Goal: Task Accomplishment & Management: Use online tool/utility

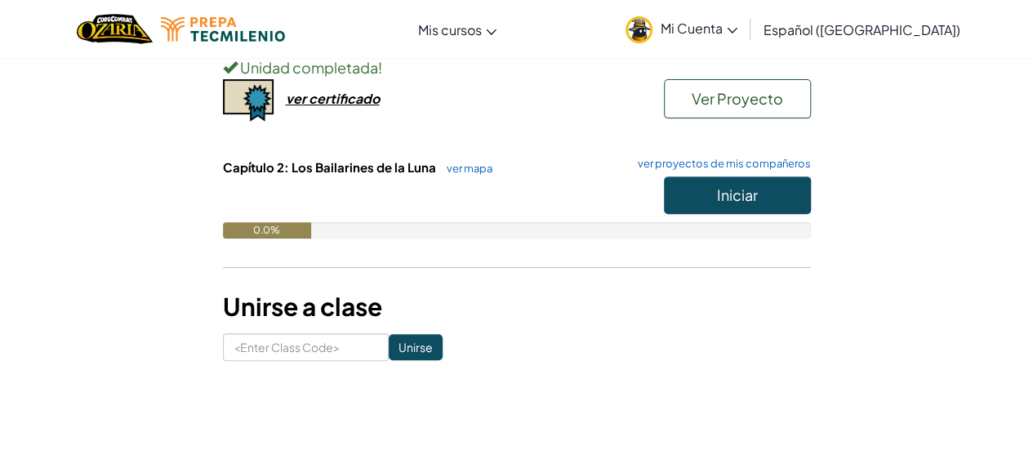
scroll to position [260, 0]
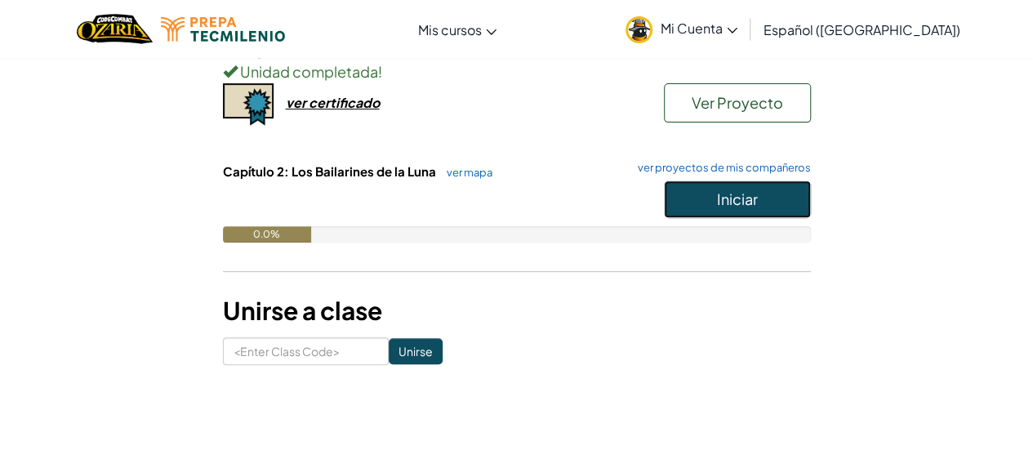
click at [742, 194] on span "Iniciar" at bounding box center [737, 198] width 41 height 19
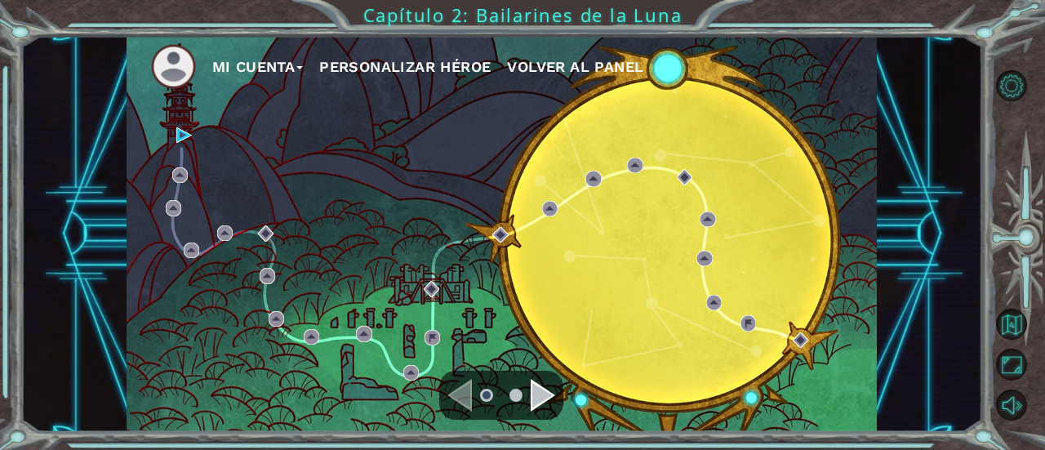
click at [488, 287] on div "Mi Cuenta Personalizar héroe Volver al panel" at bounding box center [502, 234] width 751 height 396
click at [174, 140] on div "Mi Cuenta Personalizar héroe Volver al panel" at bounding box center [502, 234] width 751 height 396
click at [173, 132] on div "Mi Cuenta Personalizar héroe Volver al panel" at bounding box center [502, 234] width 751 height 396
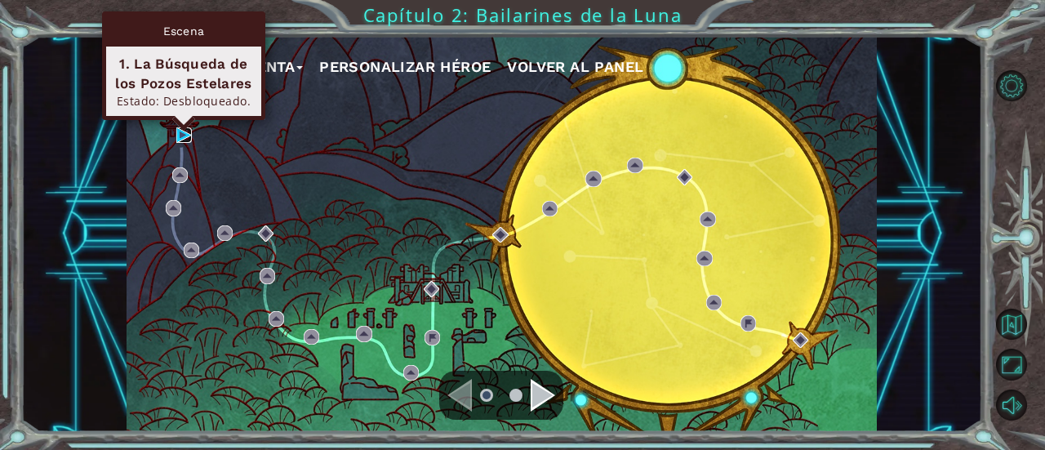
click at [176, 132] on img at bounding box center [184, 135] width 16 height 16
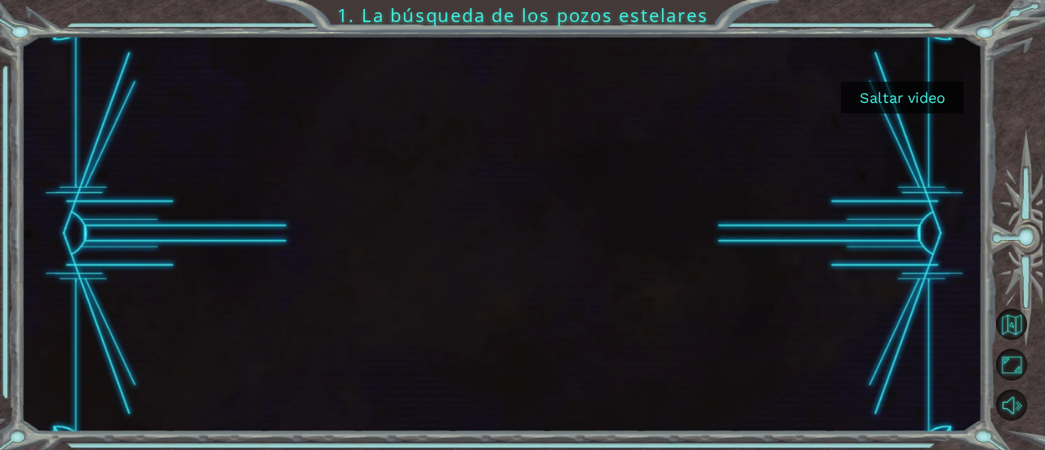
click at [897, 107] on button "Saltar video" at bounding box center [902, 98] width 123 height 32
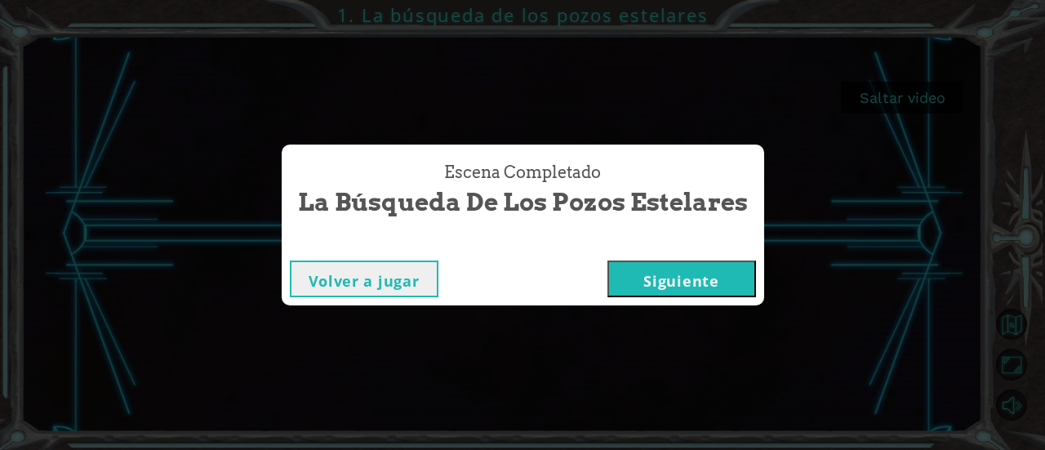
click at [678, 281] on button "Siguiente" at bounding box center [682, 279] width 149 height 37
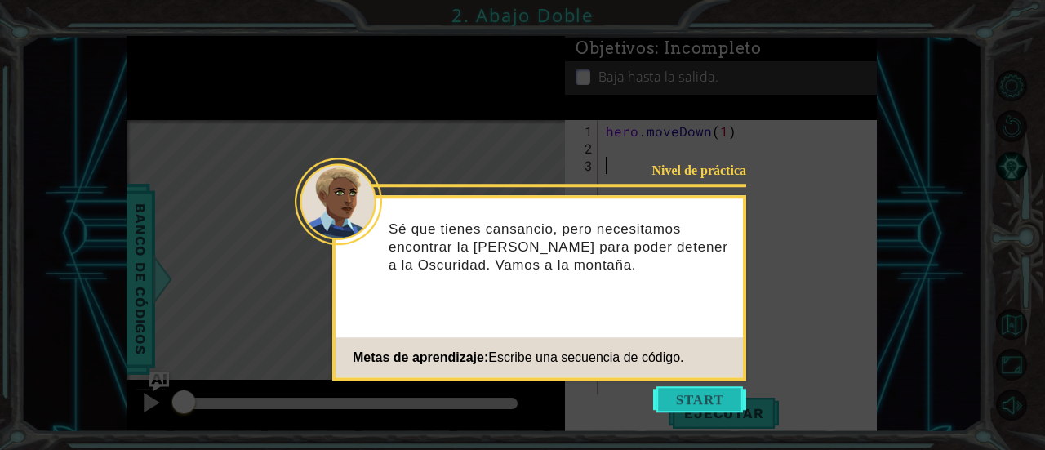
click at [702, 411] on button "Start" at bounding box center [699, 399] width 93 height 26
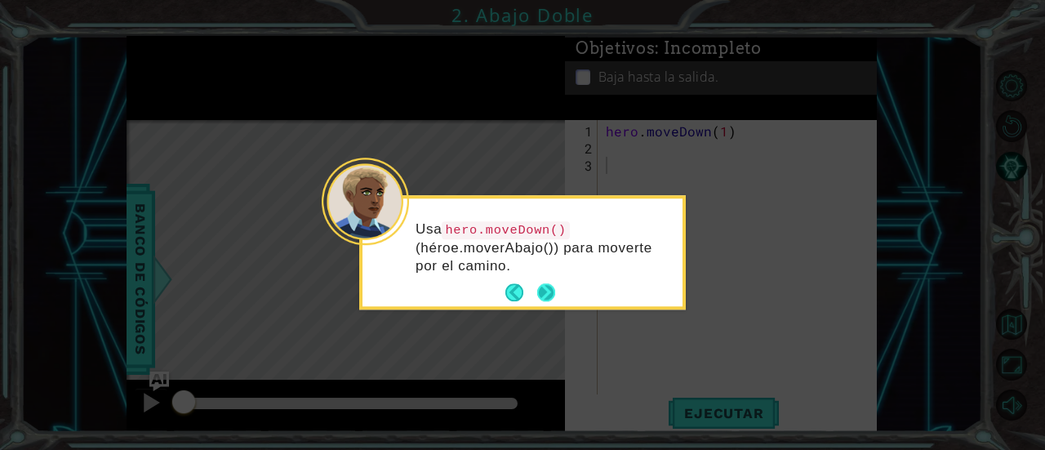
click at [542, 291] on button "Next" at bounding box center [546, 293] width 18 height 18
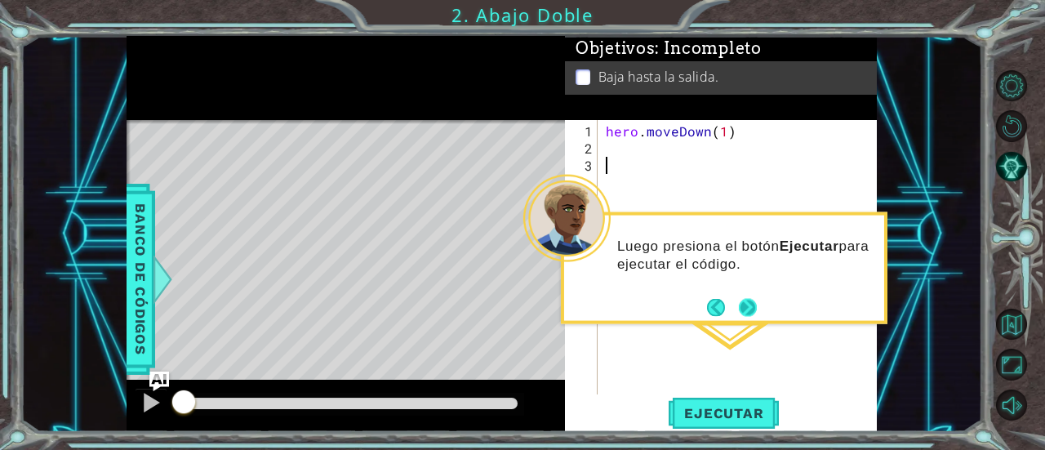
click at [752, 312] on button "Next" at bounding box center [748, 307] width 18 height 18
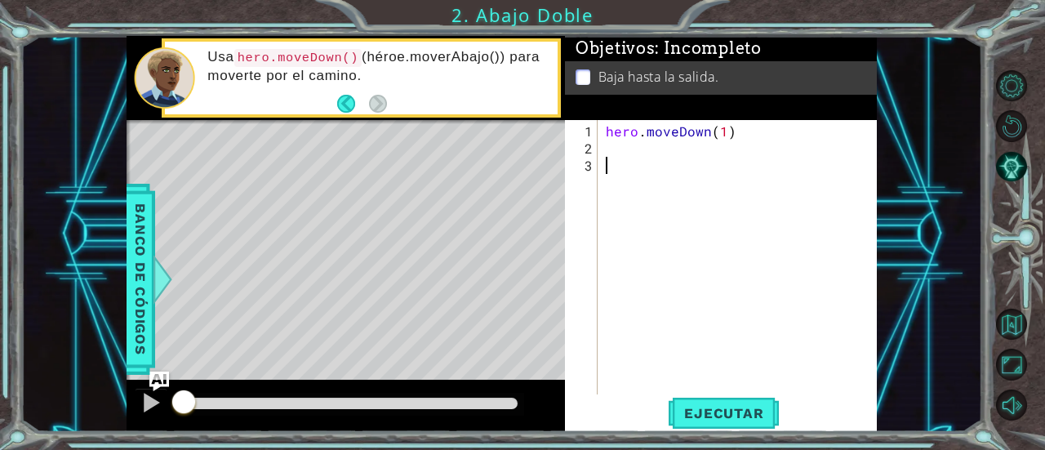
click at [621, 146] on div "hero . moveDown ( 1 )" at bounding box center [742, 277] width 279 height 309
click at [723, 125] on div "hero . moveDown ( 1 )" at bounding box center [742, 277] width 279 height 309
type textarea "hero.moveDown(2)"
click at [706, 418] on span "Ejecutar" at bounding box center [724, 413] width 112 height 16
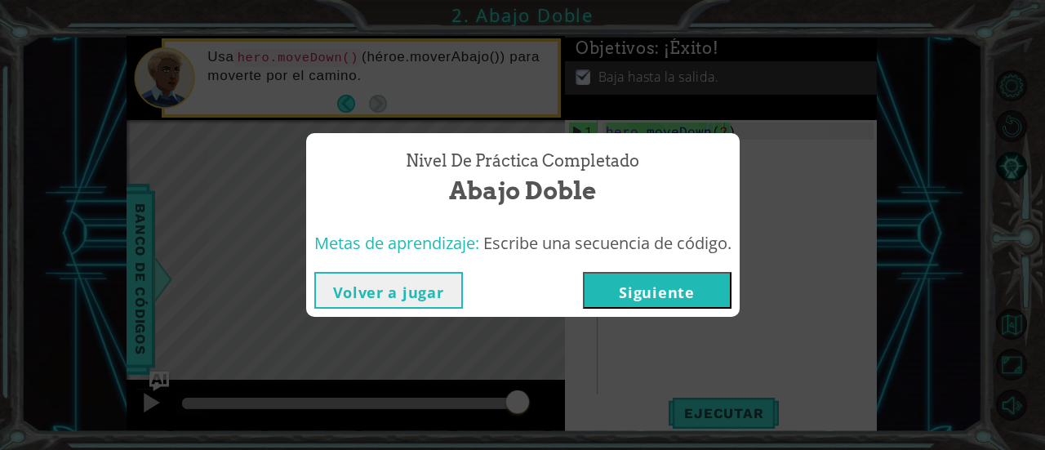
click at [622, 287] on button "Siguiente" at bounding box center [657, 290] width 149 height 37
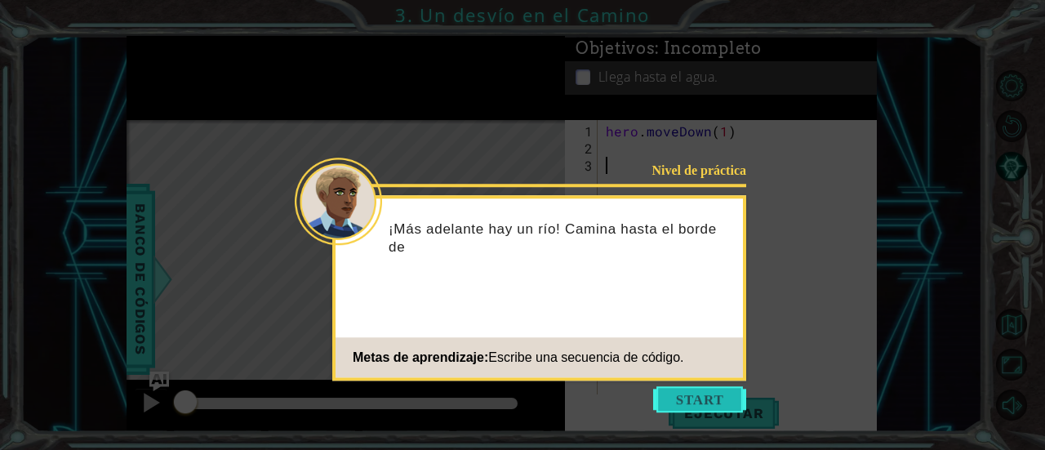
click at [691, 390] on button "Start" at bounding box center [699, 399] width 93 height 26
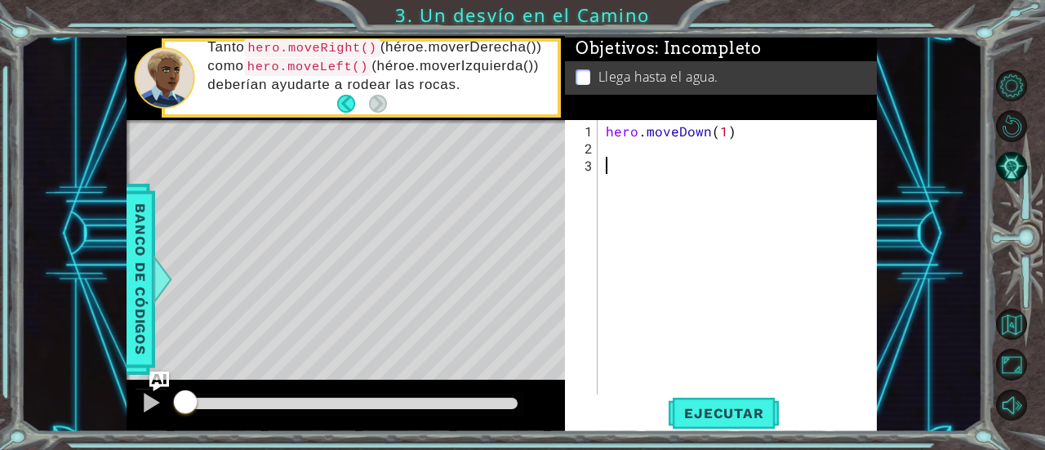
click at [637, 141] on div "hero . moveDown ( 1 )" at bounding box center [742, 277] width 279 height 309
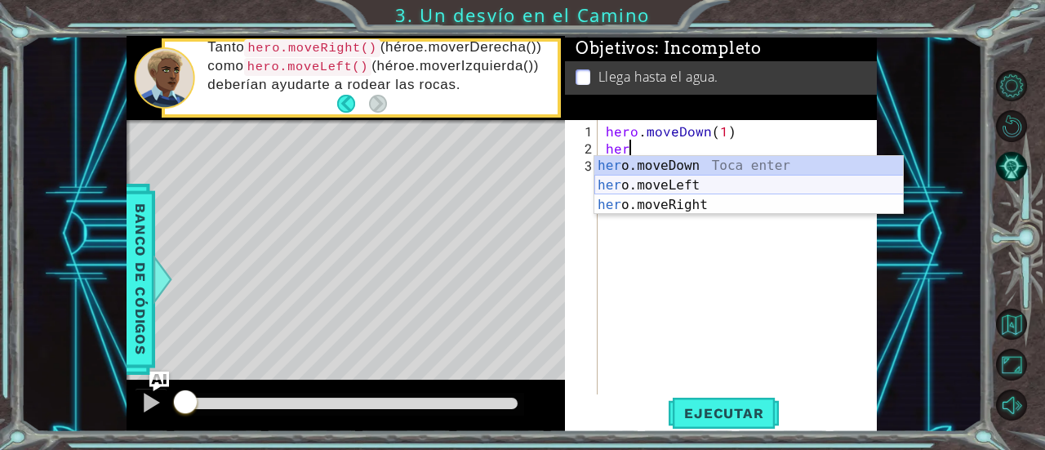
click at [635, 182] on div "her o.moveDown Toca enter her o.moveLeft [PERSON_NAME] enter her o.moveRight To…" at bounding box center [750, 205] width 310 height 98
type textarea "hero.moveLeft(1)"
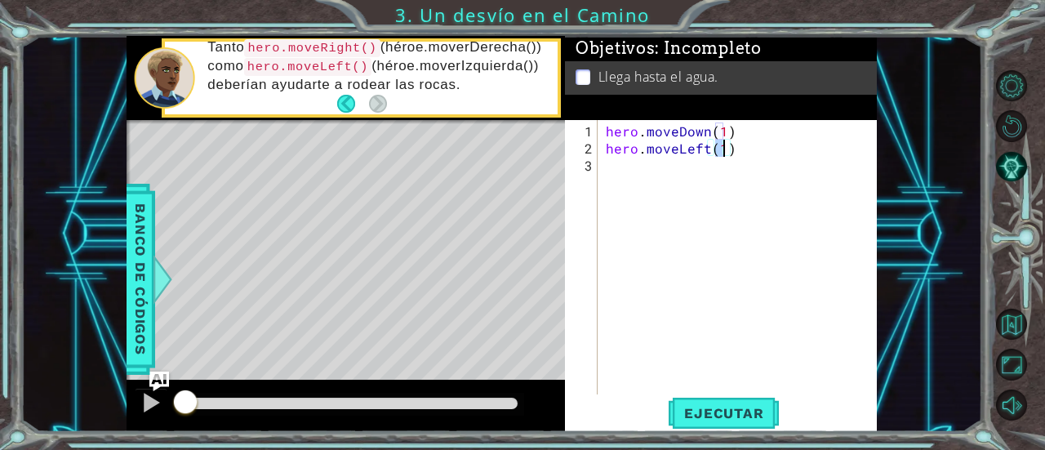
click at [635, 167] on div "hero . moveDown ( 1 ) hero . moveLeft ( 1 )" at bounding box center [742, 277] width 279 height 309
click at [717, 405] on span "Ejecutar" at bounding box center [724, 413] width 112 height 16
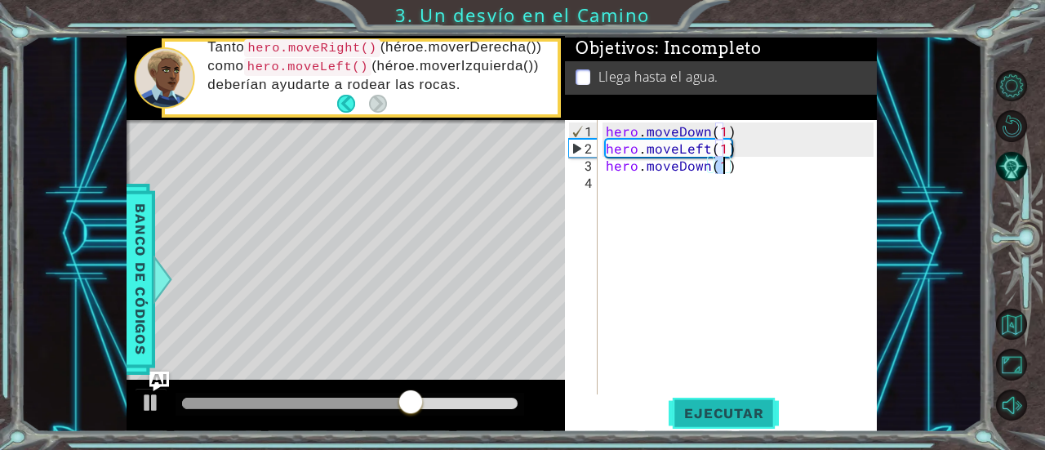
type textarea "hero.moveDown(1)"
click at [717, 405] on span "Ejecutar" at bounding box center [724, 413] width 112 height 16
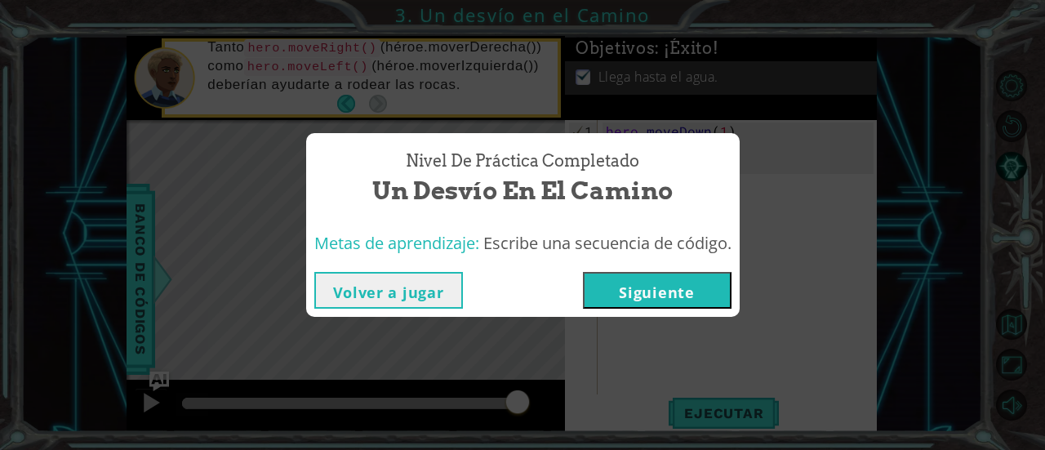
click at [684, 288] on button "Siguiente" at bounding box center [657, 290] width 149 height 37
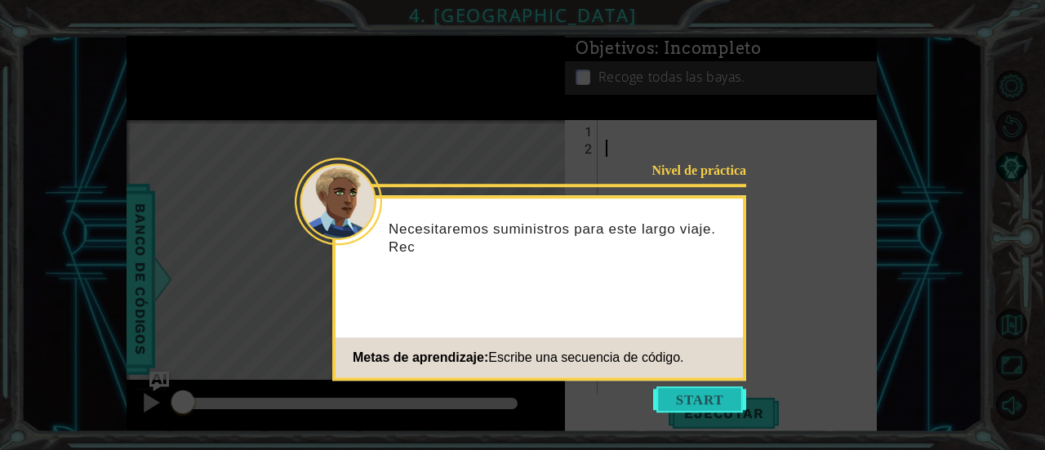
click at [709, 387] on button "Start" at bounding box center [699, 399] width 93 height 26
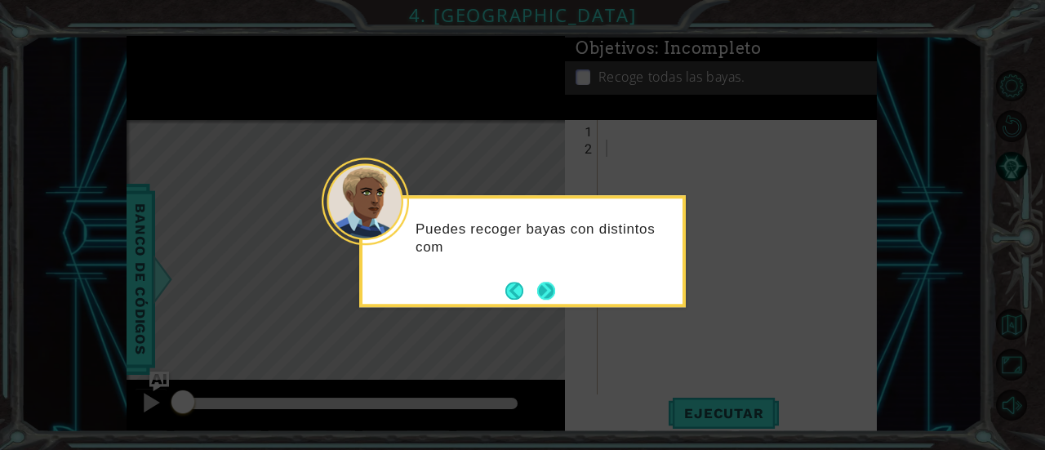
click at [552, 295] on button "Next" at bounding box center [546, 291] width 18 height 18
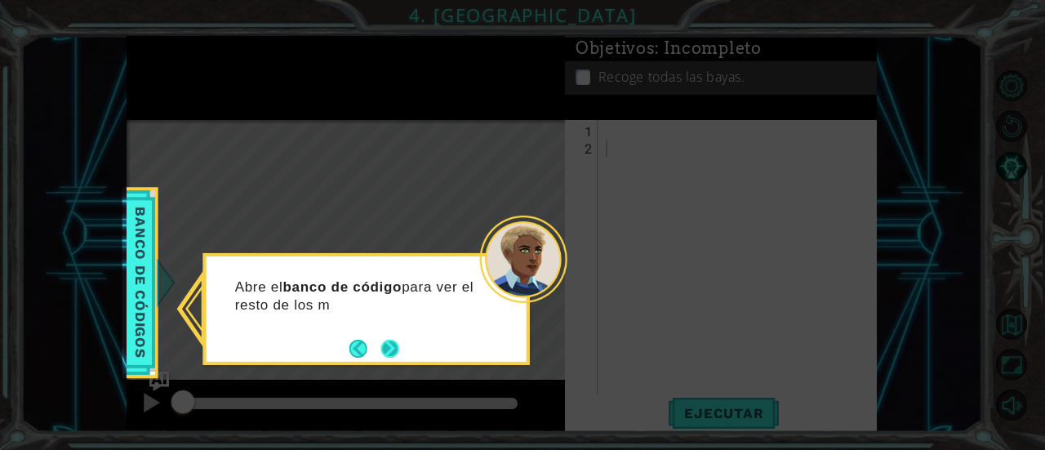
click at [394, 354] on button "Next" at bounding box center [390, 349] width 18 height 18
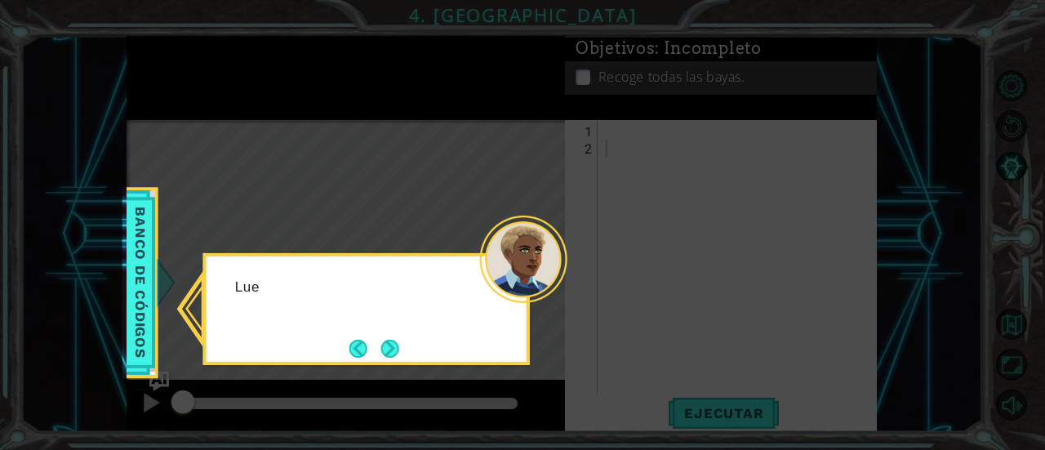
click at [394, 354] on button "Next" at bounding box center [390, 349] width 18 height 18
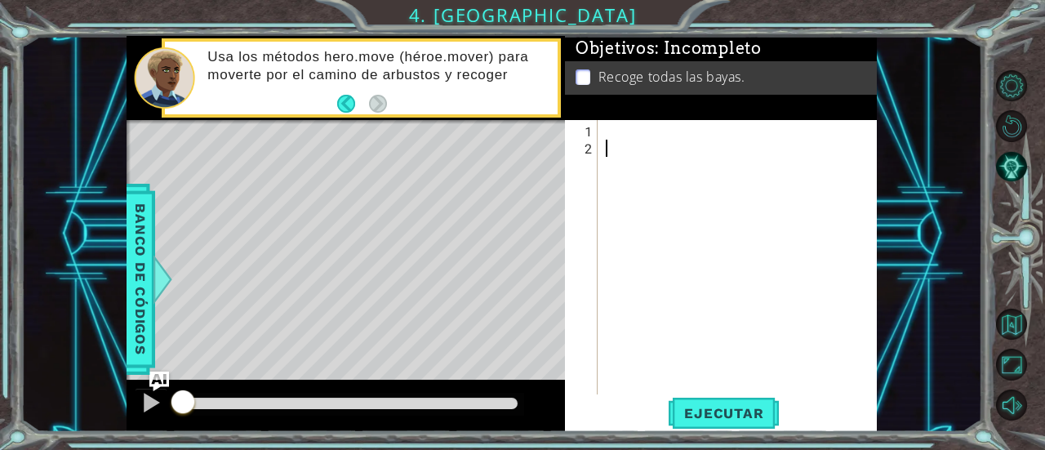
click at [609, 125] on div at bounding box center [742, 277] width 279 height 309
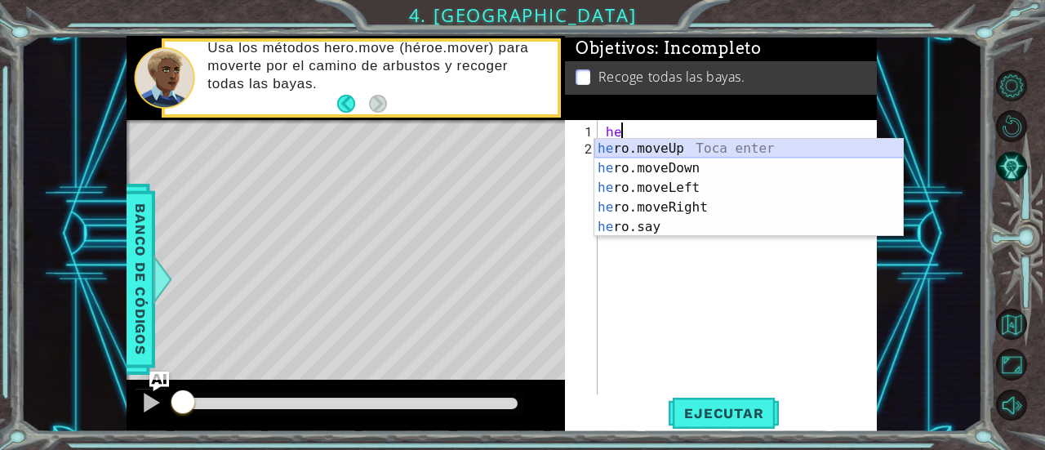
click at [618, 149] on div "he ro.moveUp Toca enter he ro.moveDown Toca enter he ro.moveLeft Toca enter he …" at bounding box center [750, 207] width 310 height 137
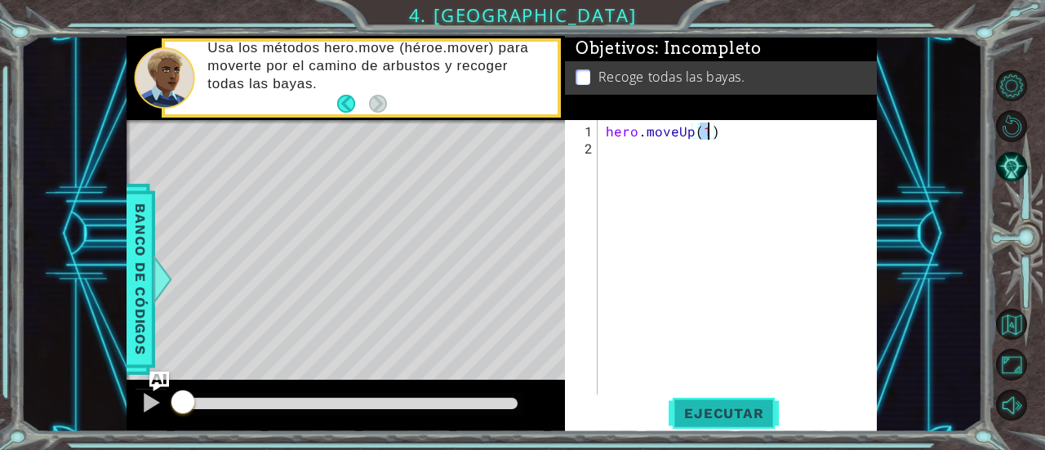
click at [726, 399] on button "Ejecutar" at bounding box center [724, 413] width 112 height 31
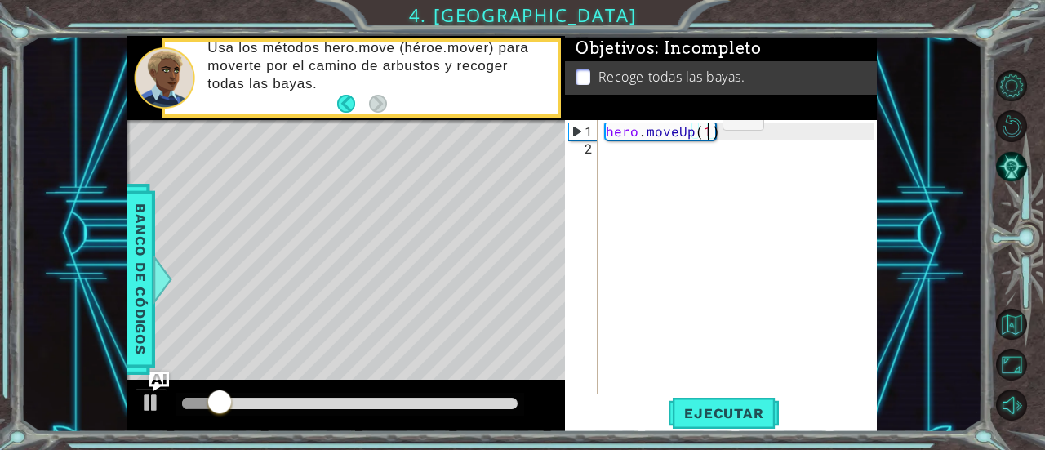
click at [695, 124] on div "hero . moveUp ( 1 )" at bounding box center [742, 277] width 279 height 309
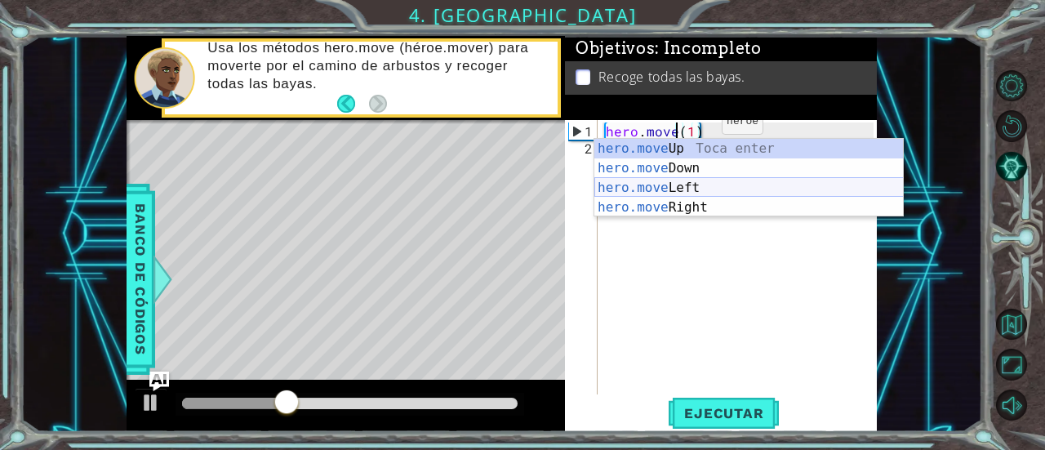
click at [697, 182] on div "hero.move Up Toca enter hero.move Down Toca enter hero.move Left Toca enter her…" at bounding box center [750, 198] width 310 height 118
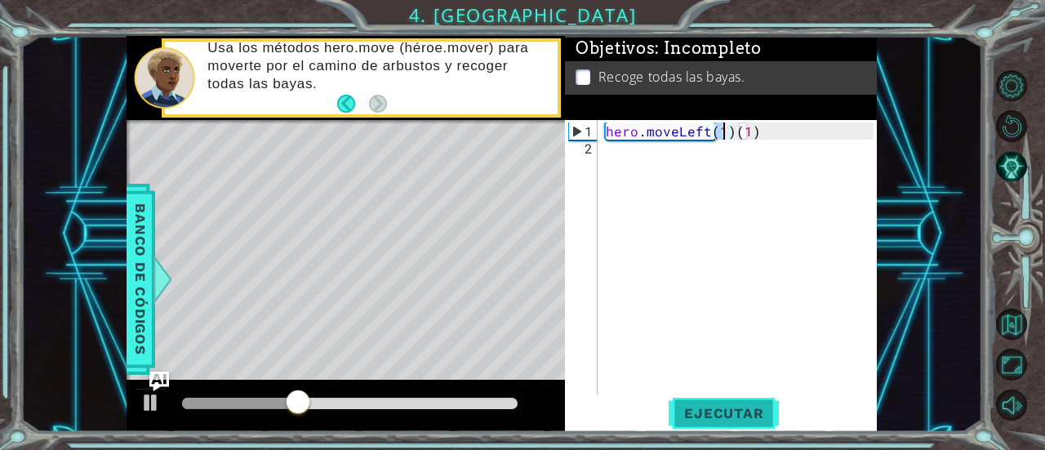
click at [684, 419] on span "Ejecutar" at bounding box center [724, 413] width 112 height 16
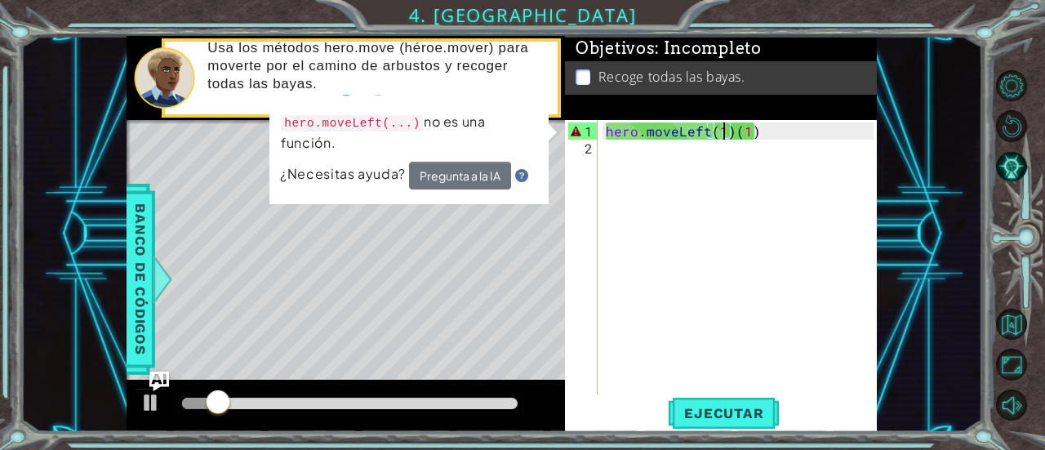
click at [756, 130] on div "hero . moveLeft ( 1 ) ( 1 )" at bounding box center [742, 277] width 279 height 309
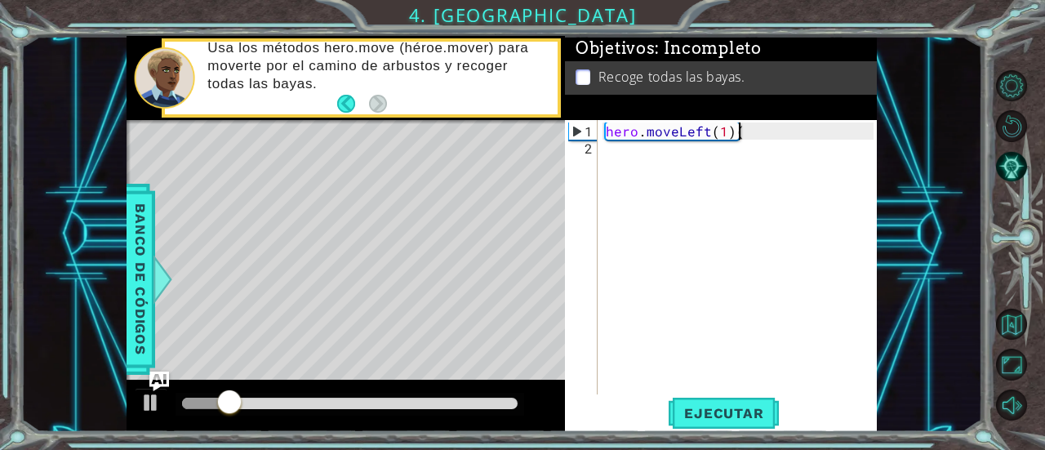
type textarea "hero.moveLeft(1)"
click at [657, 158] on div "hero . moveLeft ( 1 )" at bounding box center [742, 277] width 279 height 309
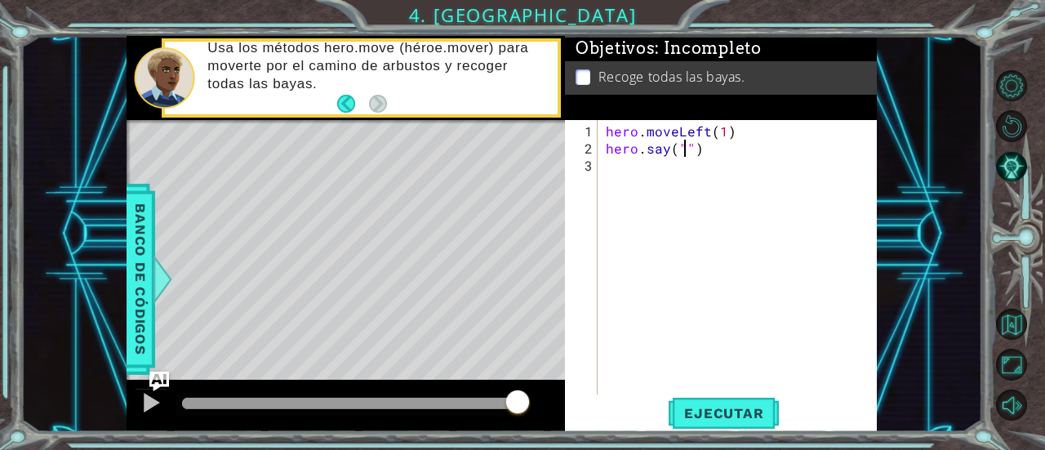
click at [702, 154] on div "hero . moveLeft ( 1 ) hero . say ( "" )" at bounding box center [742, 277] width 279 height 309
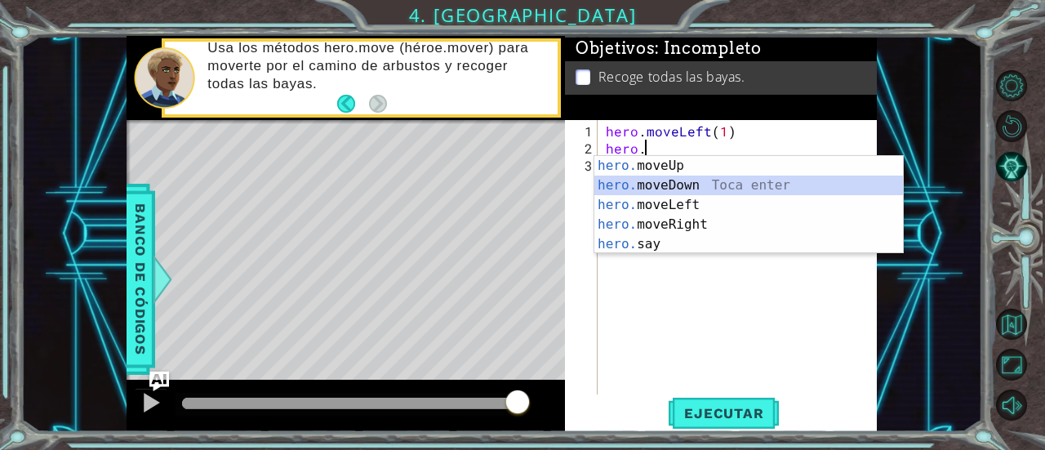
type textarea "hero.moveDown(1)"
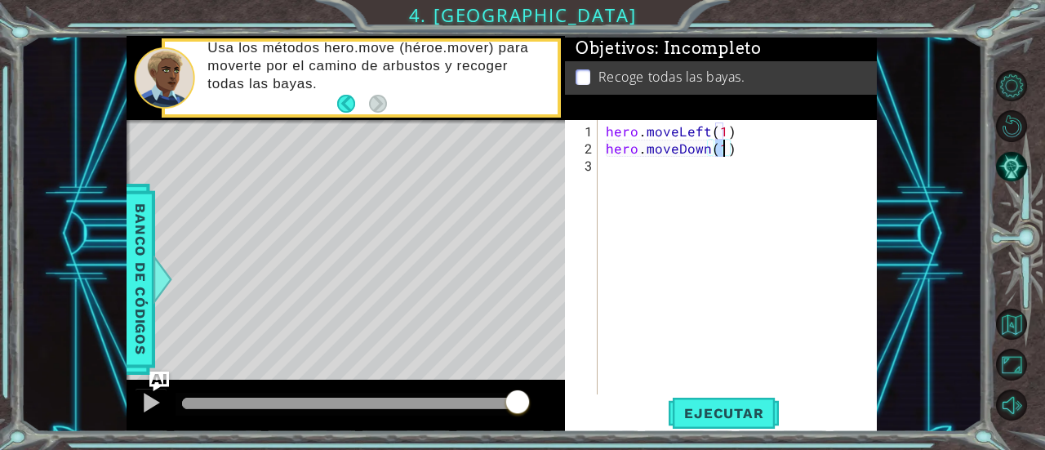
click at [664, 163] on div "hero . moveLeft ( 1 ) hero . moveDown ( 1 )" at bounding box center [742, 277] width 279 height 309
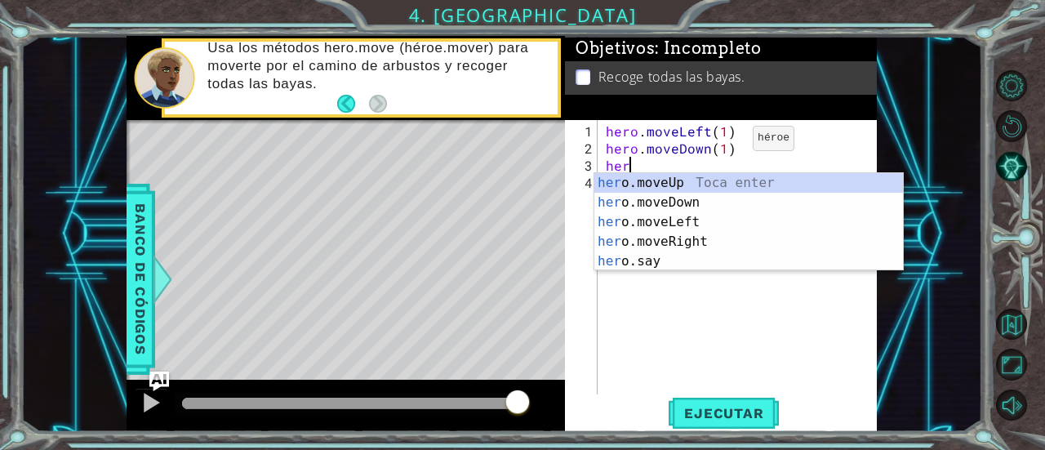
click at [725, 145] on div "hero . moveLeft ( 1 ) hero . moveDown ( 1 ) her" at bounding box center [742, 277] width 279 height 309
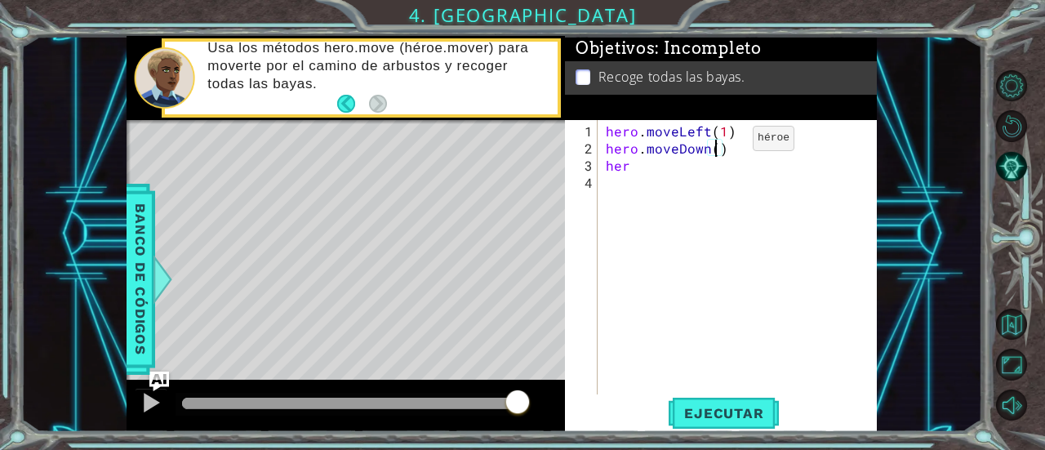
type textarea "hero.moveDown(2)"
click at [655, 172] on div "hero . moveLeft ( 1 ) hero . moveDown ( 2 ) her" at bounding box center [742, 277] width 279 height 309
click at [644, 166] on div "hero . moveLeft ( 1 ) hero . moveDown ( 2 ) her" at bounding box center [742, 277] width 279 height 309
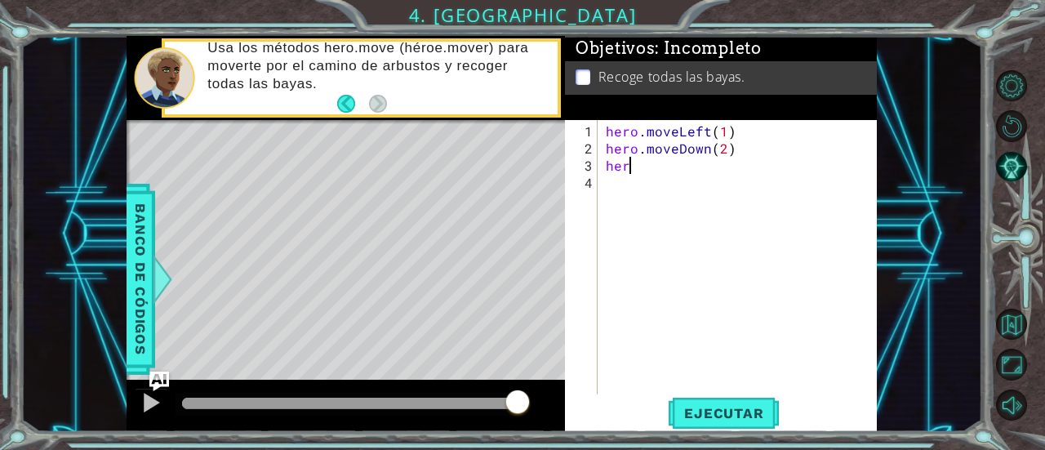
scroll to position [0, 1]
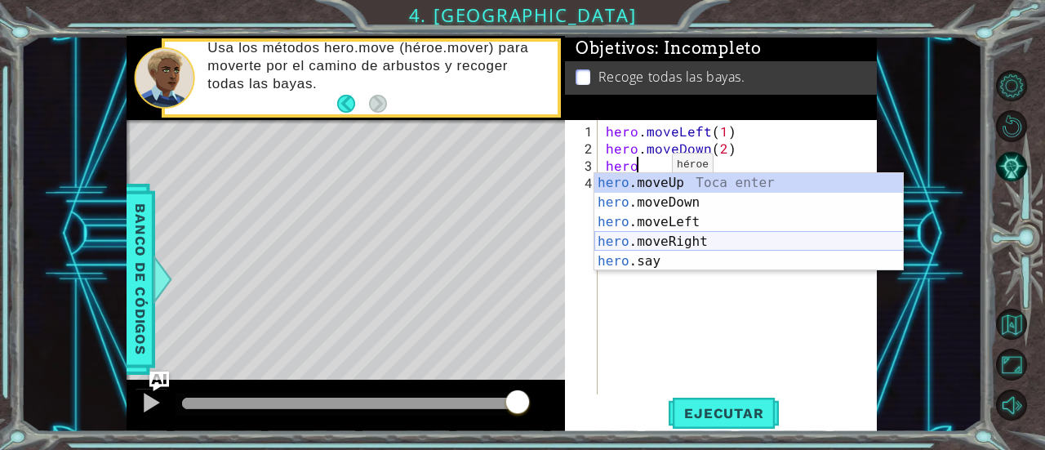
click at [653, 235] on div "hero .moveUp Toca enter hero .moveDown Toca enter hero .moveLeft Toca enter her…" at bounding box center [750, 241] width 310 height 137
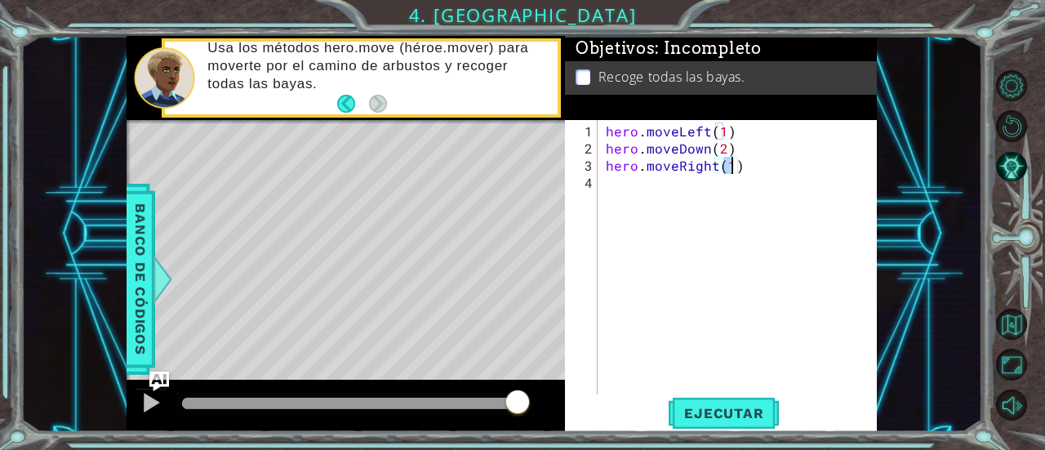
type textarea "hero.moveRight(2)"
click at [632, 189] on div "hero . moveLeft ( 1 ) hero . moveDown ( 2 ) hero . moveRight ( 2 )" at bounding box center [742, 277] width 279 height 309
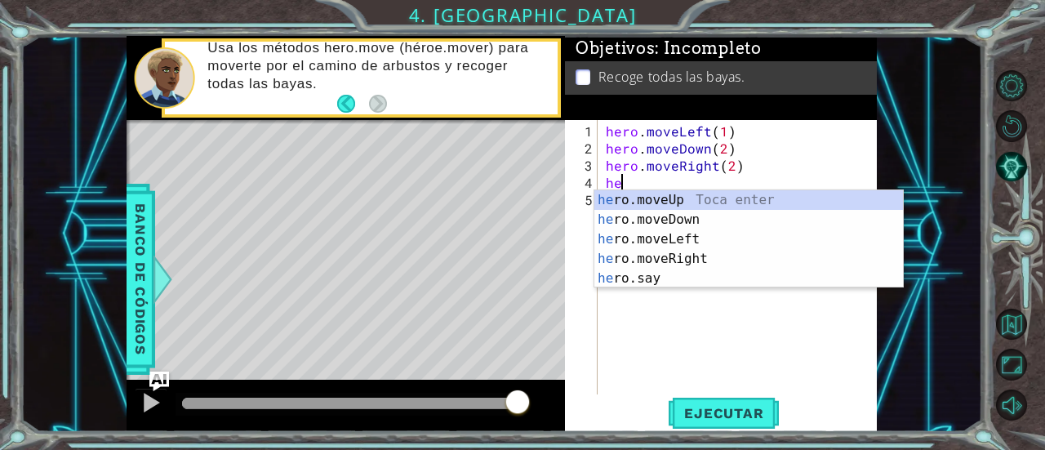
scroll to position [0, 0]
click at [707, 194] on div "her o.moveUp Toca enter her o.moveDown Toca enter her o.moveLeft [PERSON_NAME] …" at bounding box center [750, 258] width 310 height 137
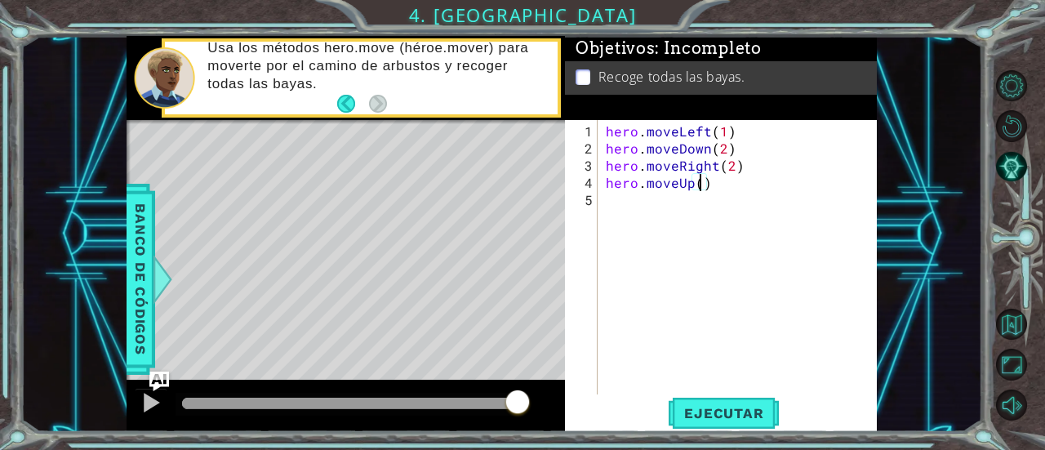
scroll to position [0, 6]
click at [712, 416] on span "Ejecutar" at bounding box center [724, 413] width 112 height 16
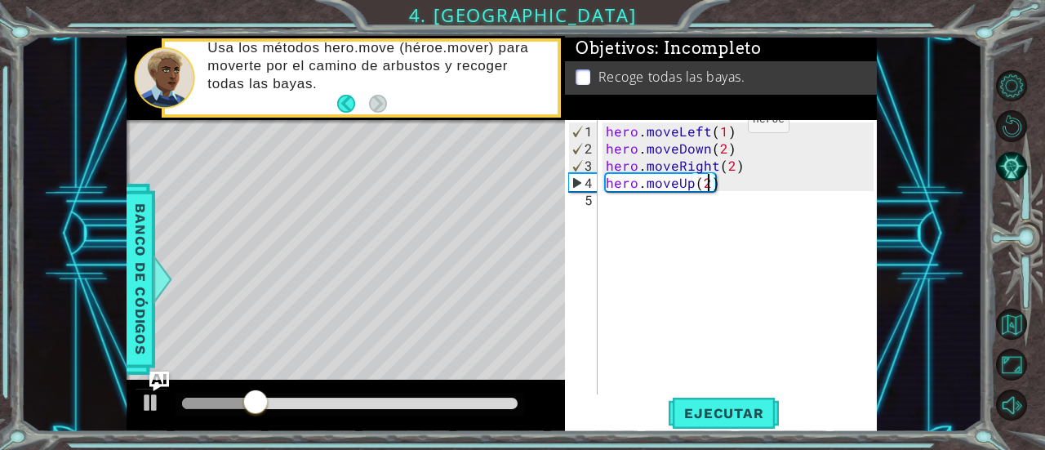
click at [720, 127] on div "hero . moveLeft ( 1 ) hero . moveDown ( 2 ) hero . moveRight ( 2 ) hero . moveU…" at bounding box center [742, 277] width 279 height 309
type textarea "hero.moveLeft(2)"
click at [735, 406] on span "Ejecutar" at bounding box center [724, 413] width 112 height 16
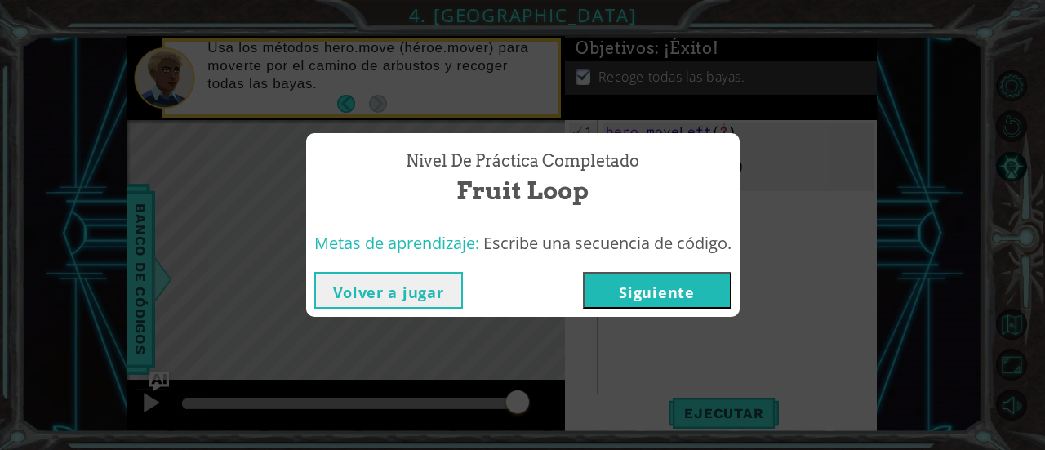
click at [654, 283] on button "Siguiente" at bounding box center [657, 290] width 149 height 37
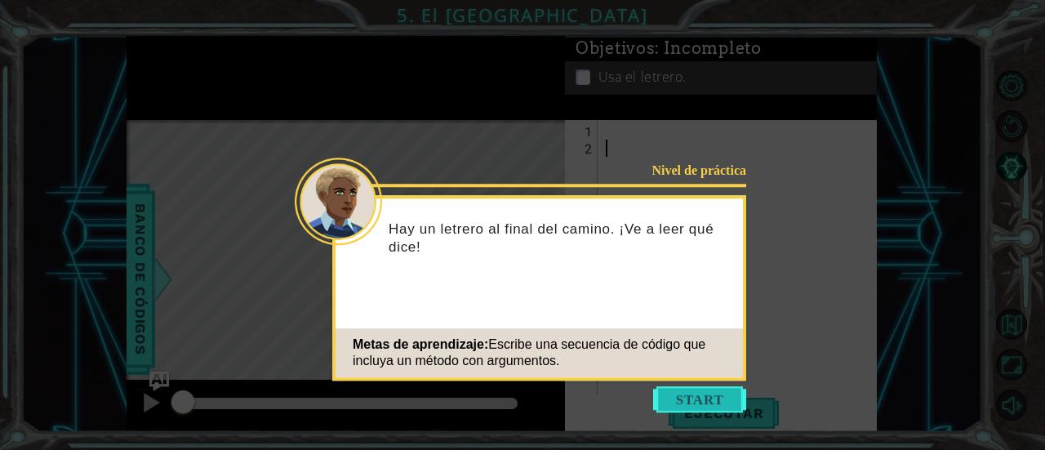
click at [700, 392] on button "Start" at bounding box center [699, 399] width 93 height 26
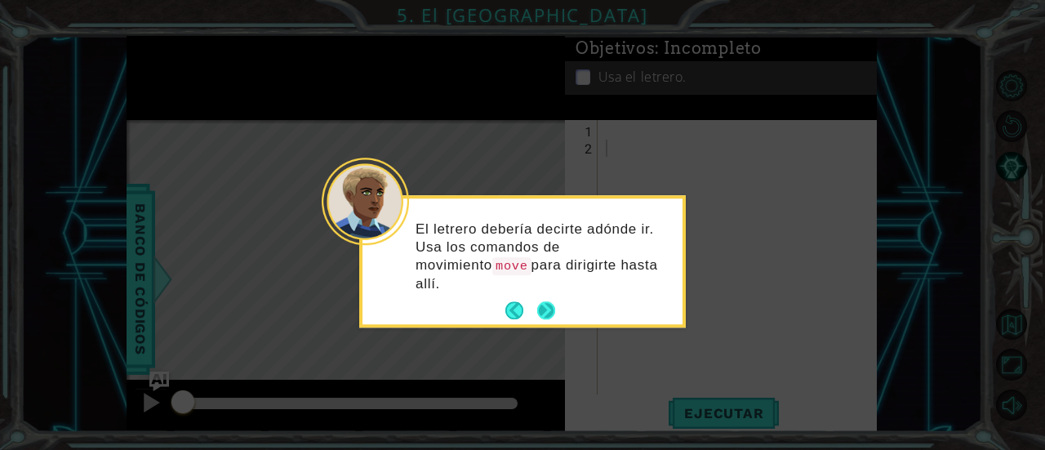
click at [545, 301] on button "Next" at bounding box center [546, 310] width 19 height 19
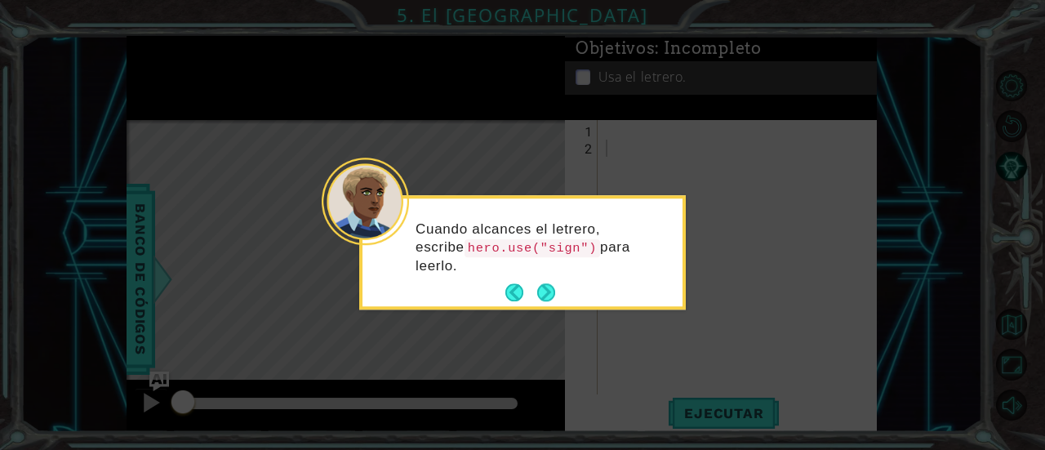
click at [545, 288] on button "Next" at bounding box center [546, 293] width 18 height 18
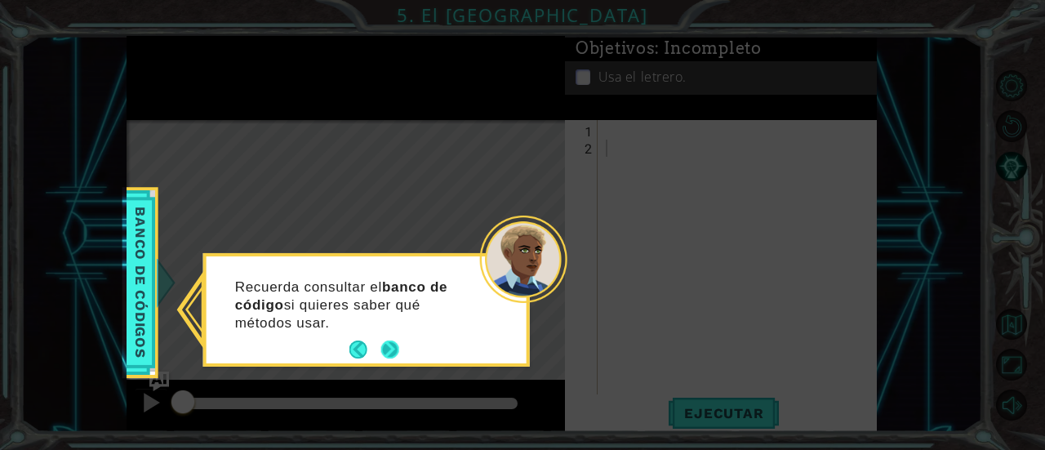
click at [384, 345] on button "Next" at bounding box center [390, 350] width 18 height 18
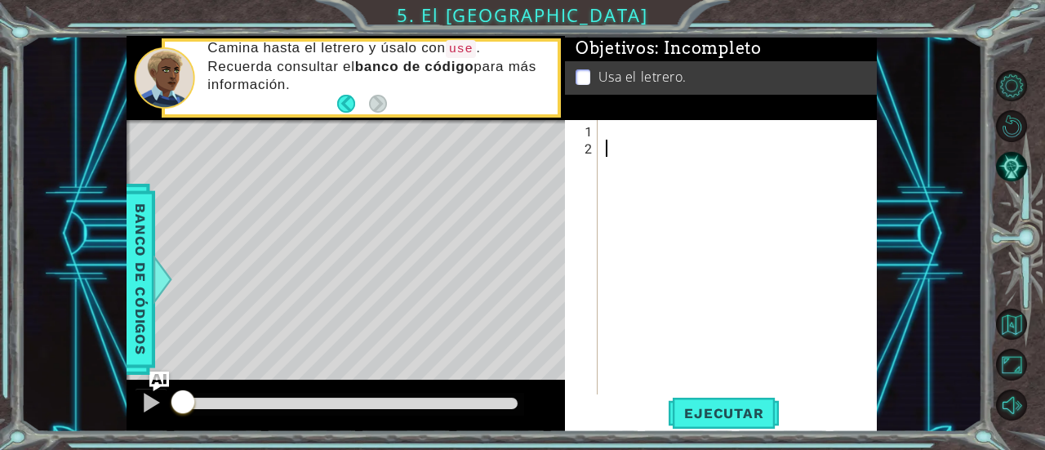
click at [609, 126] on div at bounding box center [742, 277] width 279 height 309
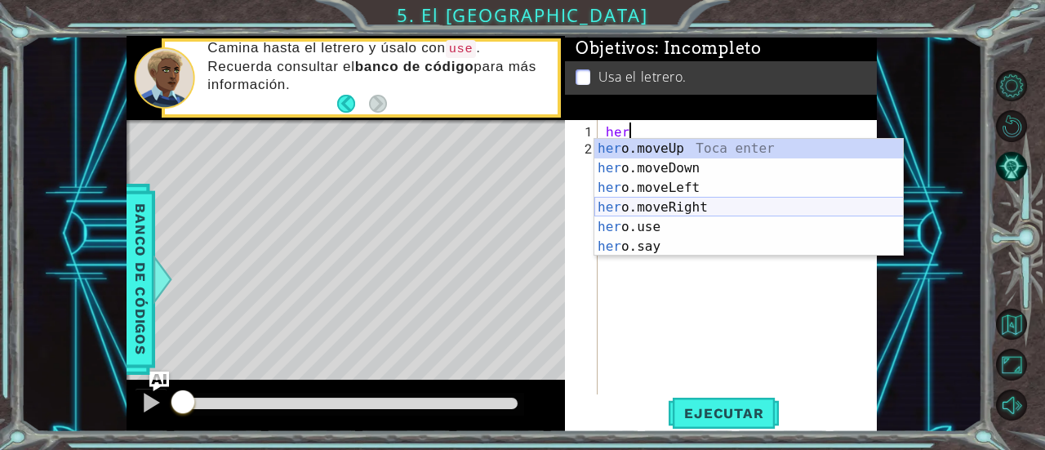
click at [626, 203] on div "her o.moveUp Toca enter her o.moveDown Toca enter her o.moveLeft [PERSON_NAME] …" at bounding box center [750, 217] width 310 height 157
type textarea "hero.moveRight(1)"
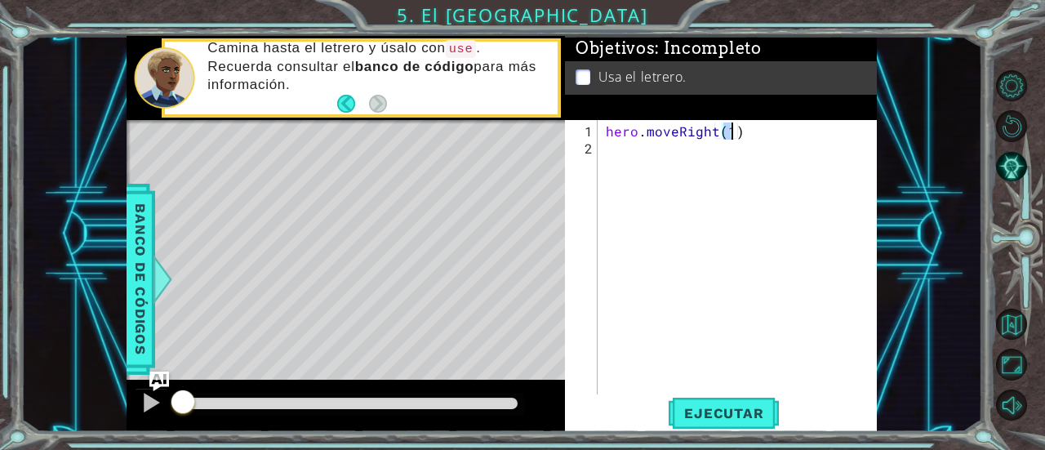
click at [629, 152] on div "hero . moveRight ( 1 )" at bounding box center [742, 277] width 279 height 309
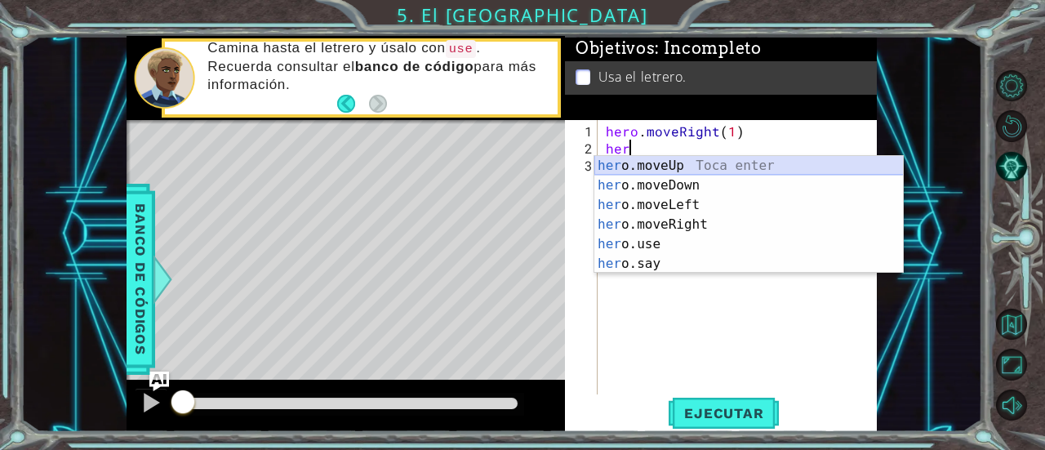
click at [662, 167] on div "her o.moveUp Toca enter her o.moveDown Toca enter her o.moveLeft [PERSON_NAME] …" at bounding box center [750, 234] width 310 height 157
type textarea "hero.moveUp(1)"
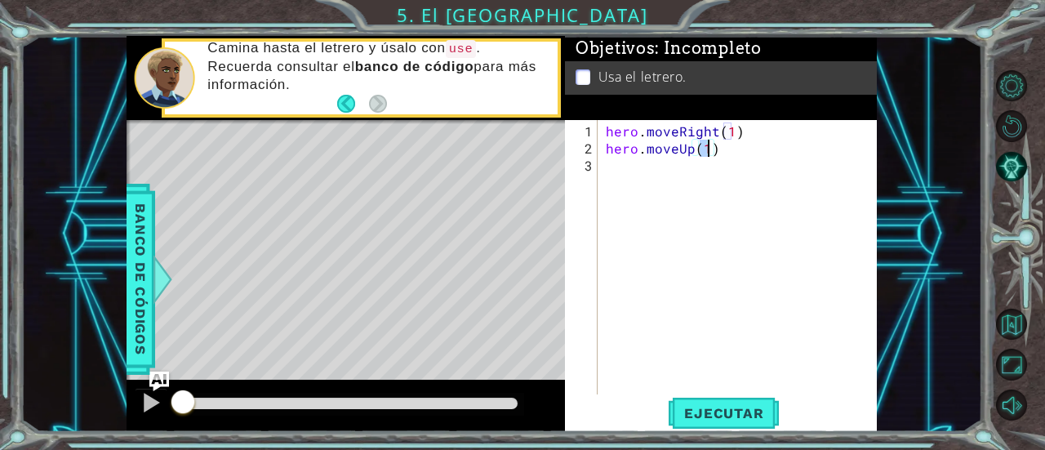
click at [658, 167] on div "hero . moveRight ( 1 ) hero . moveUp ( 1 )" at bounding box center [742, 277] width 279 height 309
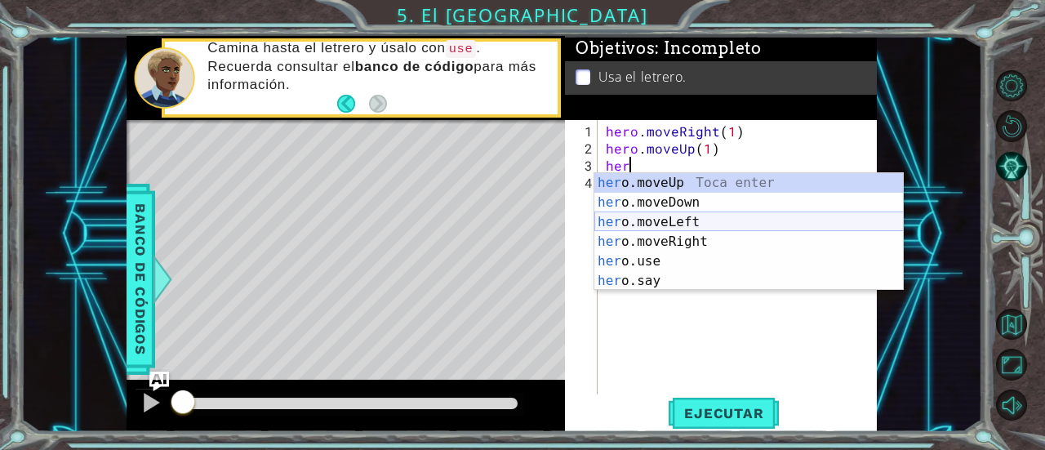
click at [664, 216] on div "her o.moveUp Toca enter her o.moveDown Toca enter her o.moveLeft [PERSON_NAME] …" at bounding box center [750, 251] width 310 height 157
type textarea "hero.moveLeft(1)"
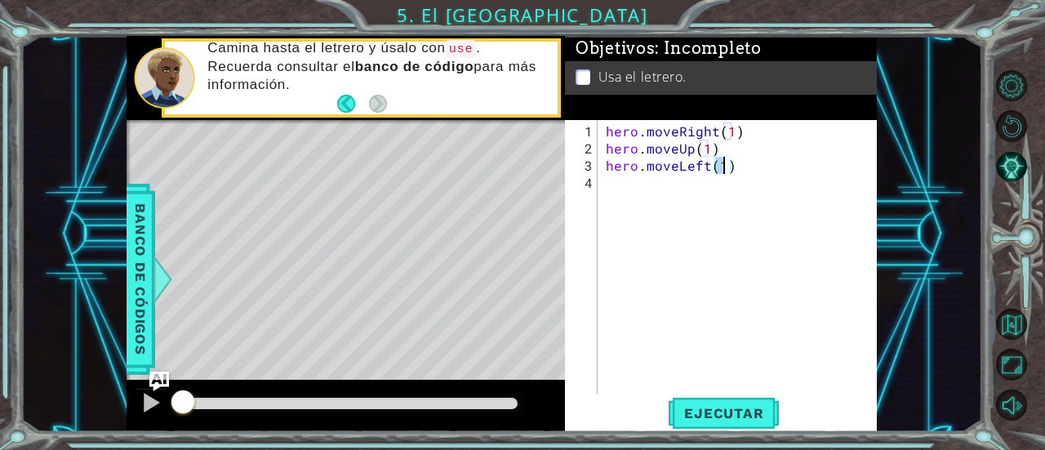
click at [643, 181] on div "hero . moveRight ( 1 ) hero . moveUp ( 1 ) hero . moveLeft ( 1 )" at bounding box center [742, 277] width 279 height 309
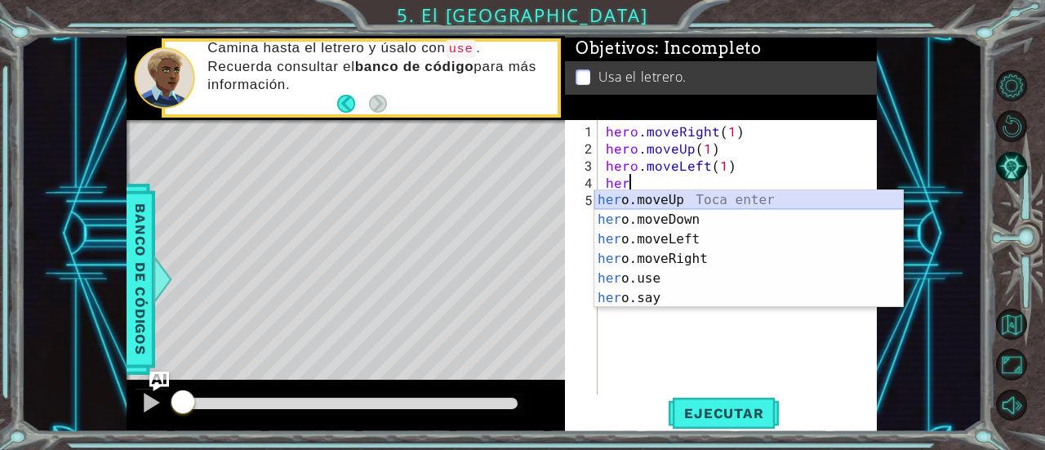
click at [648, 198] on div "her o.moveUp Toca enter her o.moveDown Toca enter her o.moveLeft [PERSON_NAME] …" at bounding box center [750, 268] width 310 height 157
type textarea "hero.moveUp(1)"
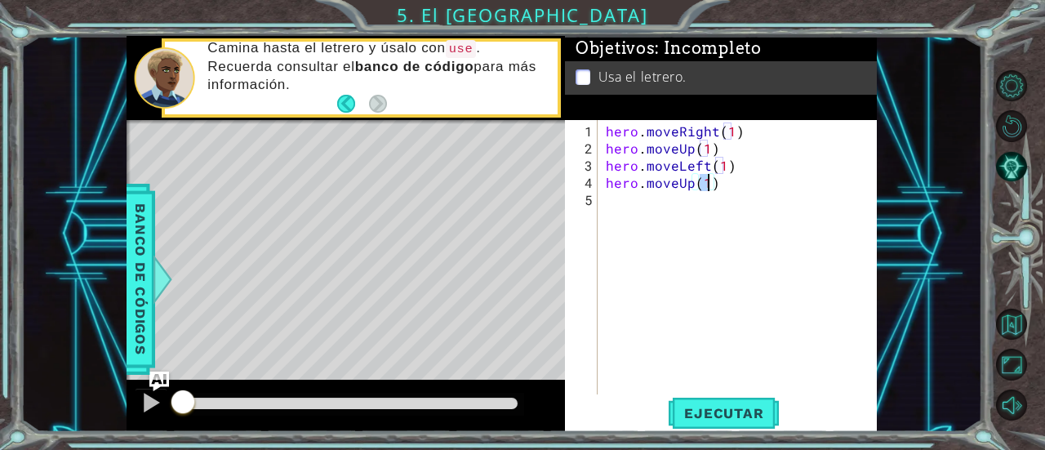
click at [648, 198] on div "hero . moveRight ( 1 ) hero . moveUp ( 1 ) hero . moveLeft ( 1 ) hero . moveUp …" at bounding box center [742, 277] width 279 height 309
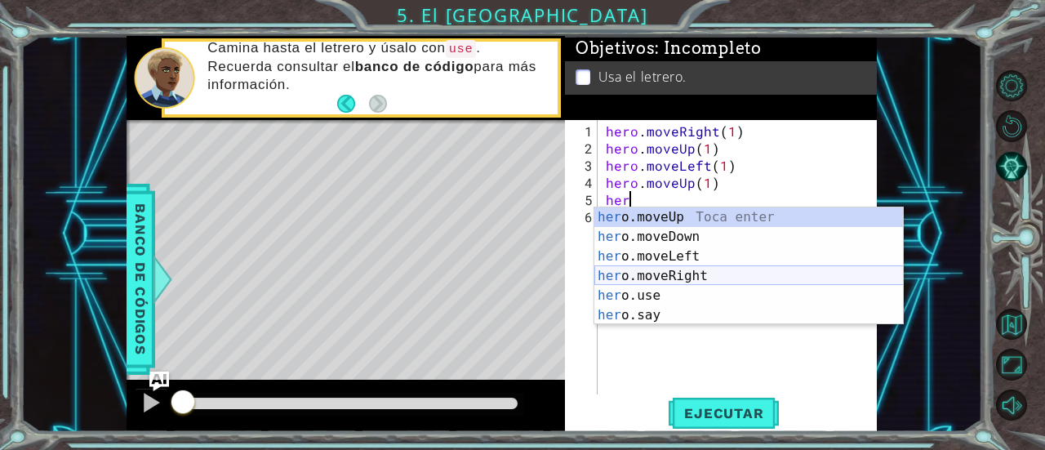
click at [659, 272] on div "her o.moveUp Toca enter her o.moveDown Toca enter her o.moveLeft [PERSON_NAME] …" at bounding box center [750, 285] width 310 height 157
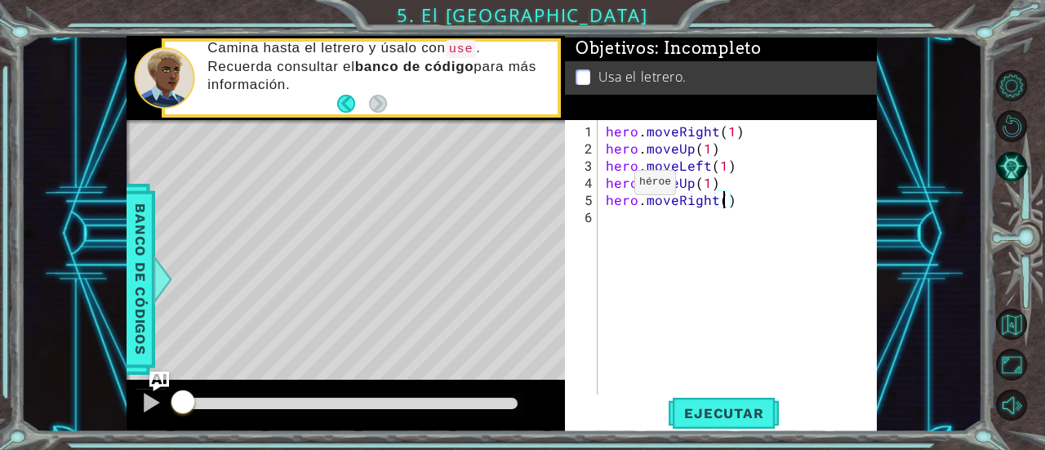
type textarea "hero.moveRight(2)"
click at [626, 218] on div "hero . moveRight ( 1 ) hero . moveUp ( 1 ) hero . moveLeft ( 1 ) hero . moveUp …" at bounding box center [742, 277] width 279 height 309
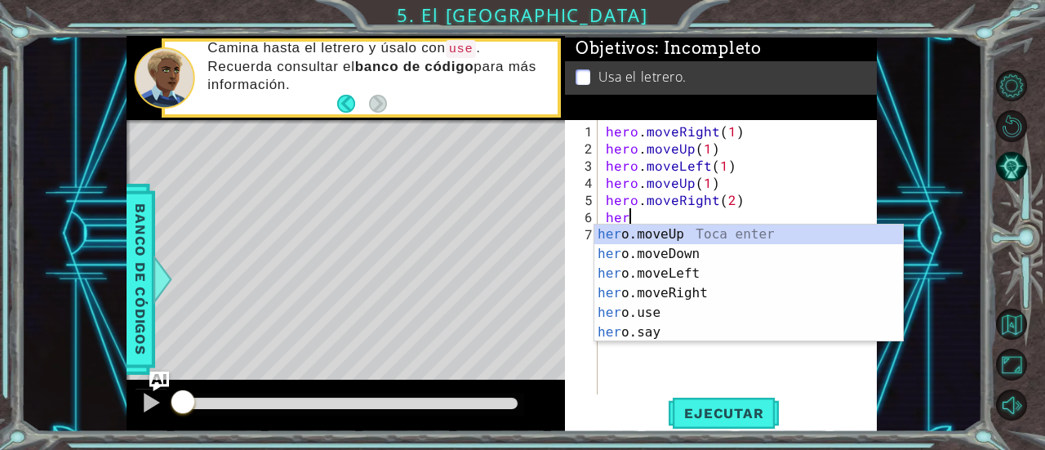
scroll to position [0, 0]
click at [637, 256] on div "her o.moveUp Toca enter her o.moveDown Toca enter her o.moveLeft [PERSON_NAME] …" at bounding box center [750, 303] width 310 height 157
type textarea "hero.moveDown(1)"
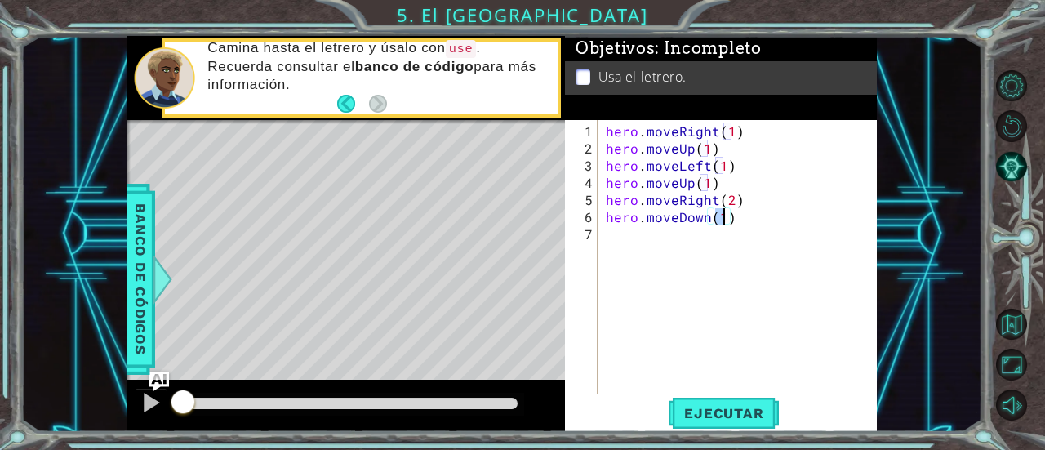
click at [653, 239] on div "hero . moveRight ( 1 ) hero . moveUp ( 1 ) hero . moveLeft ( 1 ) hero . moveUp …" at bounding box center [742, 277] width 279 height 309
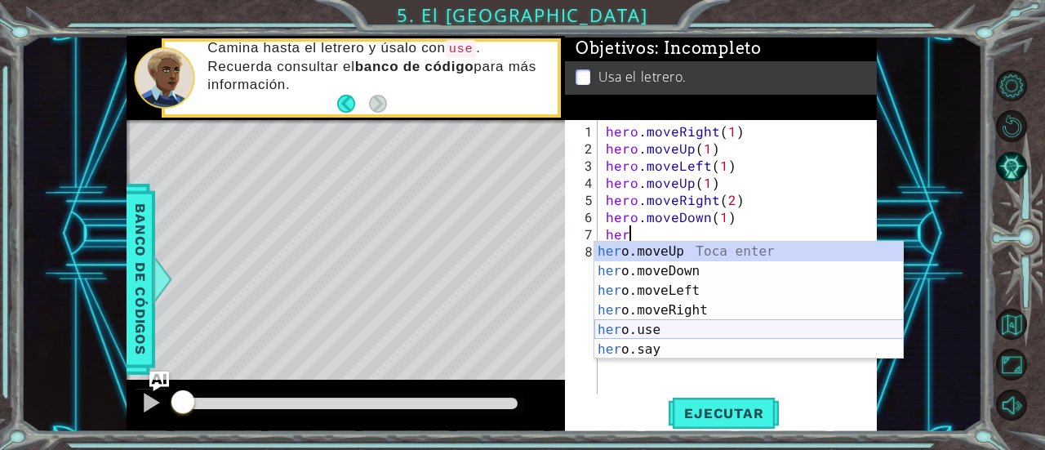
click at [630, 335] on div "her o.moveUp Toca enter her o.moveDown Toca enter her o.moveLeft [PERSON_NAME] …" at bounding box center [750, 320] width 310 height 157
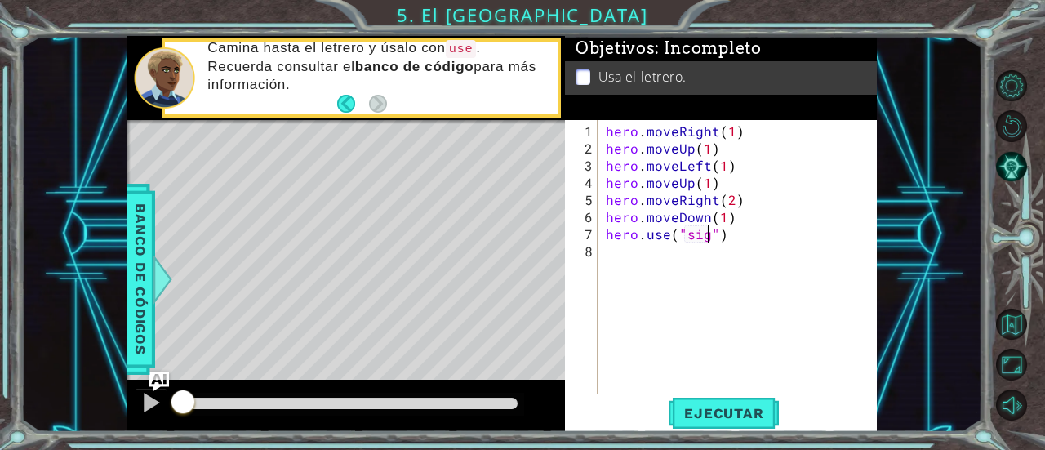
scroll to position [0, 7]
type textarea "hero.use("sign")"
click at [707, 424] on button "Ejecutar" at bounding box center [724, 413] width 112 height 31
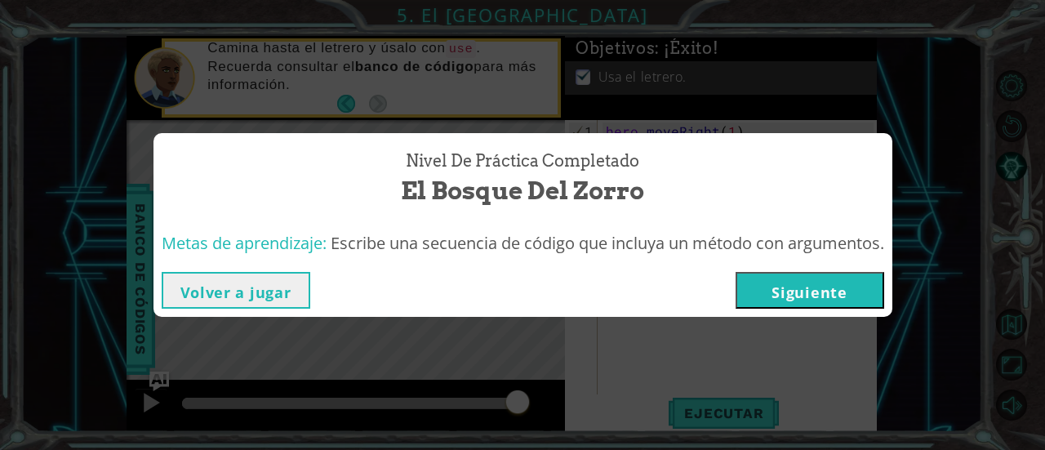
click at [786, 288] on button "Siguiente" at bounding box center [810, 290] width 149 height 37
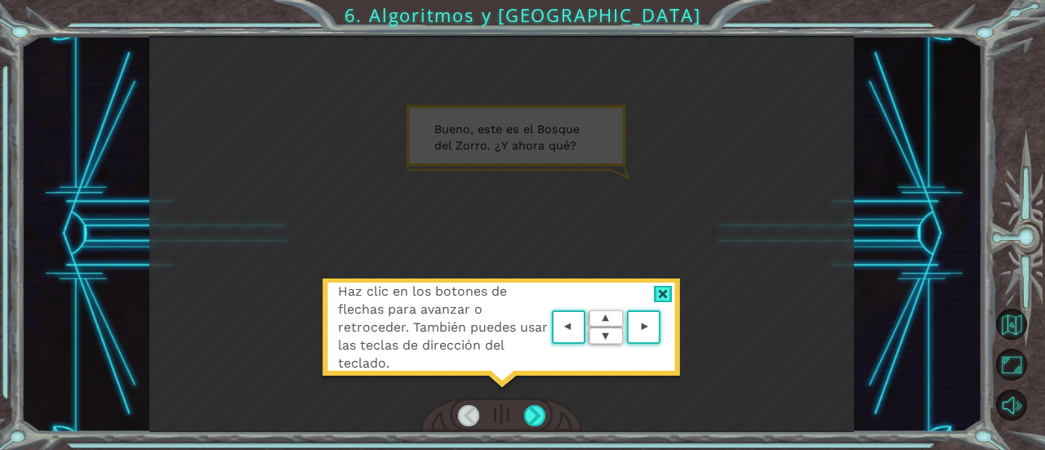
click at [667, 287] on div at bounding box center [663, 294] width 19 height 17
click at [667, 287] on div "Haz clic en los botones de flechas para avanzar o retroceder. También puedes us…" at bounding box center [501, 234] width 705 height 396
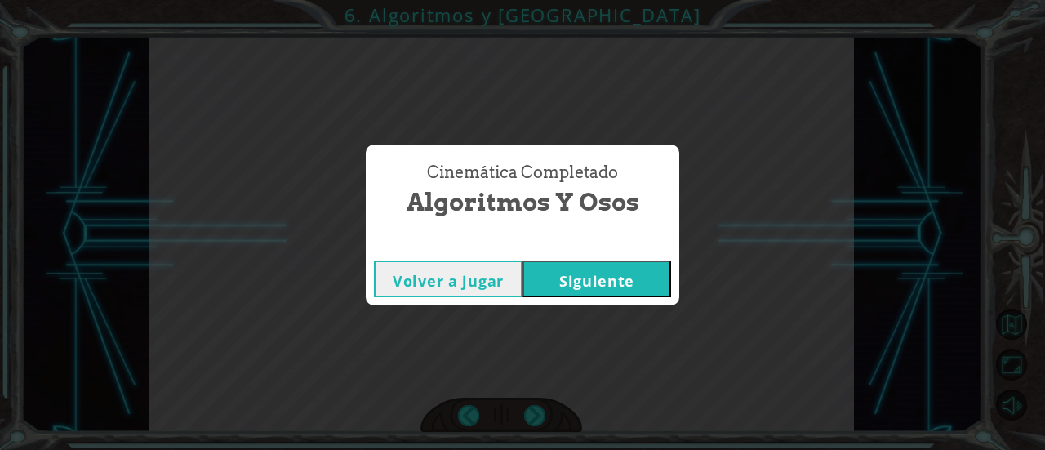
click at [667, 287] on button "Siguiente" at bounding box center [597, 279] width 149 height 37
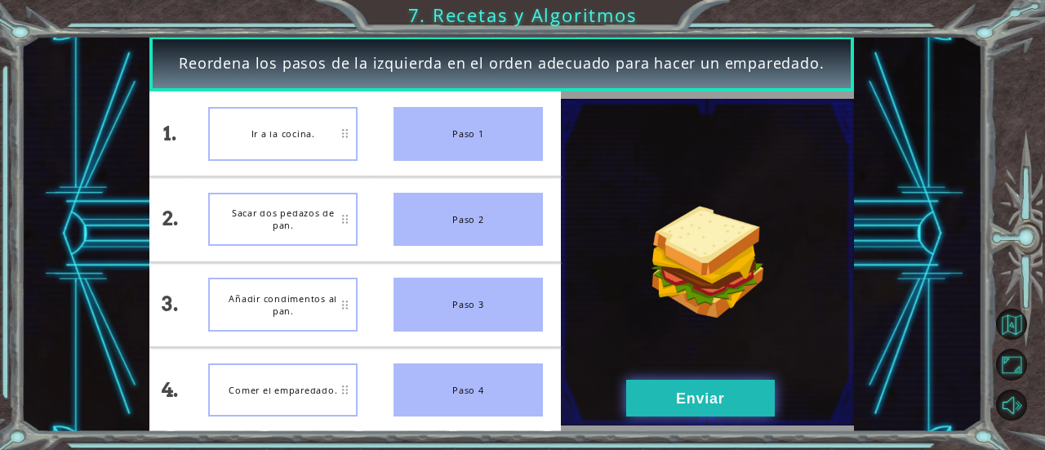
click at [656, 385] on button "Enviar" at bounding box center [700, 398] width 149 height 37
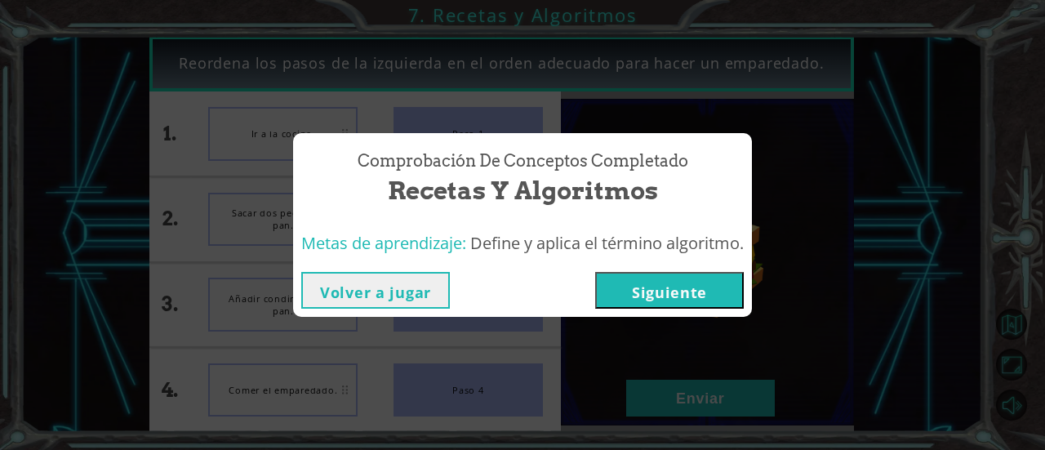
click at [666, 287] on button "Siguiente" at bounding box center [669, 290] width 149 height 37
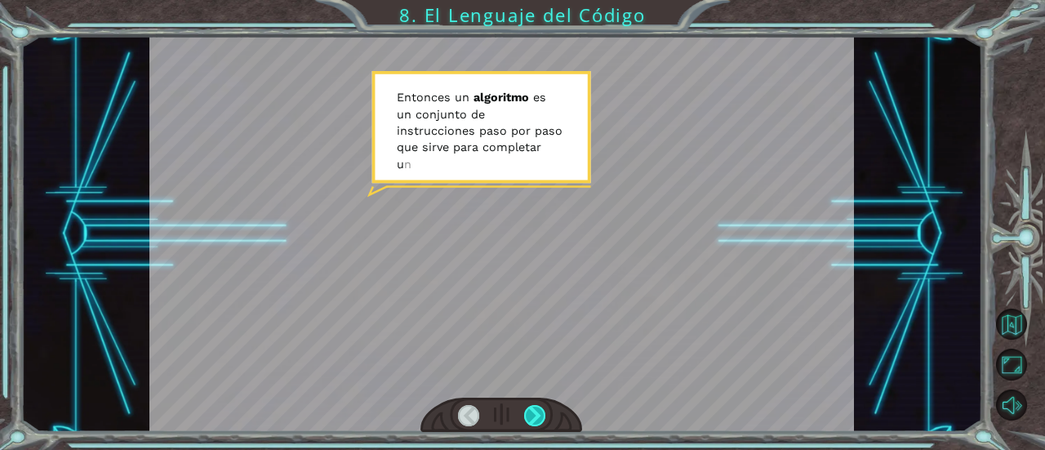
click at [536, 409] on div at bounding box center [534, 415] width 21 height 21
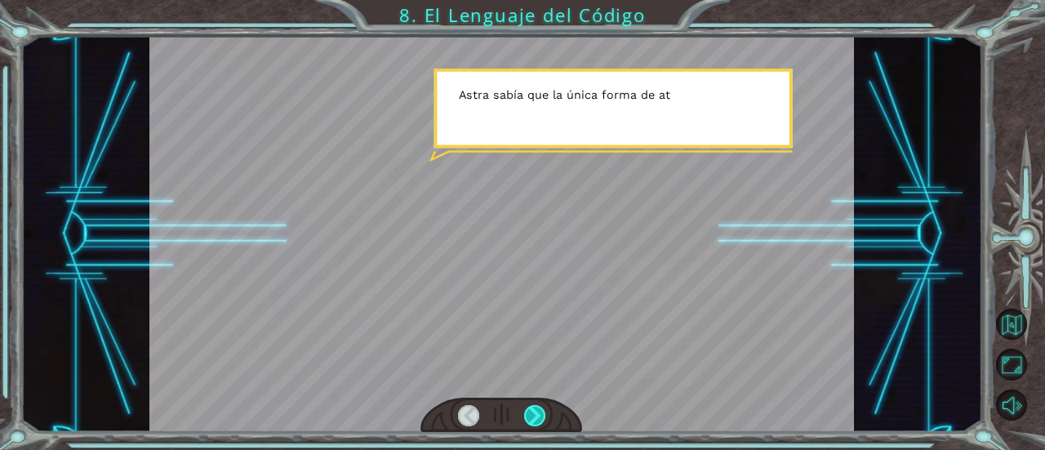
click at [536, 409] on div at bounding box center [534, 415] width 21 height 21
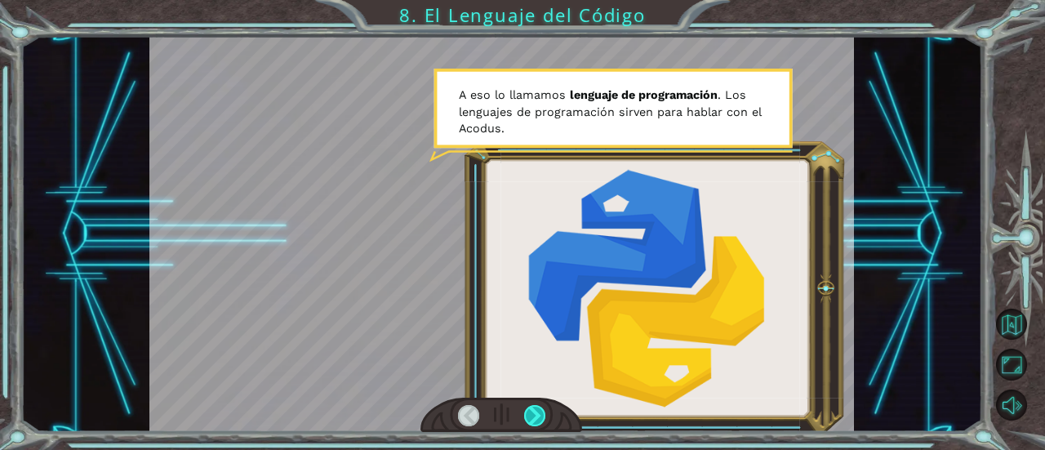
click at [536, 409] on div at bounding box center [534, 415] width 21 height 21
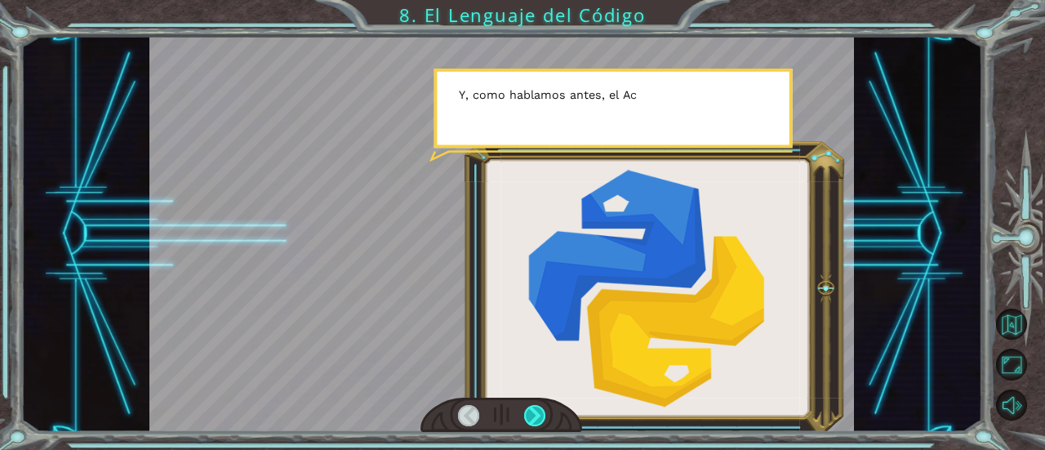
click at [536, 409] on div at bounding box center [534, 415] width 21 height 21
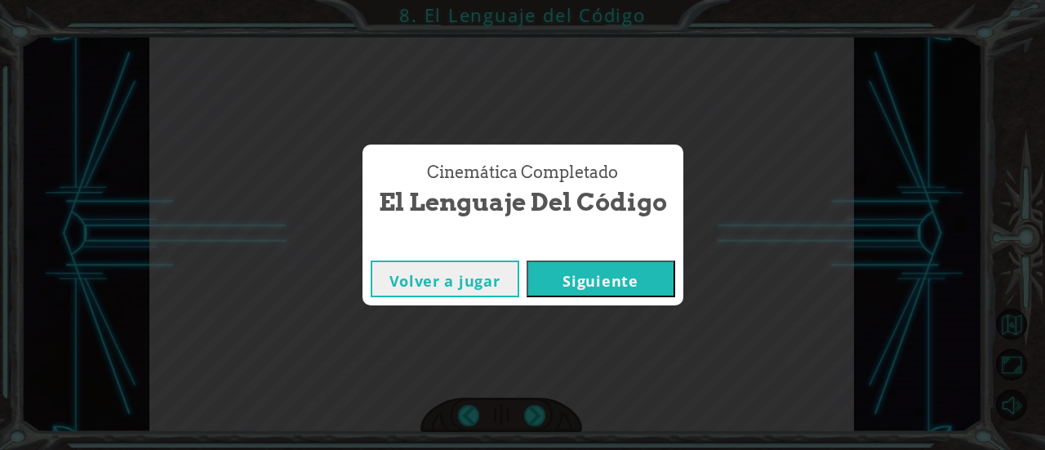
click at [580, 268] on button "Siguiente" at bounding box center [601, 279] width 149 height 37
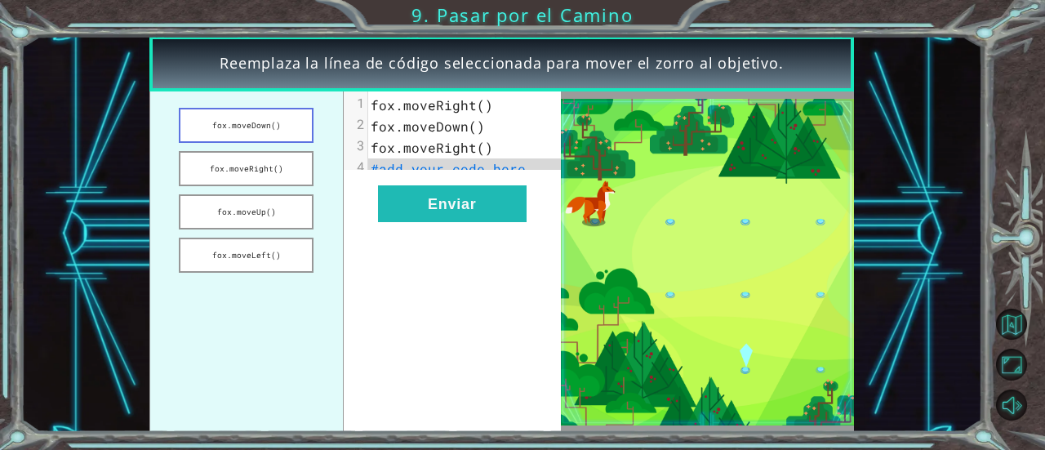
click at [250, 131] on button "fox.moveDown()" at bounding box center [246, 125] width 135 height 35
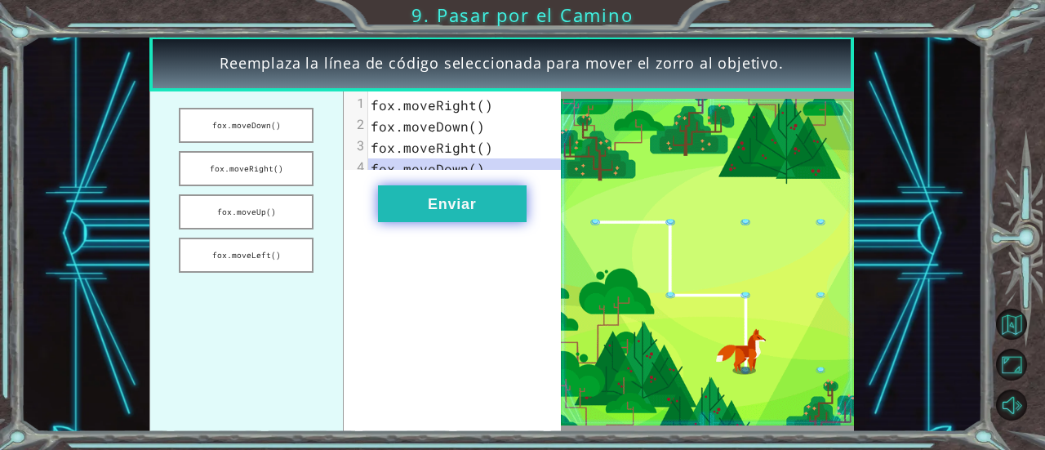
click at [480, 222] on button "Enviar" at bounding box center [452, 203] width 149 height 37
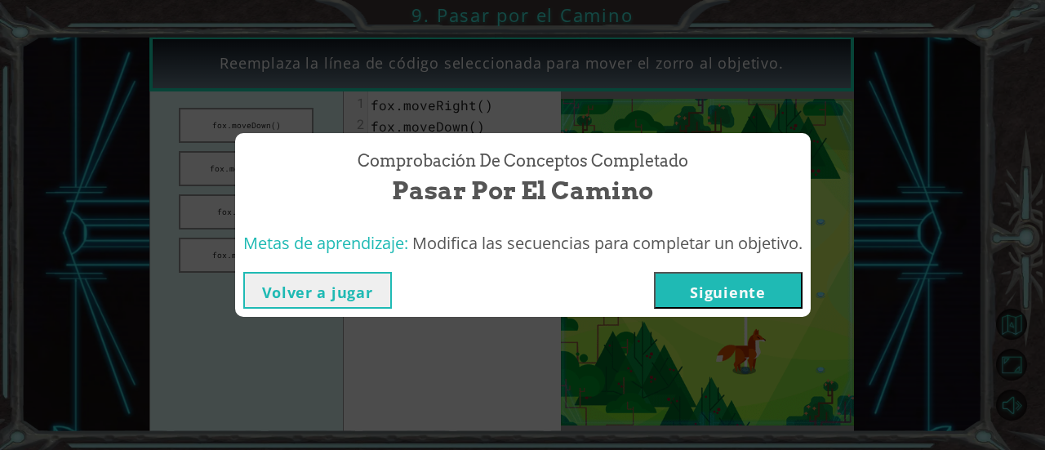
click at [737, 302] on button "Siguiente" at bounding box center [728, 290] width 149 height 37
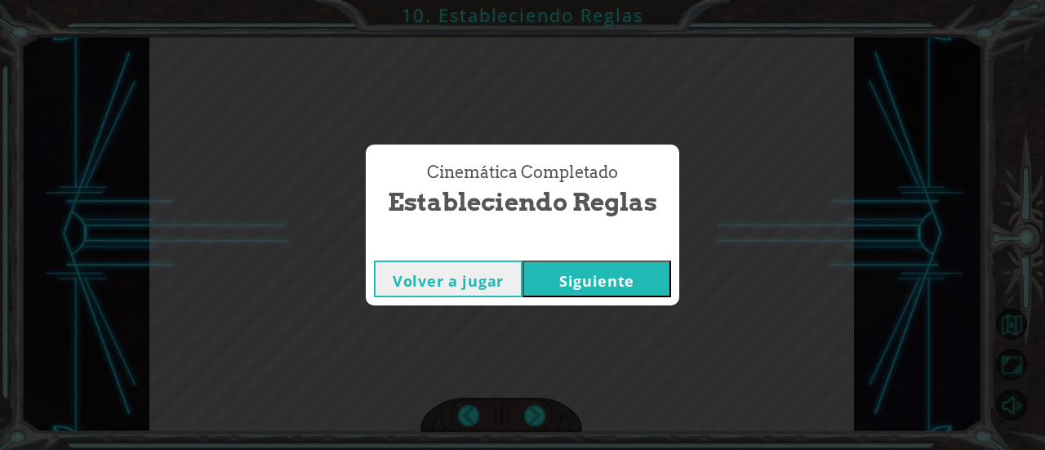
click at [646, 277] on button "Siguiente" at bounding box center [597, 279] width 149 height 37
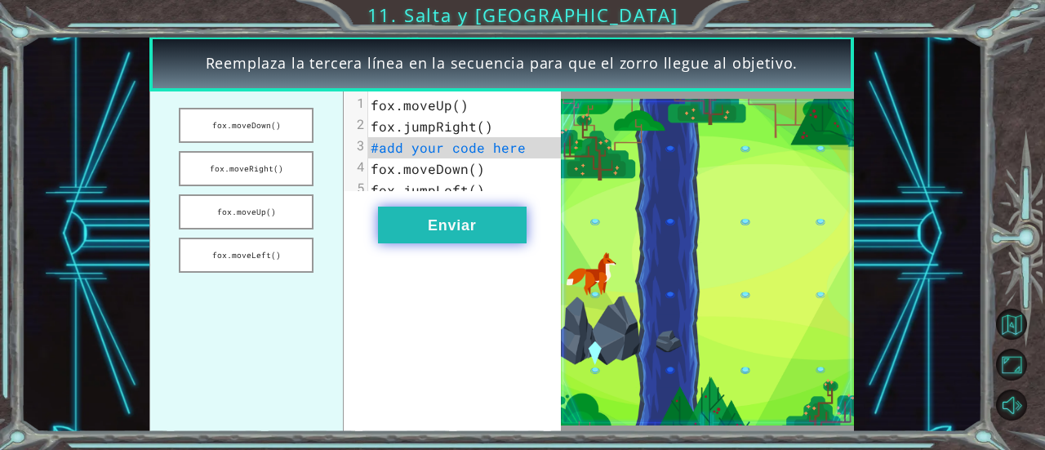
click at [430, 243] on button "Enviar" at bounding box center [452, 225] width 149 height 37
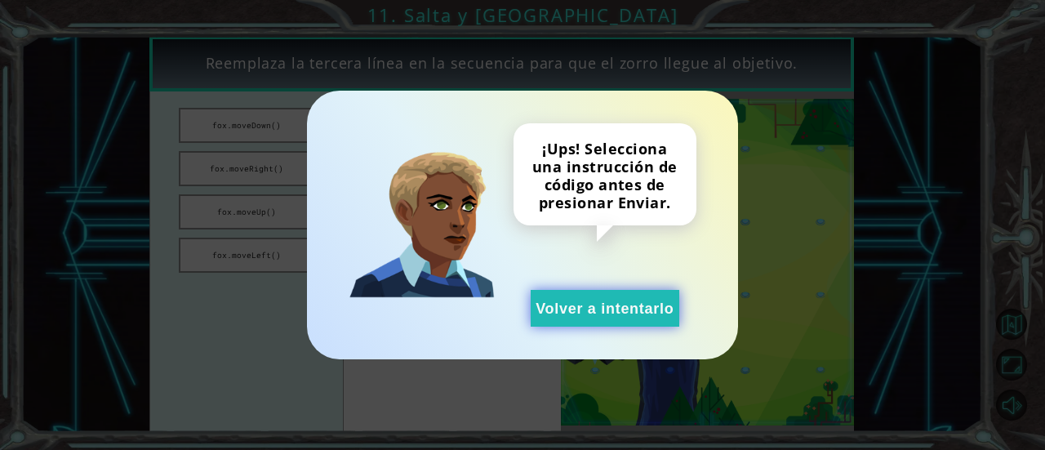
click at [574, 314] on button "Volver a intentarlo" at bounding box center [605, 308] width 149 height 37
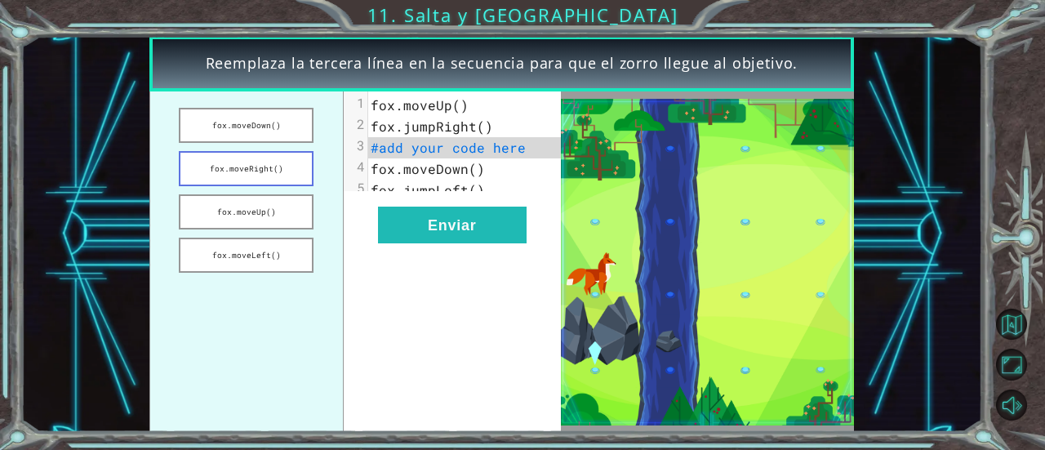
click at [209, 174] on button "fox.moveRight()" at bounding box center [246, 168] width 135 height 35
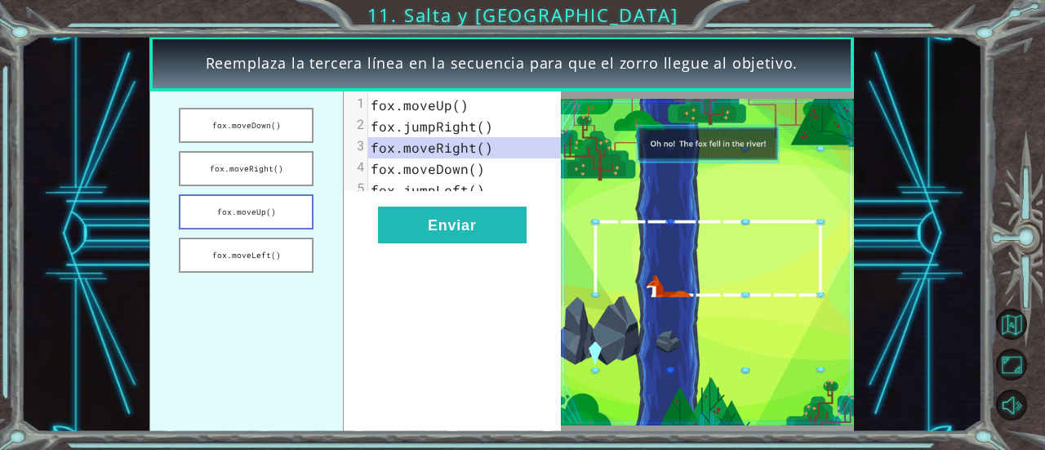
click at [287, 213] on button "fox.moveUp()" at bounding box center [246, 211] width 135 height 35
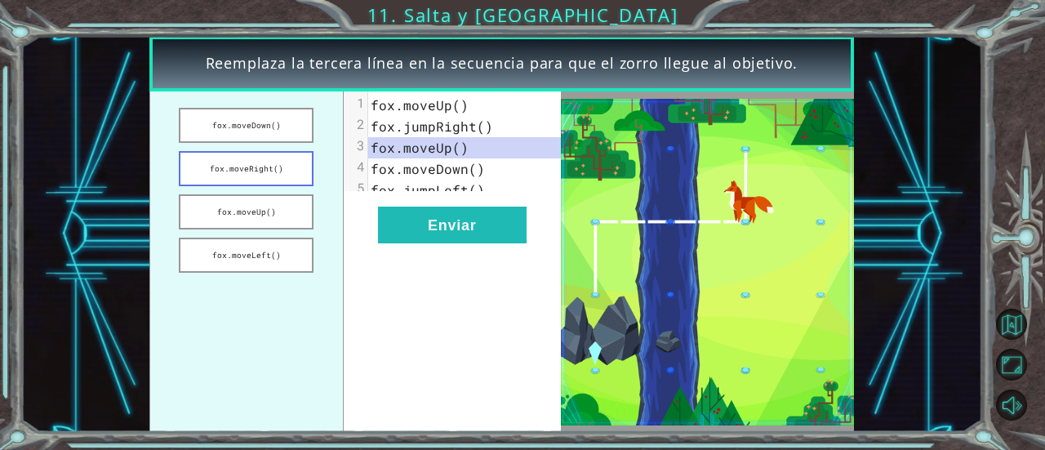
click at [255, 171] on button "fox.moveRight()" at bounding box center [246, 168] width 135 height 35
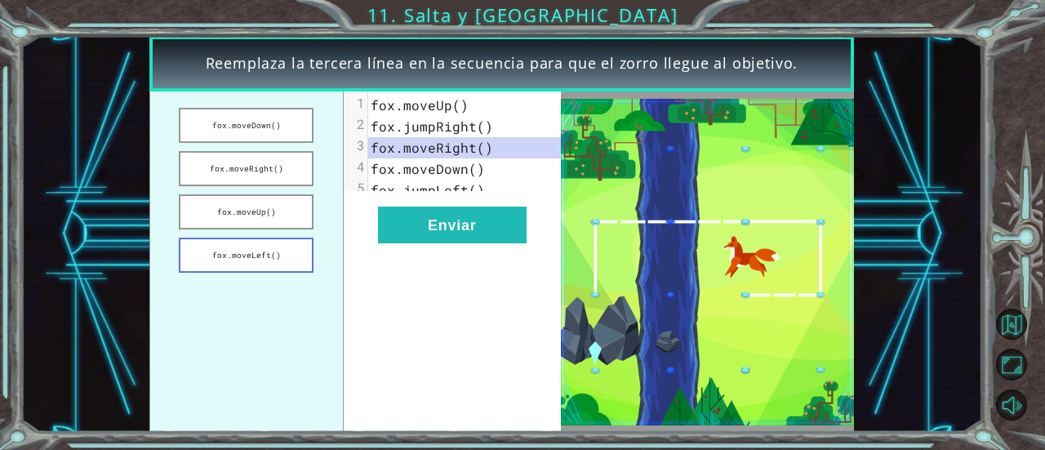
click at [260, 243] on button "fox.moveLeft()" at bounding box center [246, 255] width 135 height 35
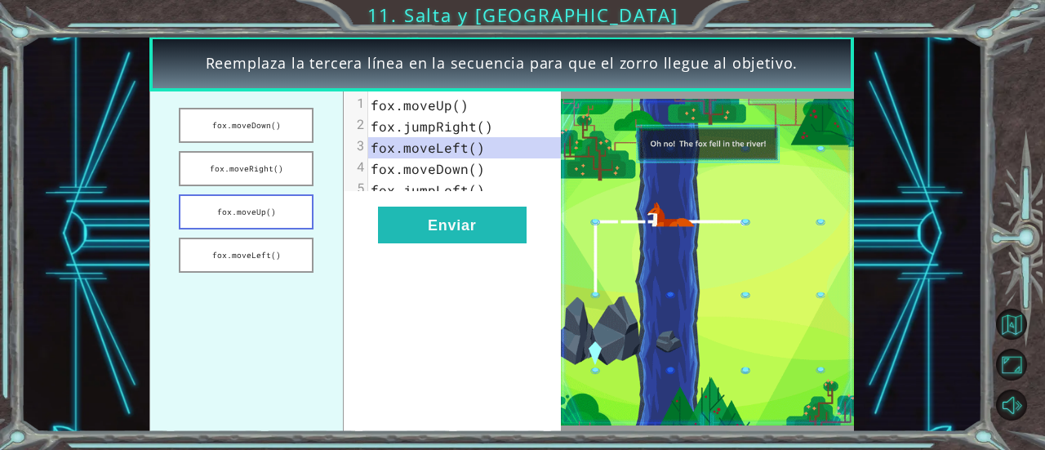
click at [292, 216] on button "fox.moveUp()" at bounding box center [246, 211] width 135 height 35
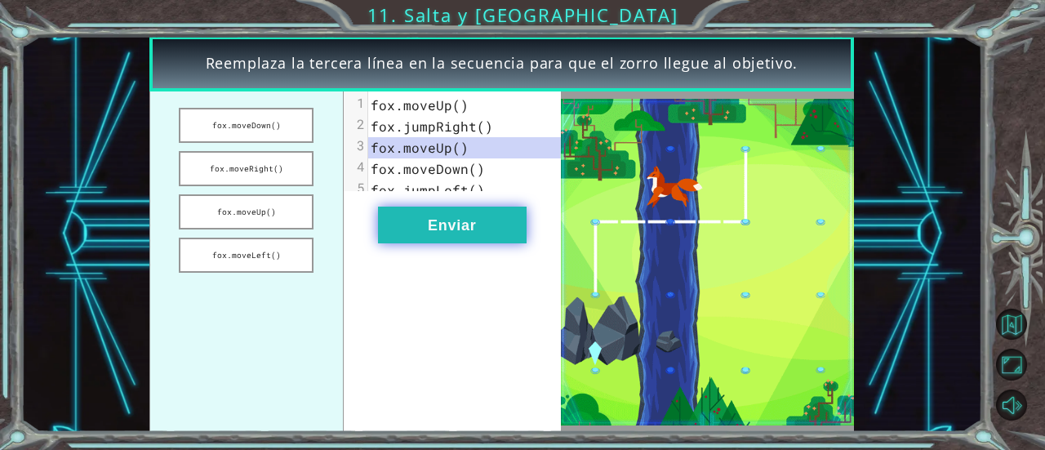
click at [439, 233] on button "Enviar" at bounding box center [452, 225] width 149 height 37
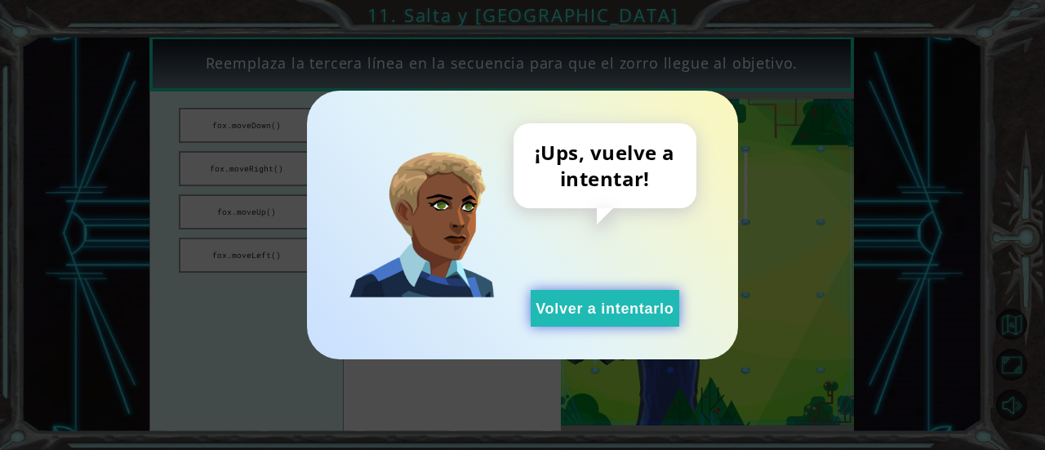
click at [577, 318] on button "Volver a intentarlo" at bounding box center [605, 308] width 149 height 37
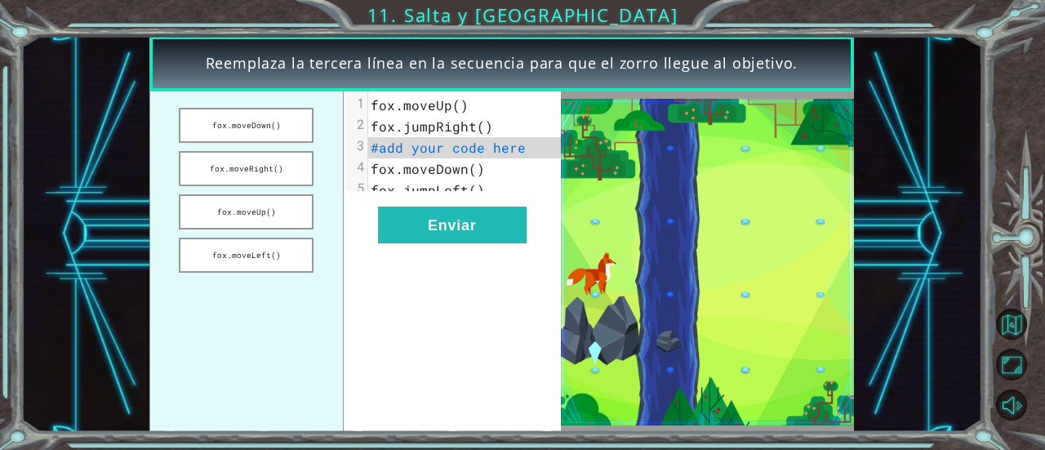
click at [472, 187] on span "fox.jumpLeft()" at bounding box center [428, 189] width 114 height 17
click at [484, 192] on pre "fox.jumpLeft()" at bounding box center [471, 190] width 206 height 21
click at [287, 260] on button "fox.moveLeft()" at bounding box center [246, 255] width 135 height 35
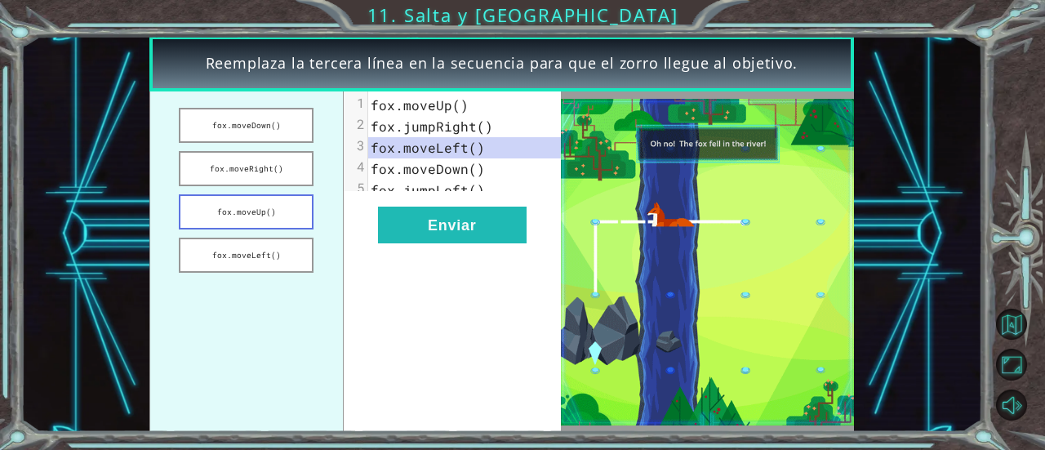
click at [291, 222] on button "fox.moveUp()" at bounding box center [246, 211] width 135 height 35
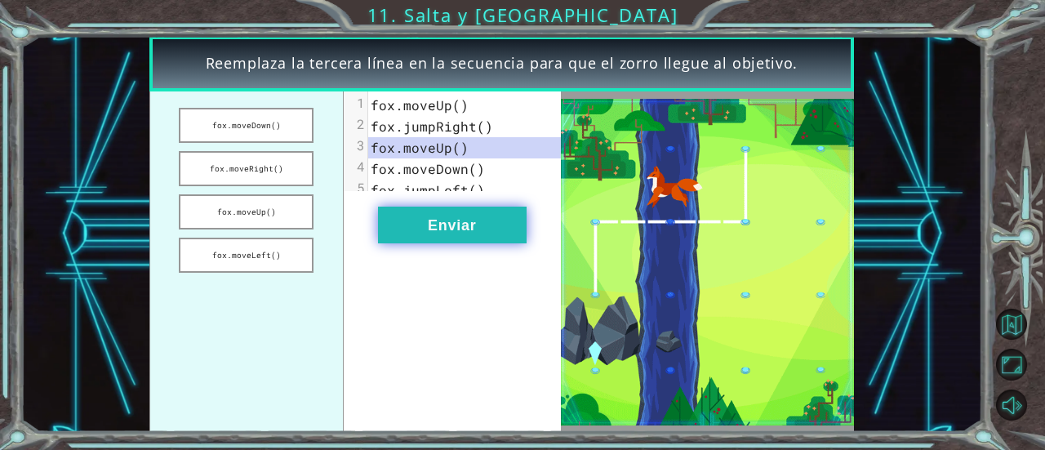
click at [399, 235] on button "Enviar" at bounding box center [452, 225] width 149 height 37
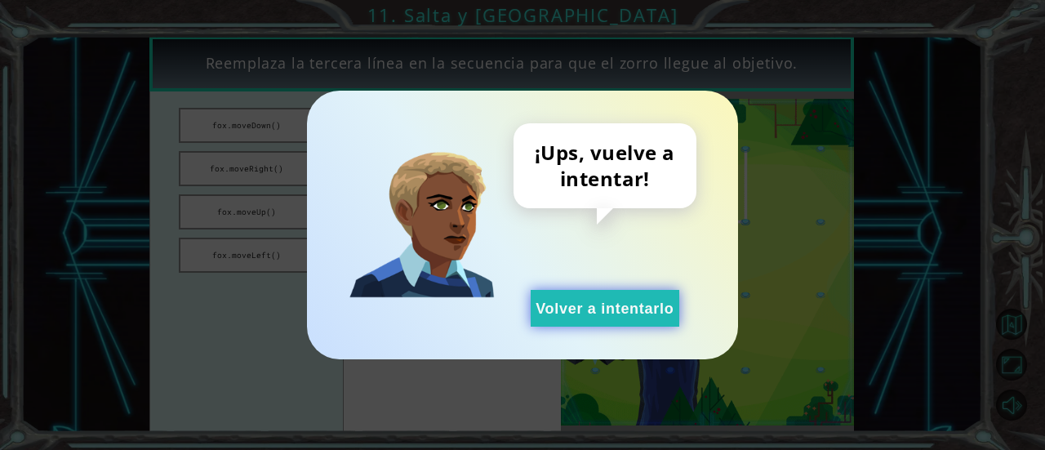
click at [609, 313] on button "Volver a intentarlo" at bounding box center [605, 308] width 149 height 37
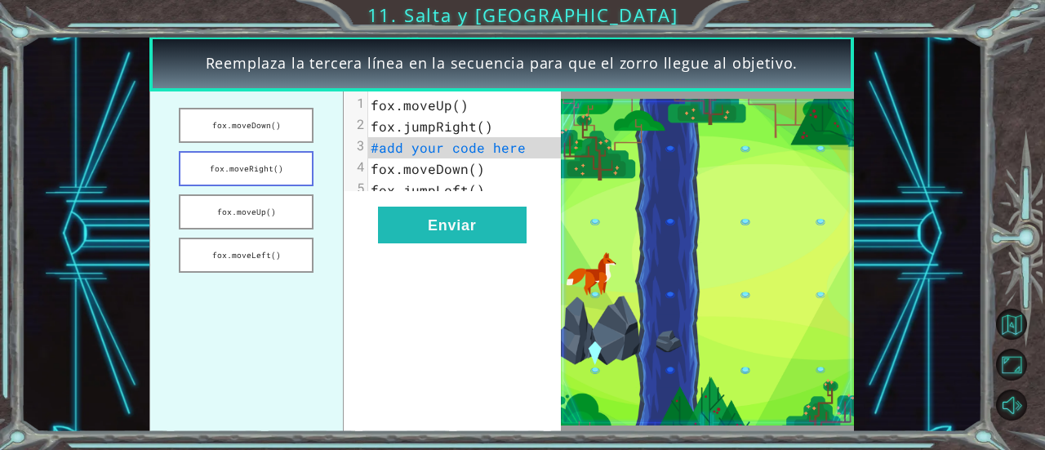
click at [214, 180] on button "fox.moveRight()" at bounding box center [246, 168] width 135 height 35
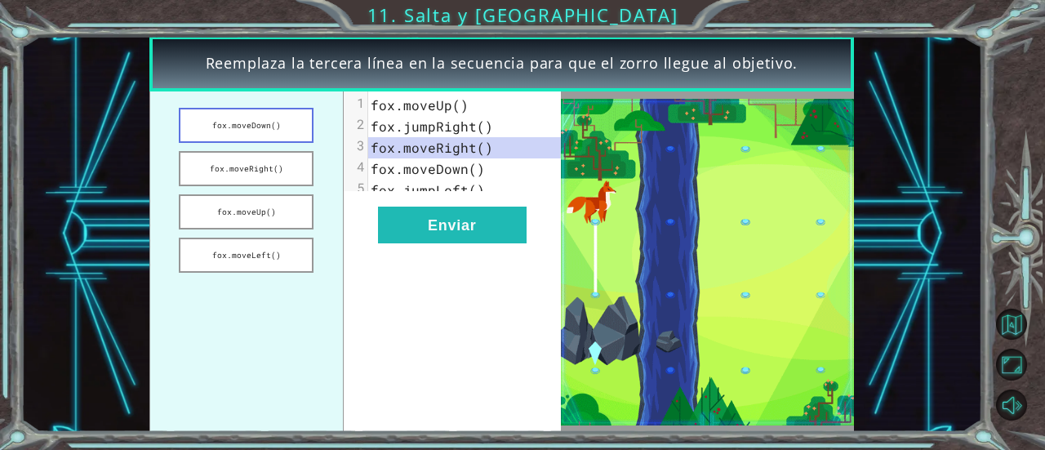
click at [235, 128] on button "fox.moveDown()" at bounding box center [246, 125] width 135 height 35
click at [457, 243] on button "Enviar" at bounding box center [452, 225] width 149 height 37
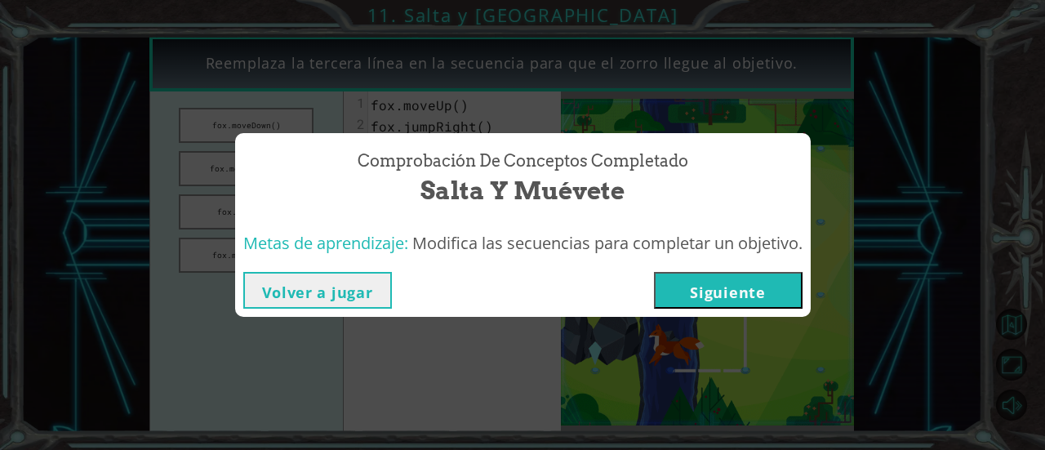
click at [760, 279] on button "Siguiente" at bounding box center [728, 290] width 149 height 37
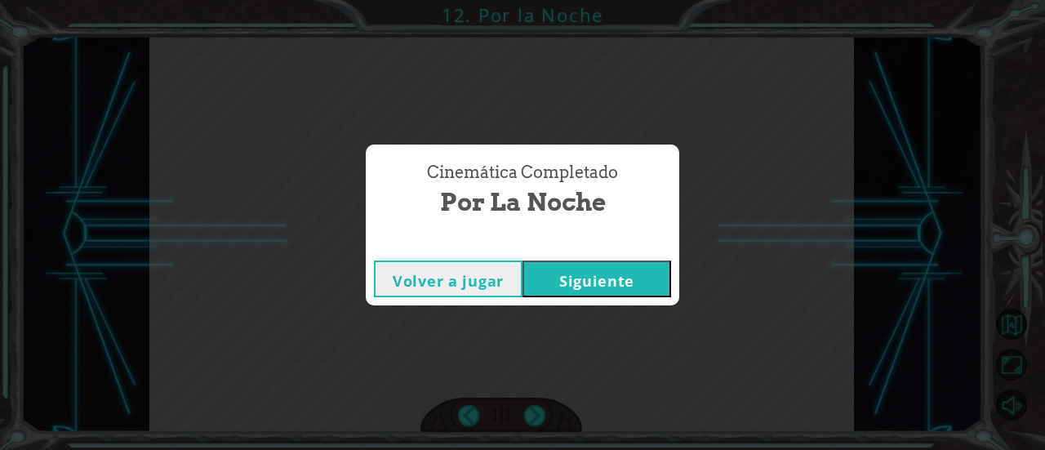
click at [630, 278] on button "Siguiente" at bounding box center [597, 279] width 149 height 37
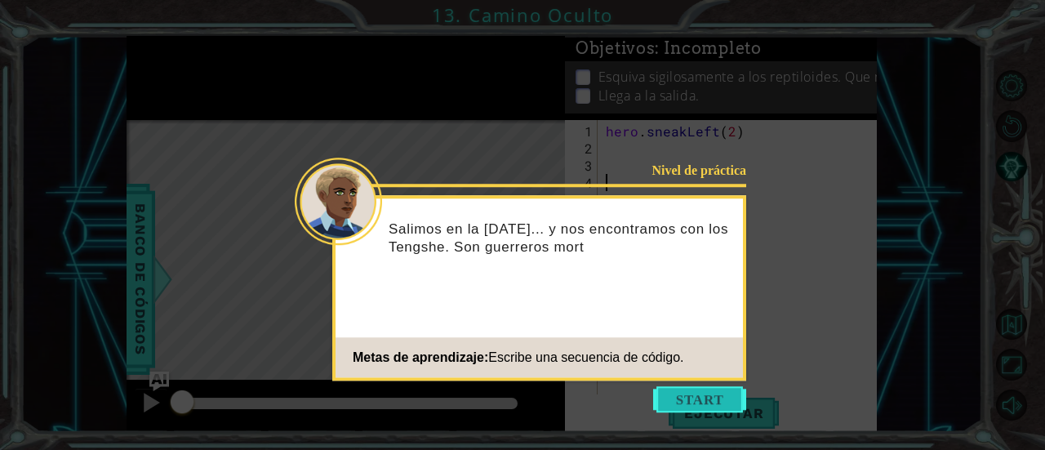
click at [709, 390] on button "Start" at bounding box center [699, 399] width 93 height 26
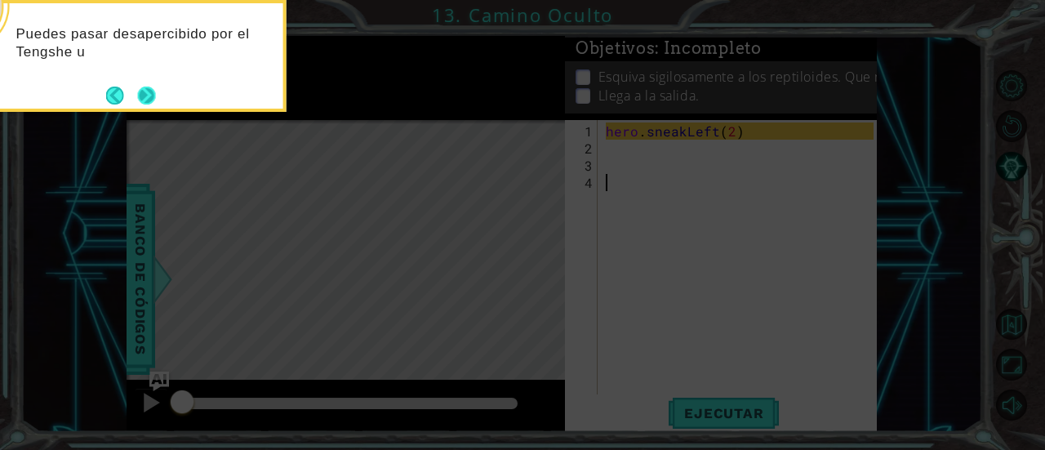
click at [144, 99] on button "Next" at bounding box center [146, 96] width 18 height 18
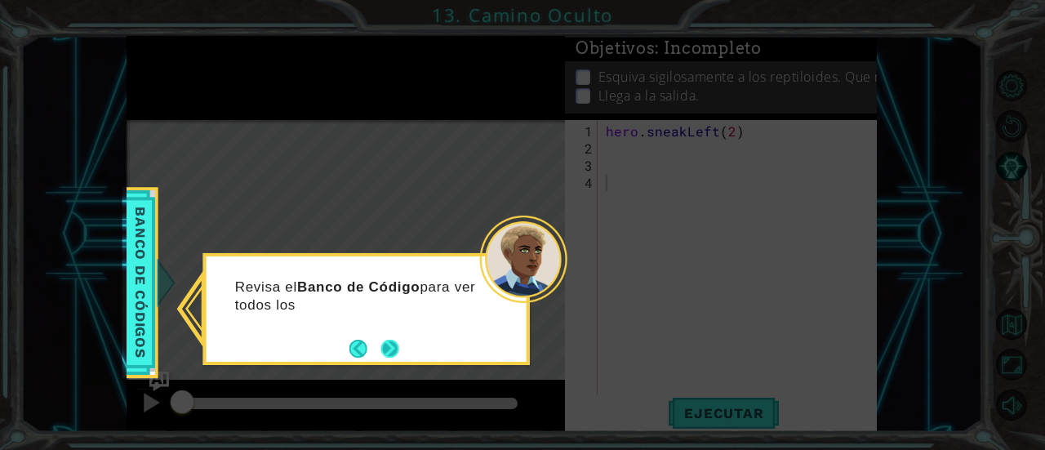
click at [392, 345] on button "Next" at bounding box center [390, 349] width 18 height 18
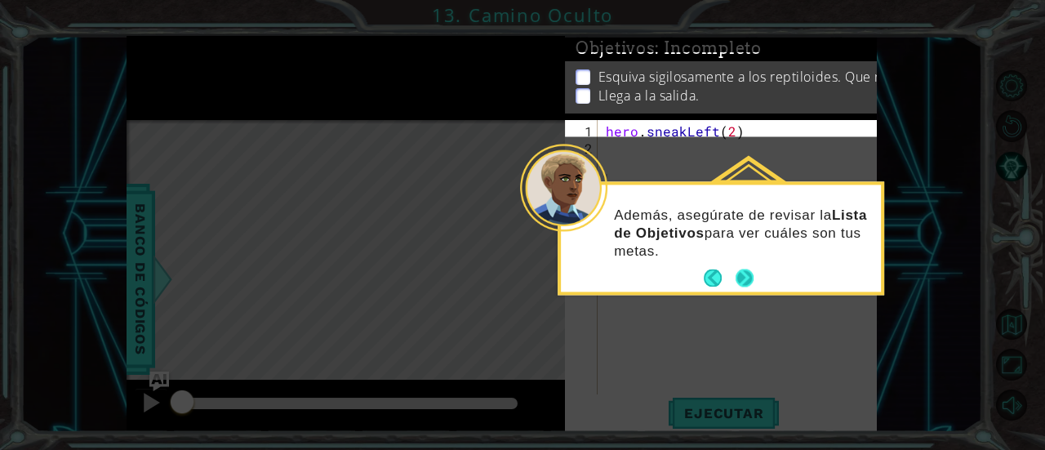
click at [749, 283] on button "Next" at bounding box center [745, 279] width 18 height 18
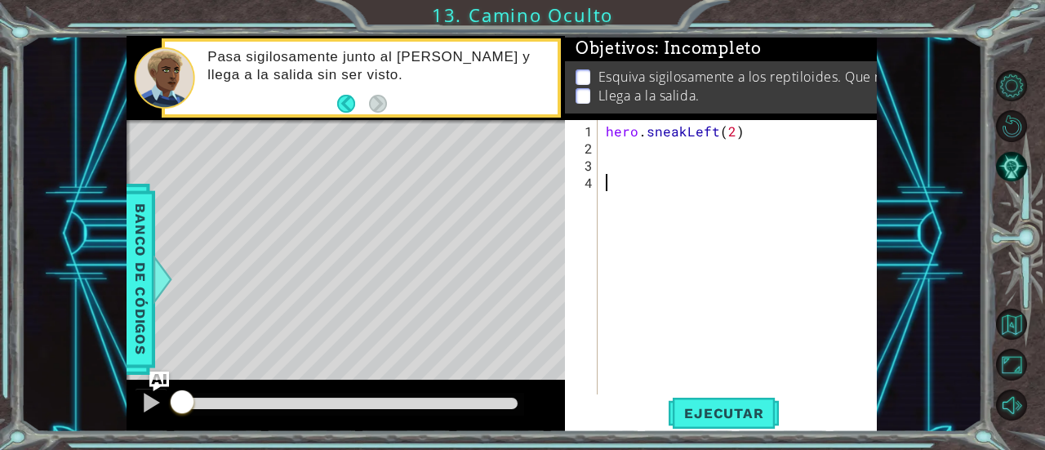
click at [623, 143] on div "hero . sneakLeft ( 2 )" at bounding box center [742, 277] width 279 height 309
type textarea "hero.sneakLeft(2)"
click at [712, 407] on span "Ejecutar" at bounding box center [724, 413] width 112 height 16
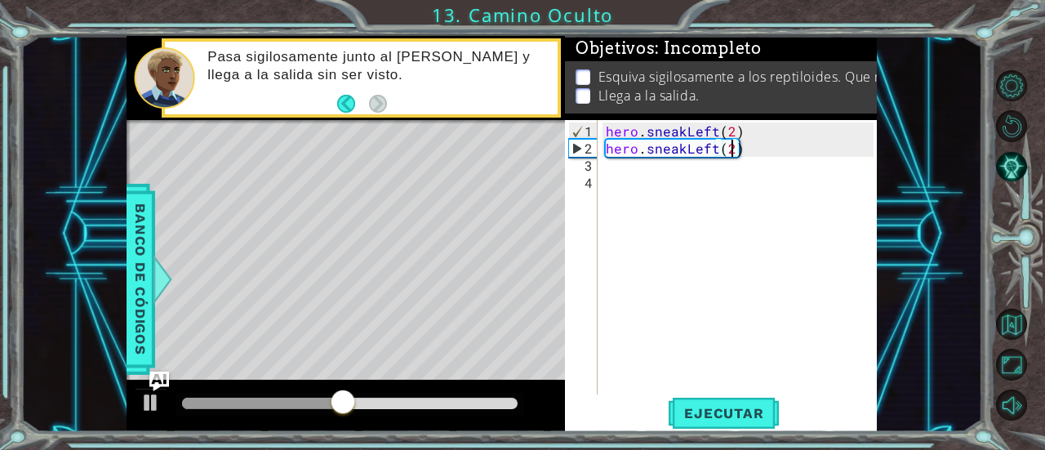
click at [692, 167] on div "hero . sneakLeft ( 2 ) hero . sneakLeft ( 2 )" at bounding box center [742, 277] width 279 height 309
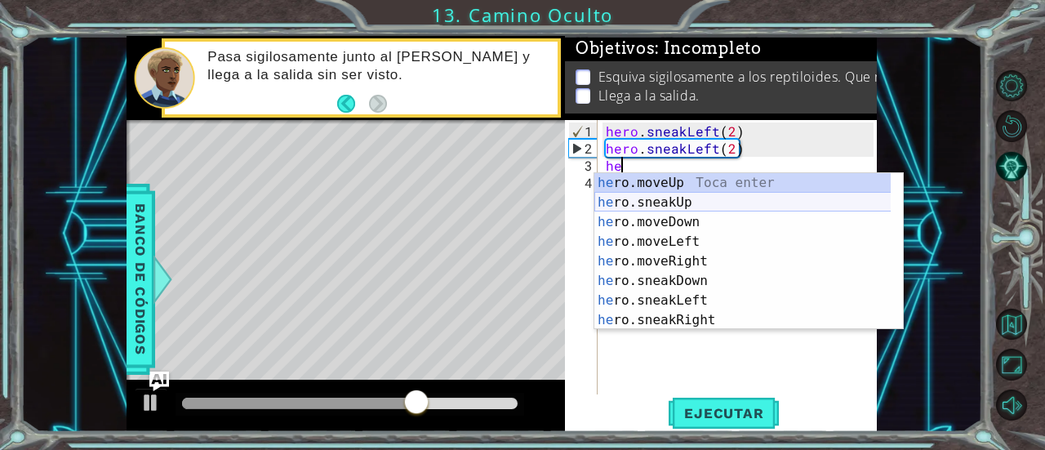
click at [684, 201] on div "he ro.moveUp Toca enter he ro.sneakUp Toca enter he ro.moveDown Toca enter he r…" at bounding box center [743, 271] width 297 height 196
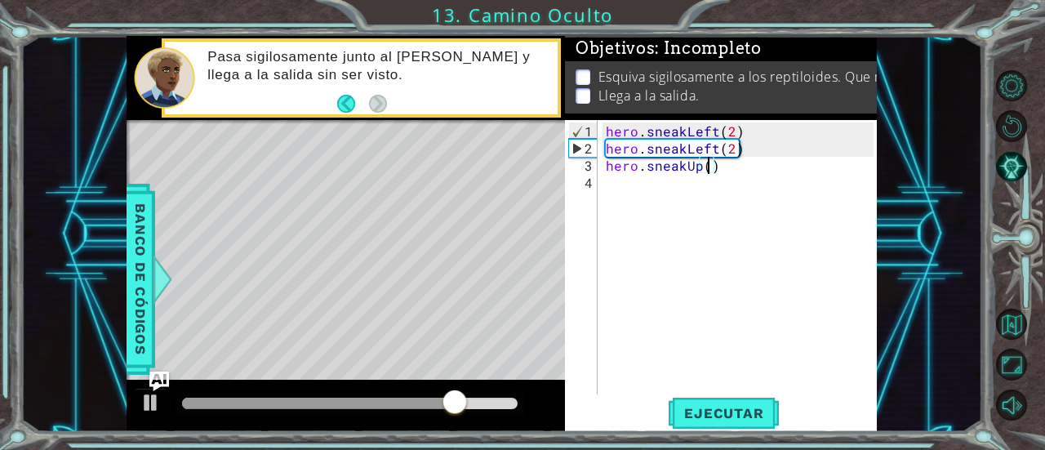
scroll to position [0, 7]
click at [703, 428] on button "Ejecutar" at bounding box center [724, 413] width 112 height 31
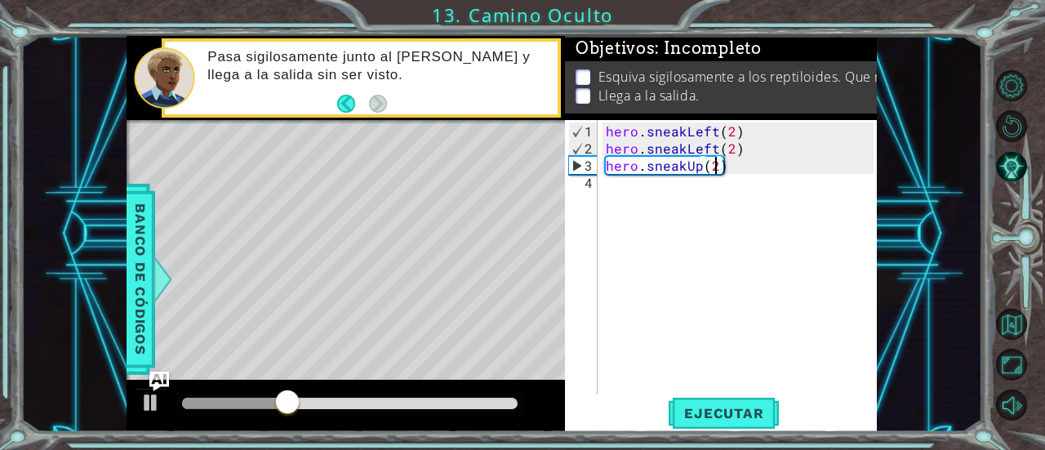
click at [757, 145] on div "hero . sneakLeft ( 2 ) hero . sneakLeft ( 2 ) hero . sneakUp ( 2 )" at bounding box center [742, 277] width 279 height 309
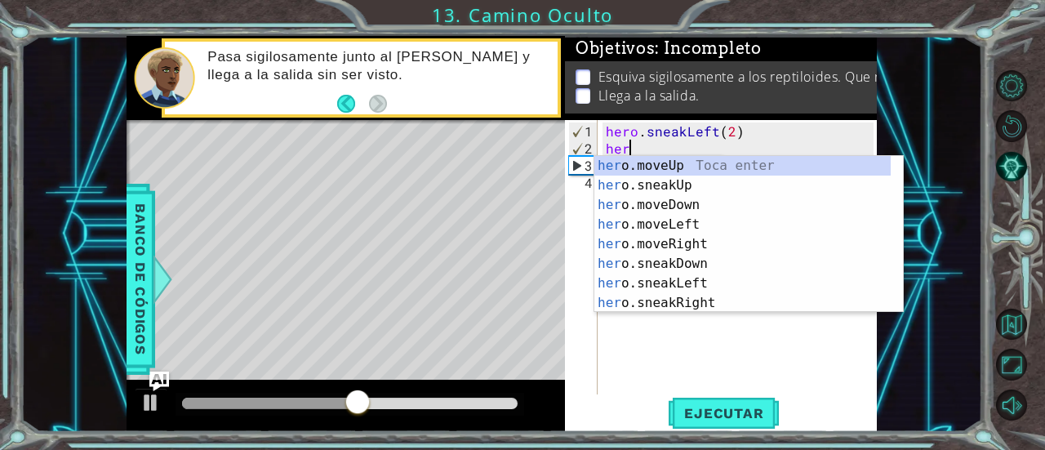
scroll to position [0, 0]
type textarea "h"
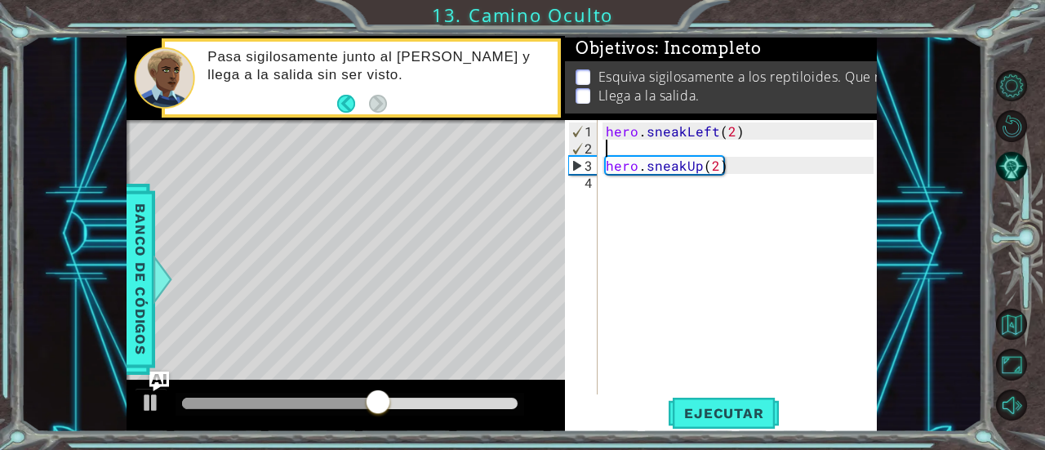
type textarea "hero.sneakLeft(2)"
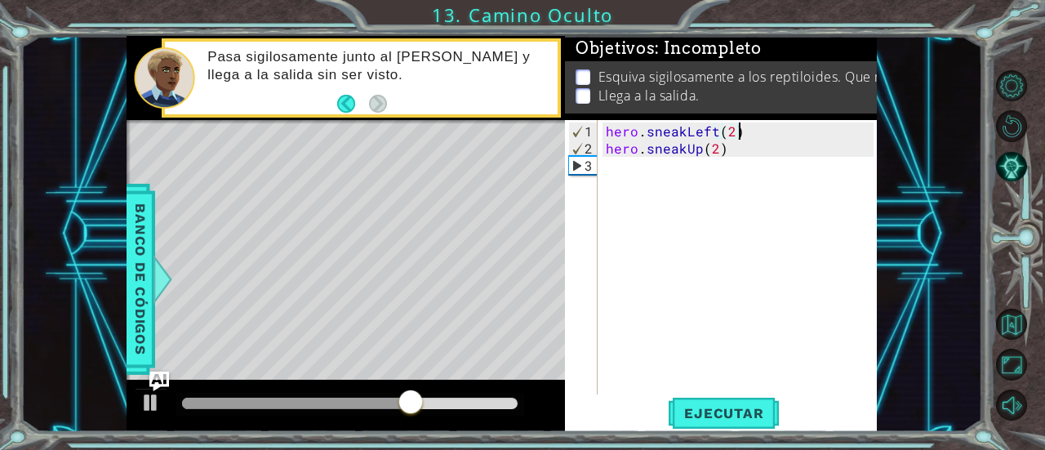
click at [632, 171] on div "hero . sneakLeft ( 2 ) hero . sneakUp ( 2 )" at bounding box center [742, 277] width 279 height 309
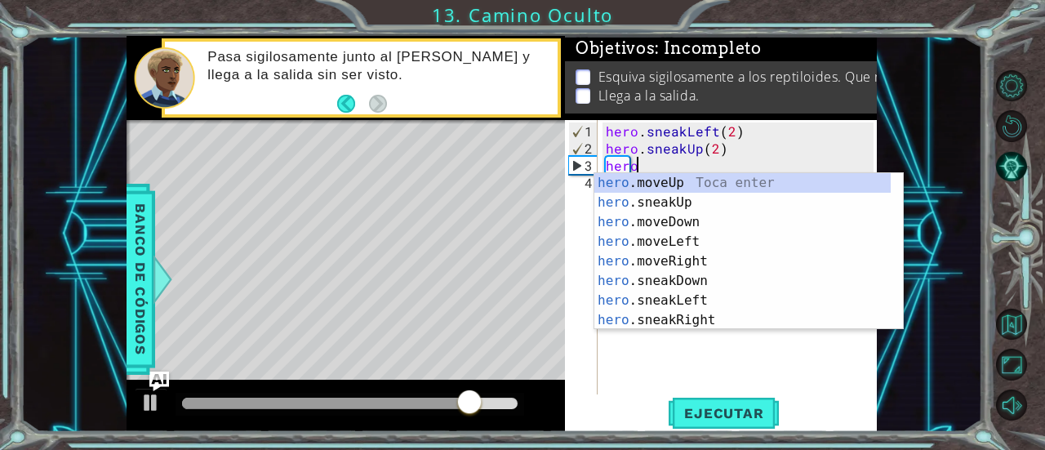
scroll to position [0, 1]
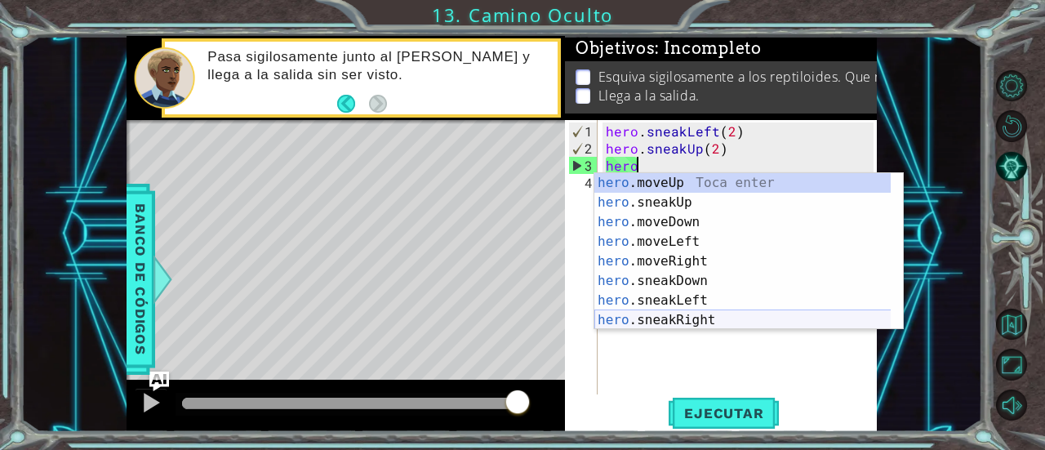
click at [649, 316] on div "hero .moveUp Toca enter hero .sneakUp Toca enter hero .moveDown Toca enter hero…" at bounding box center [743, 271] width 297 height 196
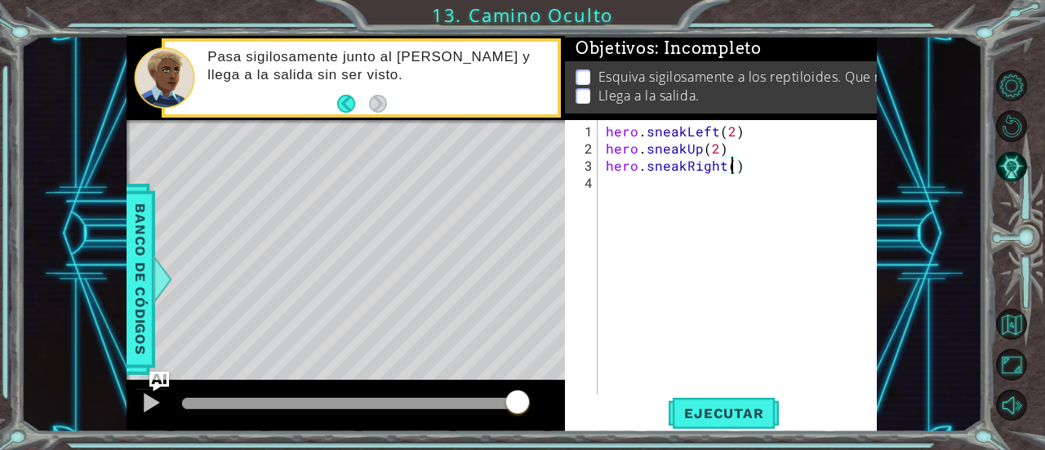
scroll to position [0, 7]
type textarea "hero.sneakRight(2)"
click at [713, 414] on span "Ejecutar" at bounding box center [724, 413] width 112 height 16
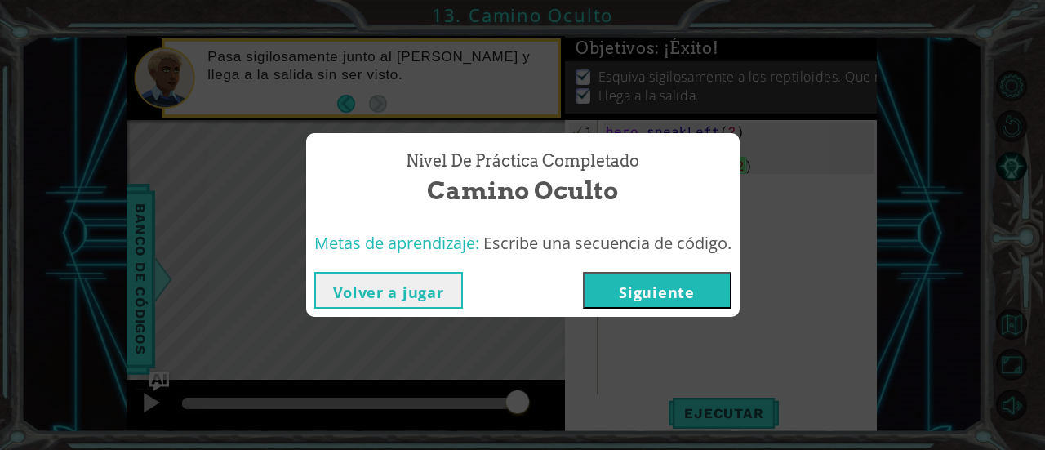
click at [665, 301] on button "Siguiente" at bounding box center [657, 290] width 149 height 37
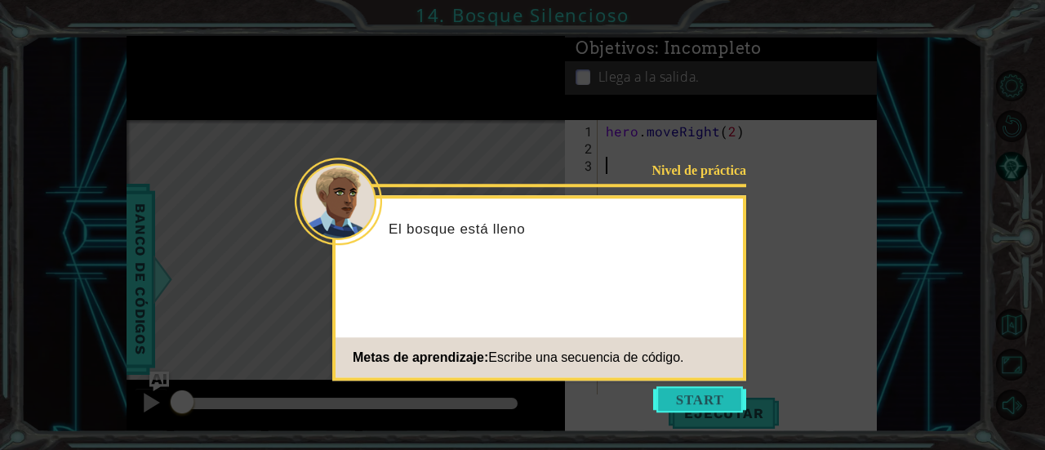
click at [671, 394] on button "Start" at bounding box center [699, 399] width 93 height 26
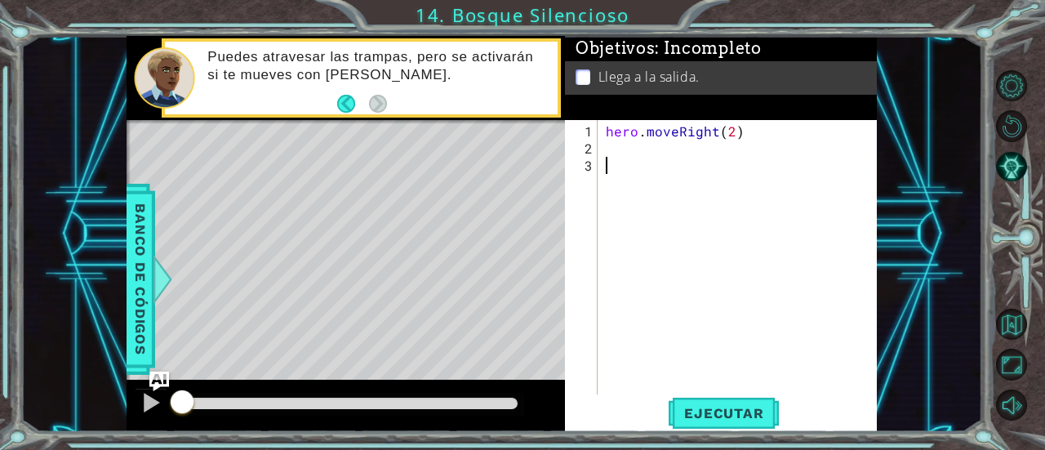
click at [650, 151] on div "hero . moveRight ( 2 )" at bounding box center [742, 277] width 279 height 309
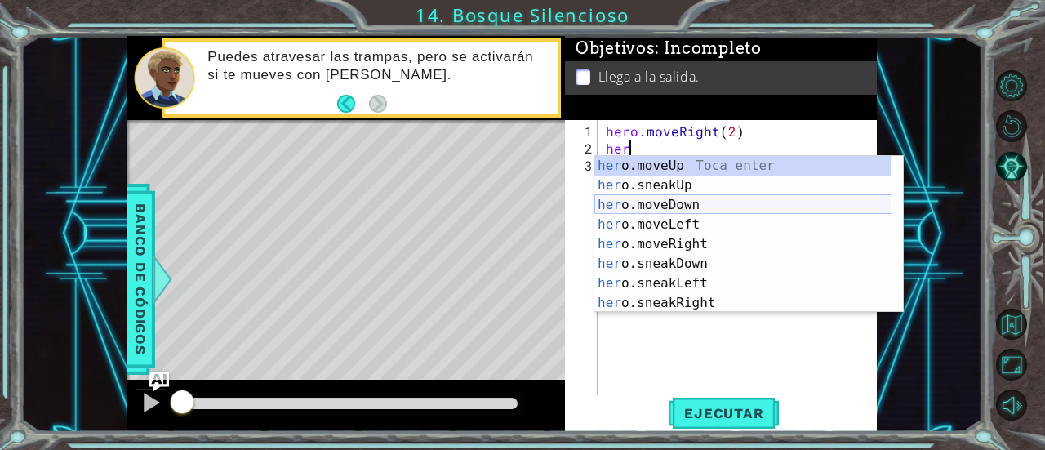
click at [652, 205] on div "her o.moveUp Toca enter her o.sneakUp Toca enter her o.moveDown Toca enter her …" at bounding box center [743, 254] width 297 height 196
type textarea "hero.moveDown(1)"
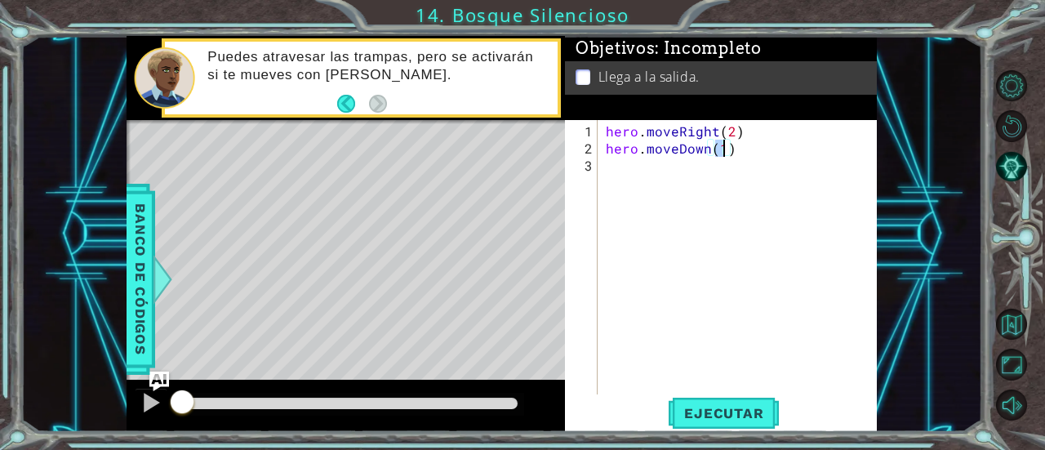
click at [662, 179] on div "hero . moveRight ( 2 ) hero . moveDown ( 1 )" at bounding box center [742, 277] width 279 height 309
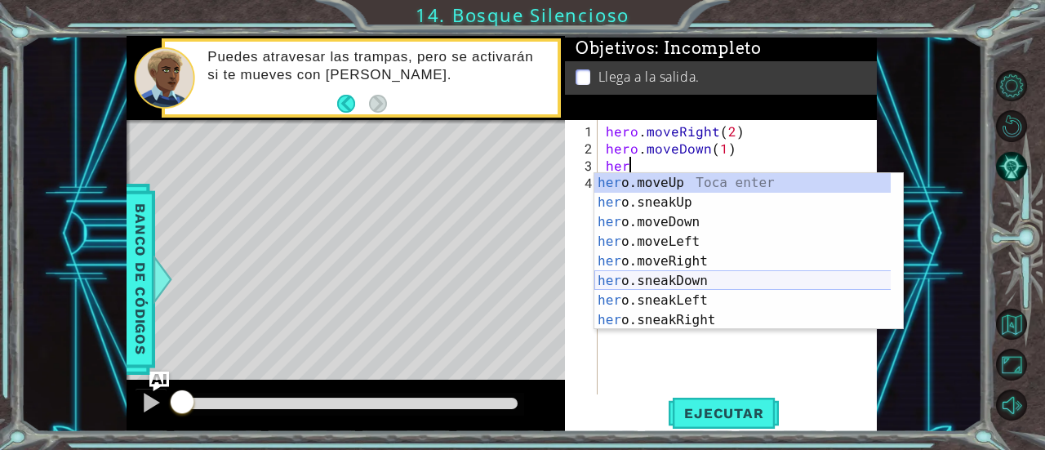
click at [670, 282] on div "her o.moveUp Toca enter her o.sneakUp Toca enter her o.moveDown Toca enter her …" at bounding box center [743, 271] width 297 height 196
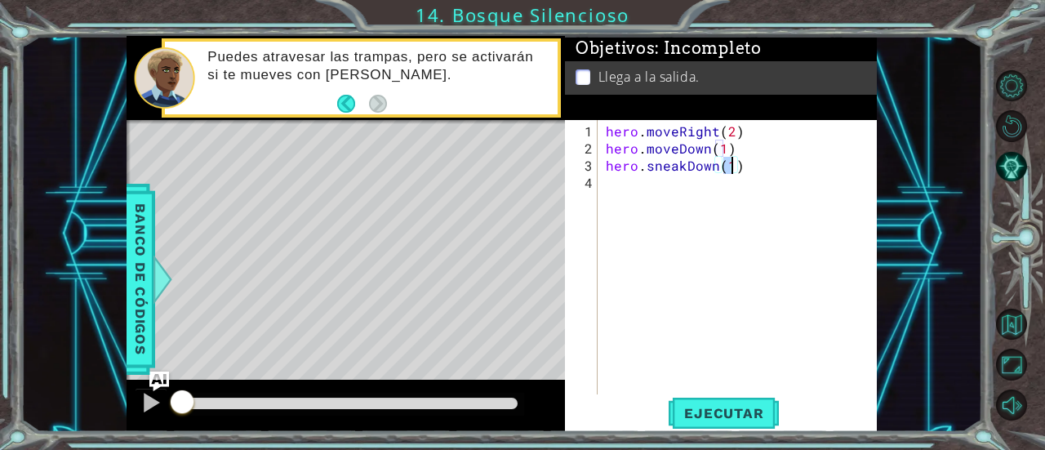
click at [737, 153] on div "hero . moveRight ( 2 ) hero . moveDown ( 1 ) hero . sneakDown ( 1 )" at bounding box center [742, 277] width 279 height 309
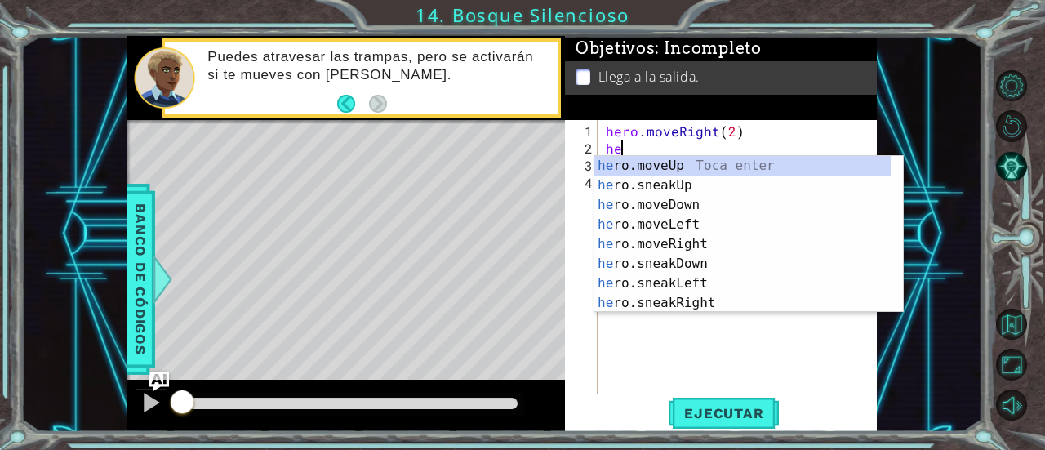
type textarea "h"
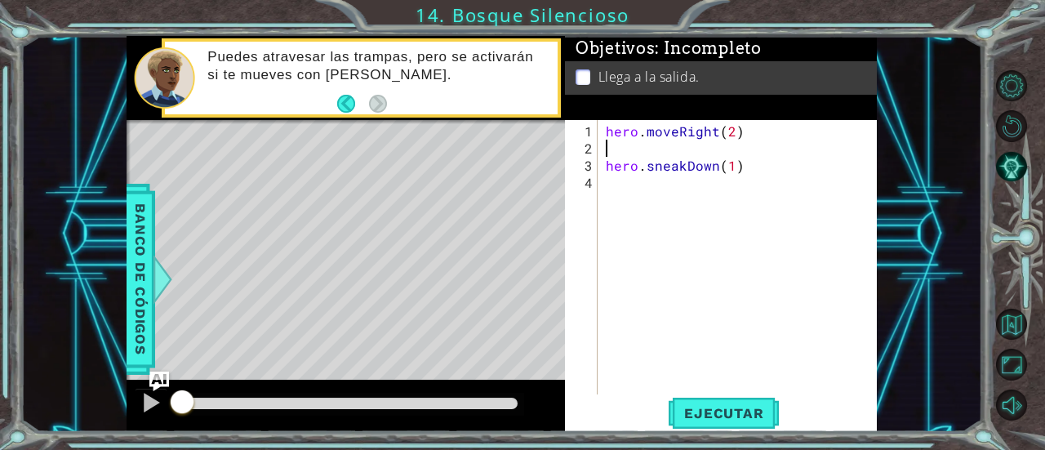
type textarea "hero.moveRight(2)"
click at [718, 161] on div "hero . moveRight ( 2 ) hero . sneakDown ( 1 )" at bounding box center [742, 277] width 279 height 309
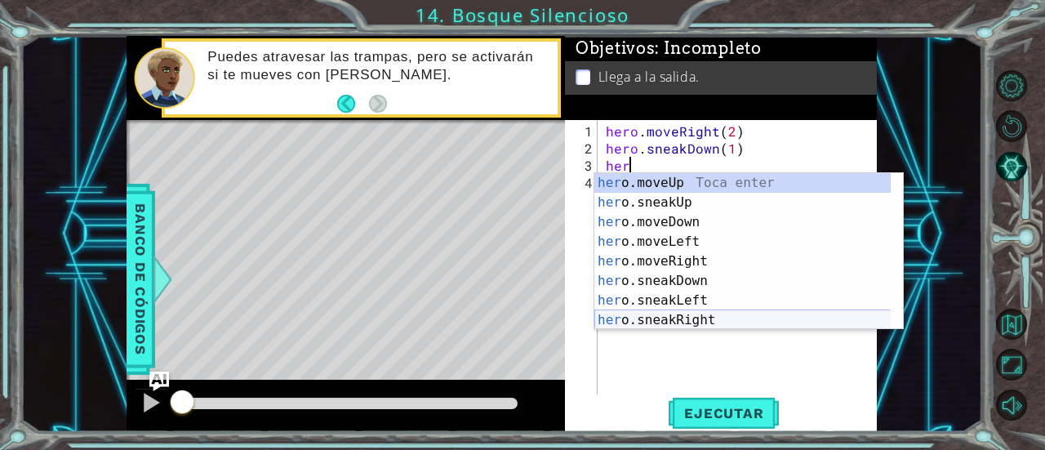
click at [697, 313] on div "her o.moveUp Toca enter her o.sneakUp Toca enter her o.moveDown Toca enter her …" at bounding box center [743, 271] width 297 height 196
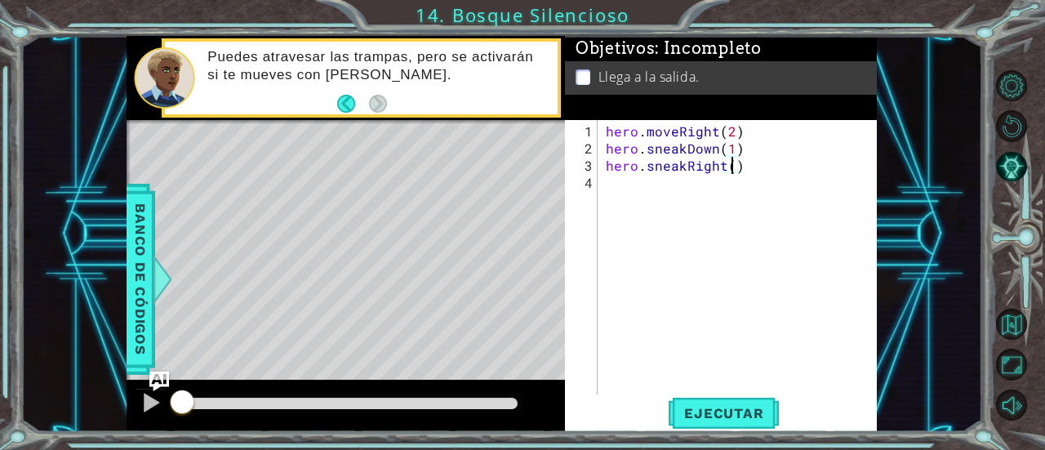
type textarea "hero.sneakRight(2)"
click at [668, 189] on div "hero . moveRight ( 2 ) hero . sneakDown ( 1 ) hero . sneakRight ( 2 )" at bounding box center [742, 277] width 279 height 309
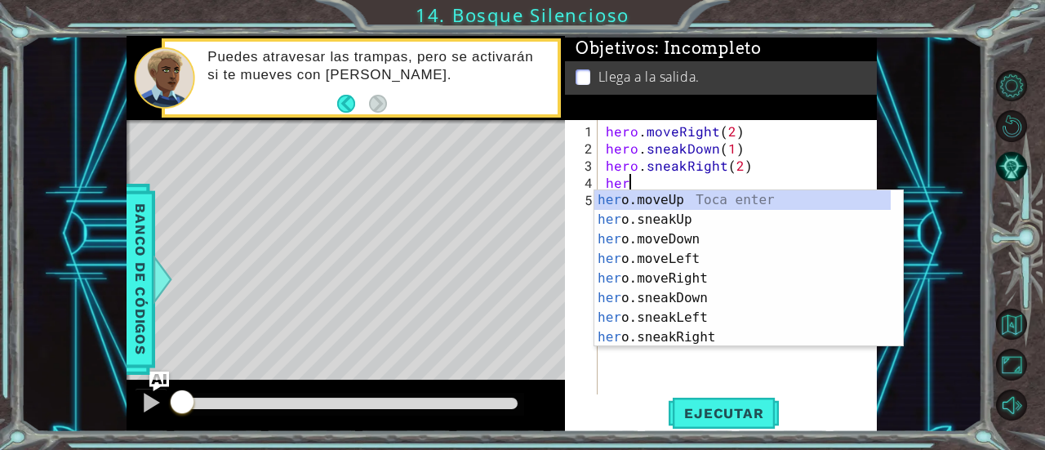
scroll to position [0, 0]
click at [684, 216] on div "her o.moveUp Toca enter her o.sneakUp Toca enter her o.moveDown Toca enter her …" at bounding box center [743, 288] width 297 height 196
type textarea "hero.sneakUp(1)"
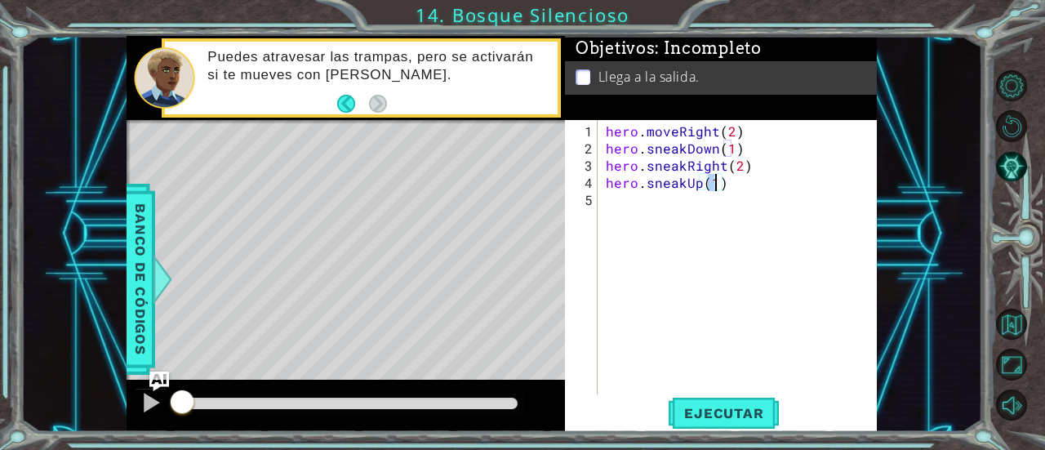
click at [666, 220] on div "hero . moveRight ( 2 ) hero . sneakDown ( 1 ) hero . sneakRight ( 2 ) hero . sn…" at bounding box center [742, 277] width 279 height 309
click at [697, 414] on span "Ejecutar" at bounding box center [724, 413] width 112 height 16
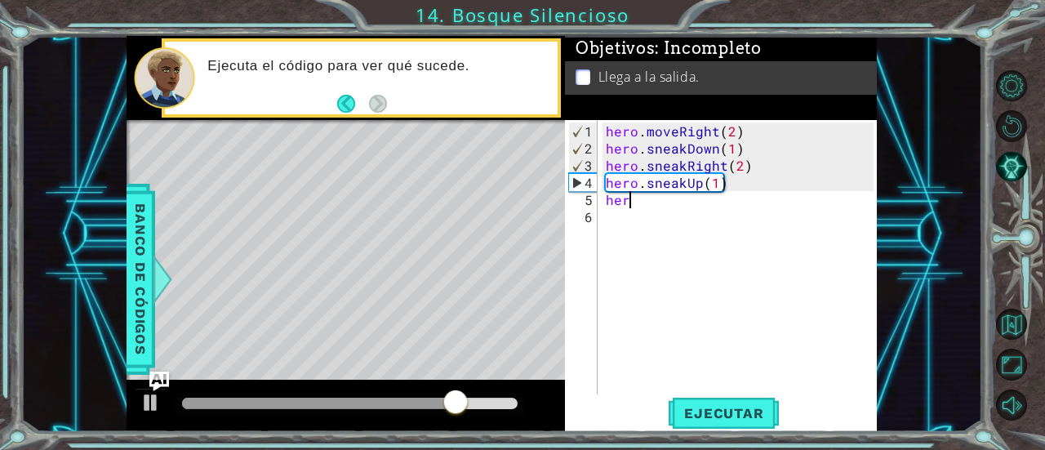
scroll to position [0, 1]
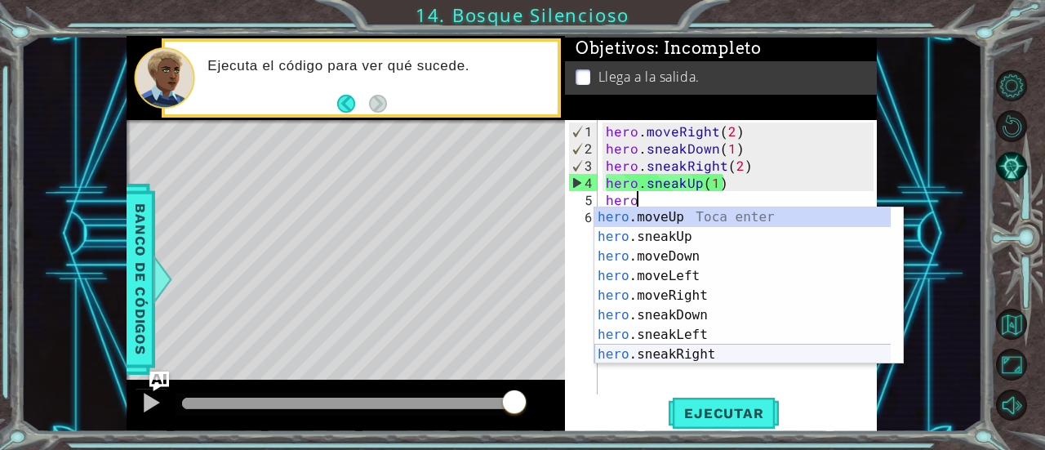
click at [711, 350] on div "hero .moveUp Toca enter hero .sneakUp Toca enter hero .moveDown Toca enter hero…" at bounding box center [743, 305] width 297 height 196
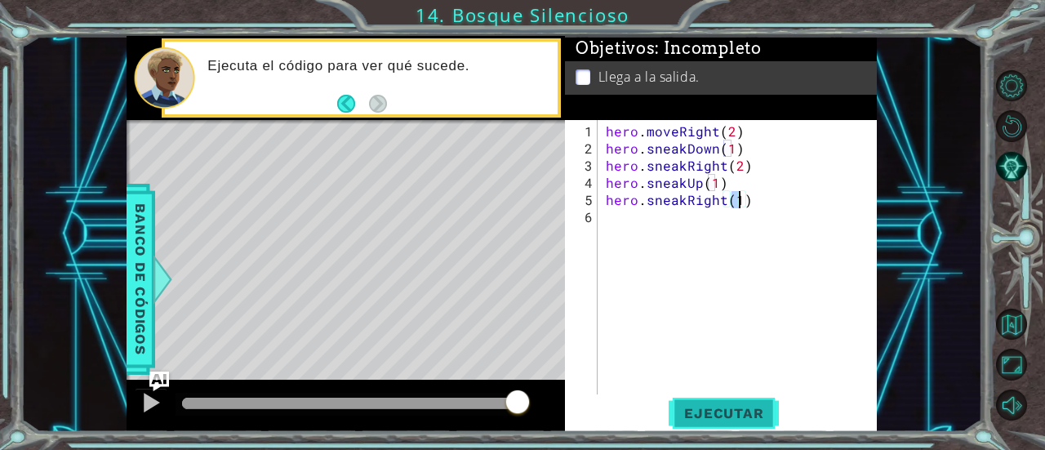
click at [710, 403] on button "Ejecutar" at bounding box center [724, 413] width 112 height 31
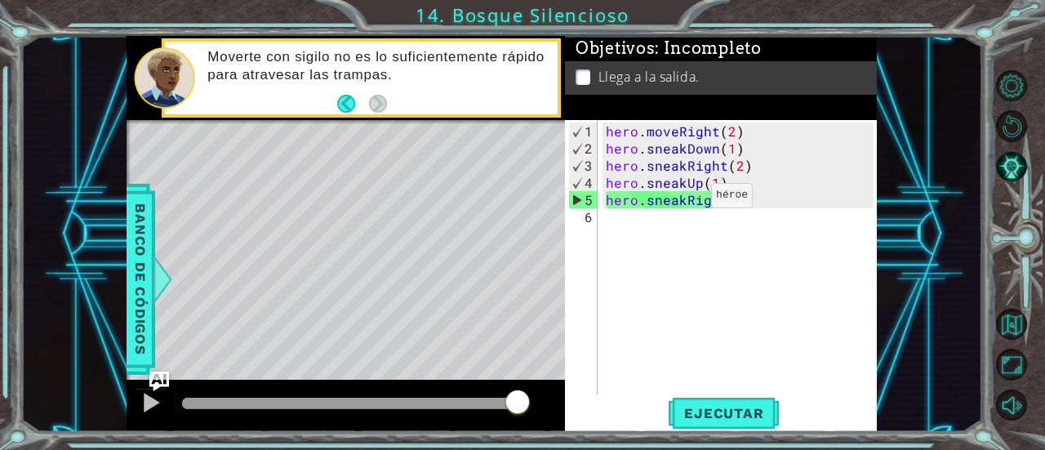
click at [683, 202] on div "hero . moveRight ( 2 ) hero . sneakDown ( 1 ) hero . sneakRight ( 2 ) hero . sn…" at bounding box center [742, 277] width 279 height 309
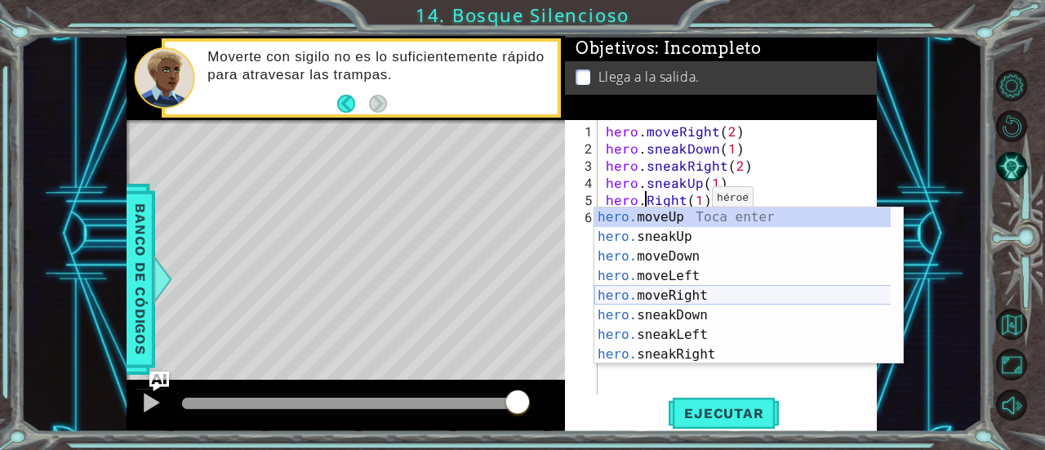
click at [686, 292] on div "hero. moveUp Toca enter hero. sneakUp Toca enter hero. moveDown Toca enter hero…" at bounding box center [743, 305] width 297 height 196
type textarea "hero.moveRight(1)(1)"
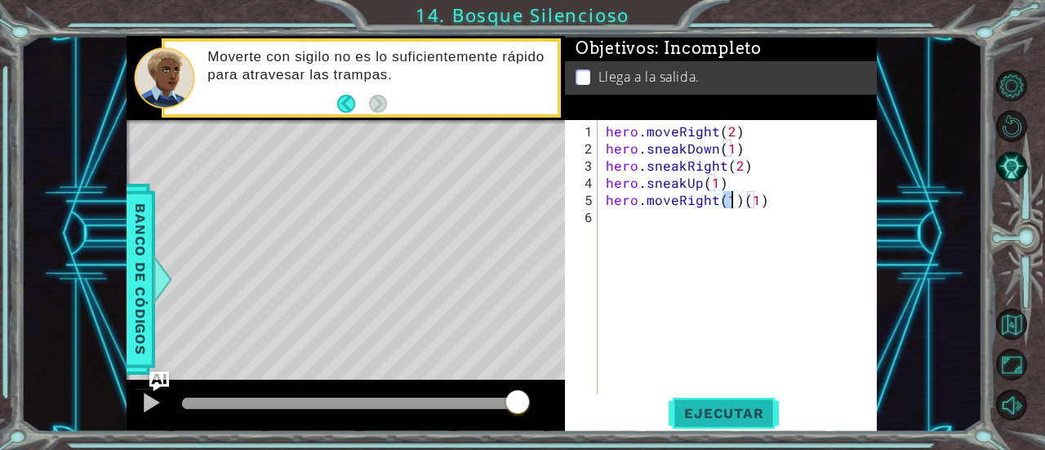
click at [702, 416] on span "Ejecutar" at bounding box center [724, 413] width 112 height 16
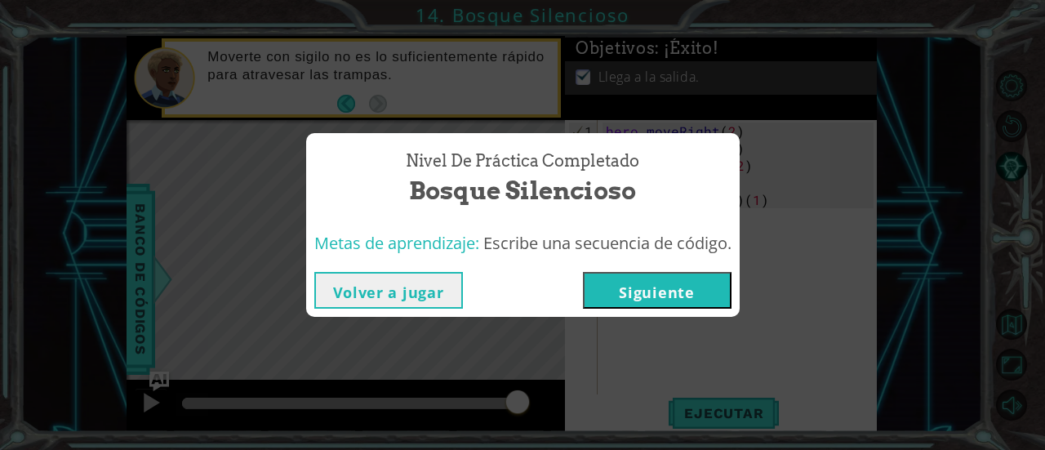
click at [677, 292] on button "Siguiente" at bounding box center [657, 290] width 149 height 37
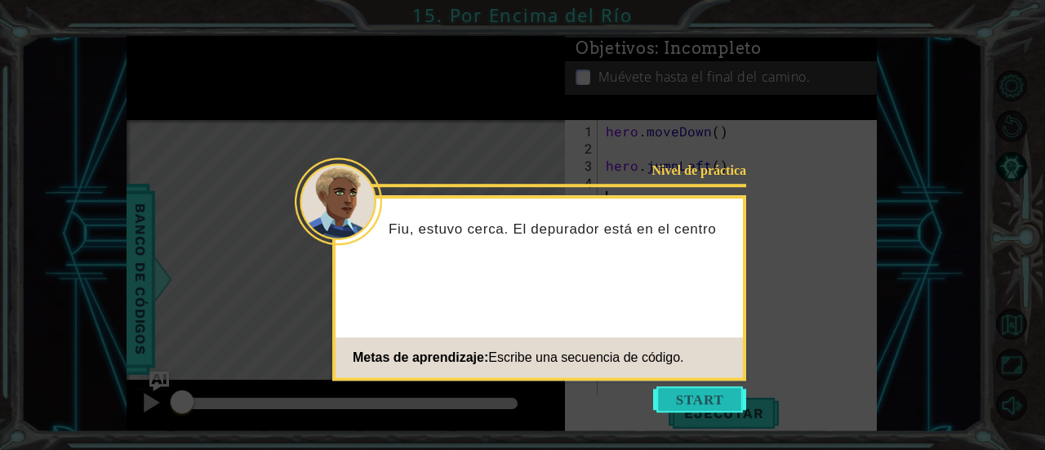
click at [716, 399] on button "Start" at bounding box center [699, 399] width 93 height 26
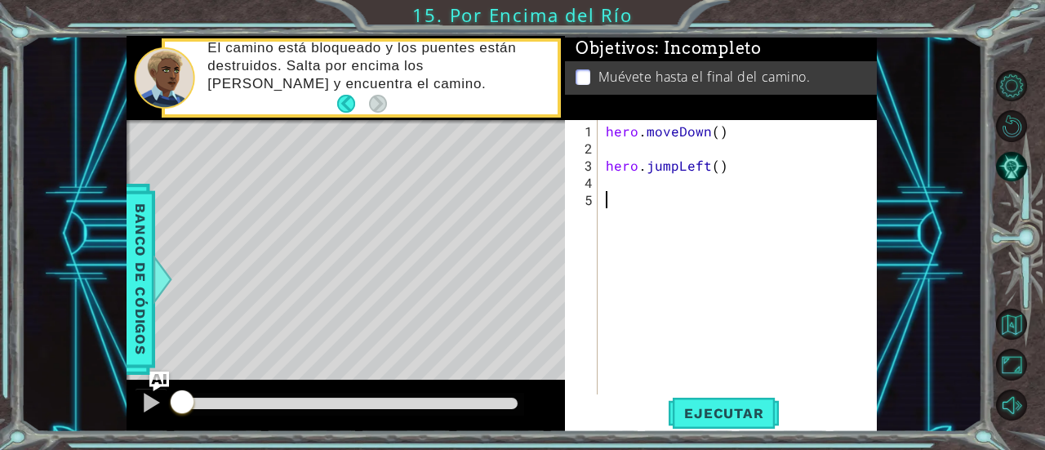
click at [627, 143] on div "hero . moveDown ( ) hero . jumpLeft ( )" at bounding box center [742, 277] width 279 height 309
type textarea "hero.moveDown()"
click at [606, 167] on div "hero . moveDown ( ) hero . jumpLeft ( )" at bounding box center [742, 277] width 279 height 309
click at [733, 125] on div "hero . moveDown ( ) hero . jumpLeft ( )" at bounding box center [742, 277] width 279 height 309
type textarea "hero.moveDown()"
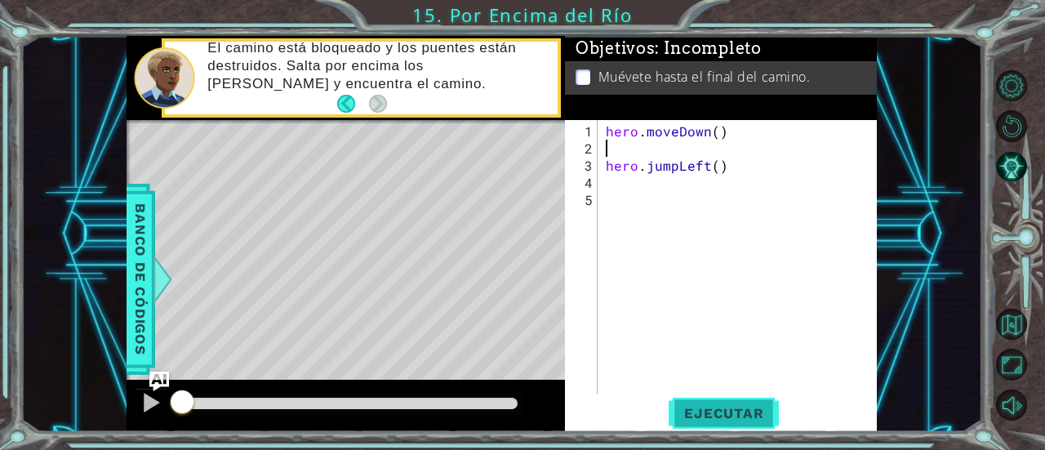
click at [705, 405] on span "Ejecutar" at bounding box center [724, 413] width 112 height 16
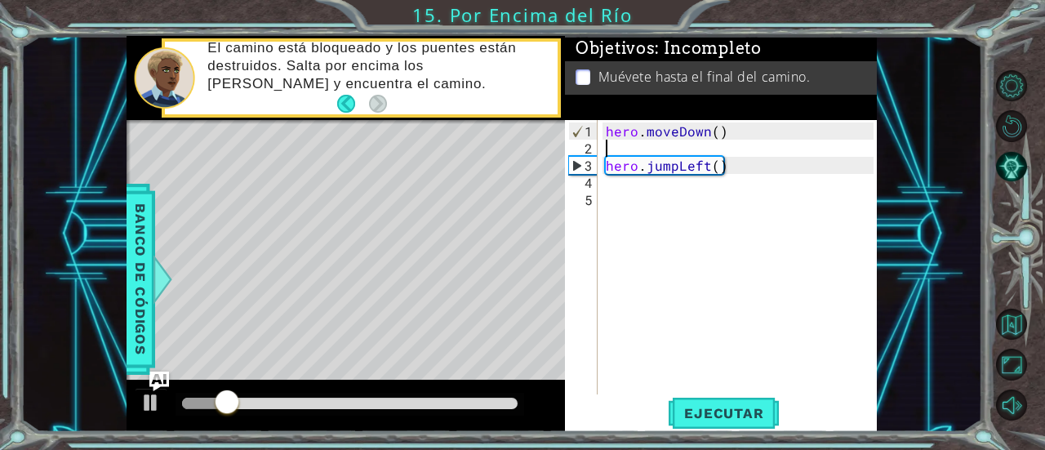
type textarea "hero.moveDown()"
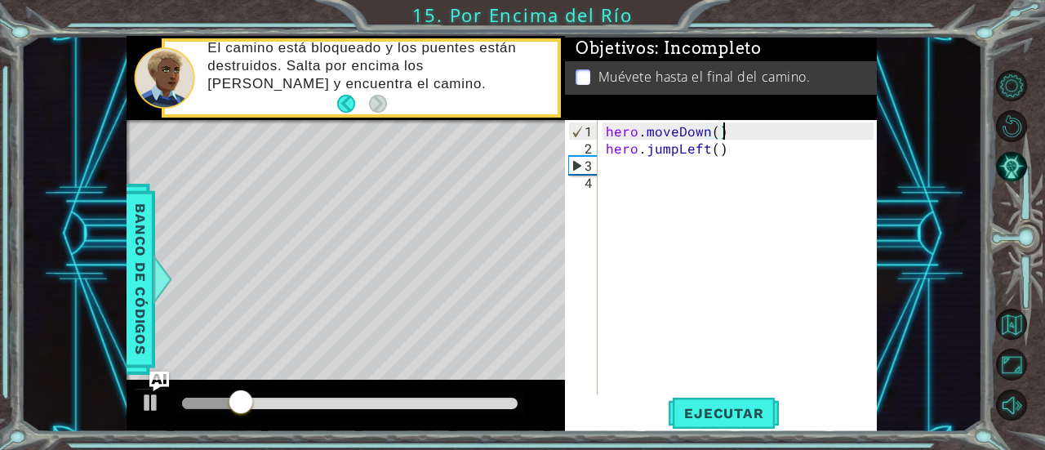
click at [636, 161] on div "hero . moveDown ( ) hero . jumpLeft ( )" at bounding box center [742, 277] width 279 height 309
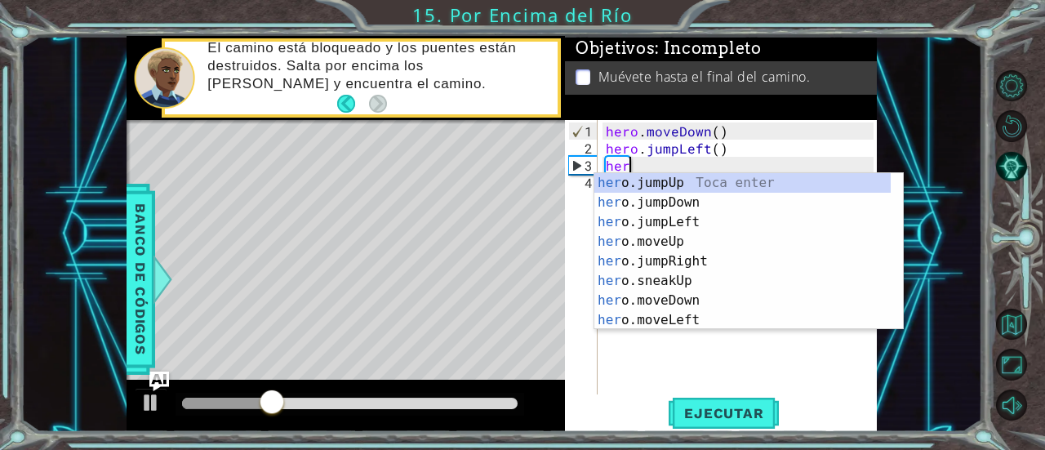
type textarea "hero"
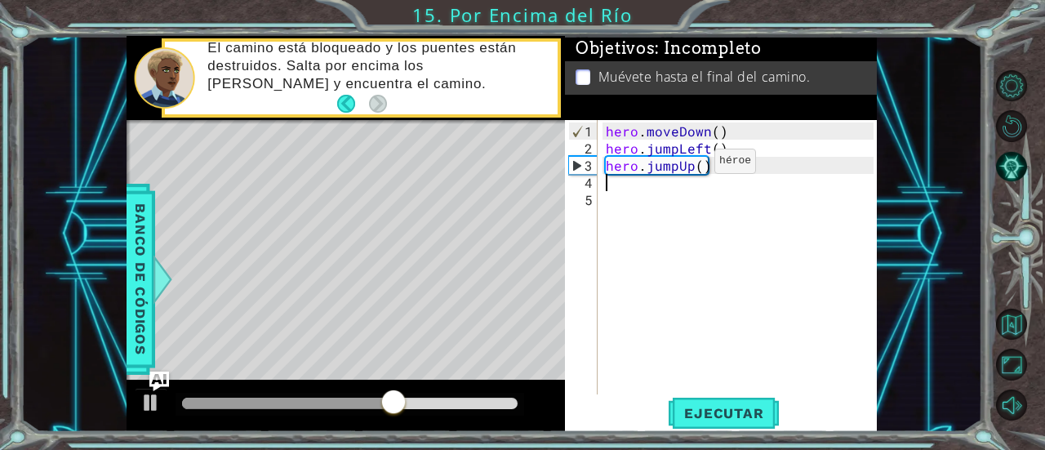
click at [687, 167] on div "hero . moveDown ( ) hero . jumpLeft ( ) hero . jumpUp ( )" at bounding box center [742, 277] width 279 height 309
click at [695, 167] on div "hero . moveDown ( ) hero . jumpLeft ( ) hero . jumpUp ( )" at bounding box center [742, 277] width 279 height 309
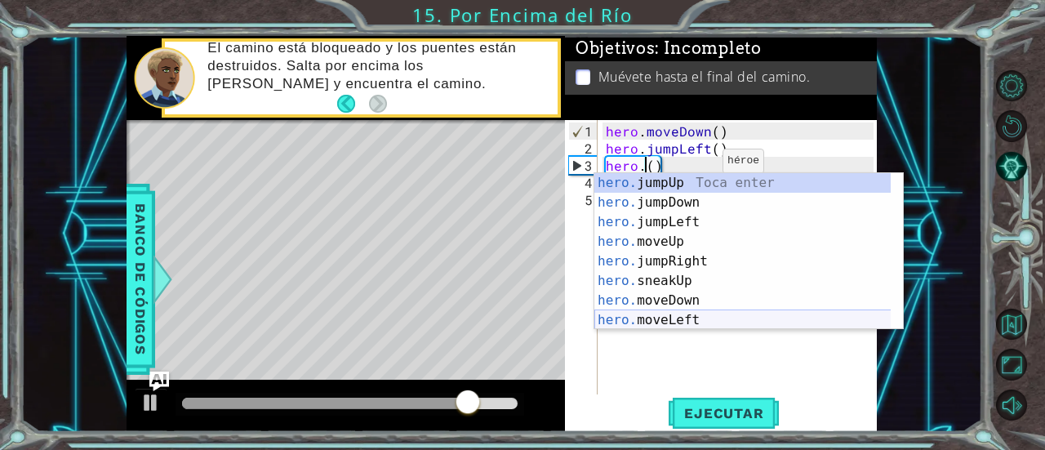
click at [689, 313] on div "hero. jumpUp Toca enter hero. jumpDown Toca enter hero. jumpLeft Toca enter her…" at bounding box center [743, 271] width 297 height 196
type textarea "hero.moveLeft(1)"
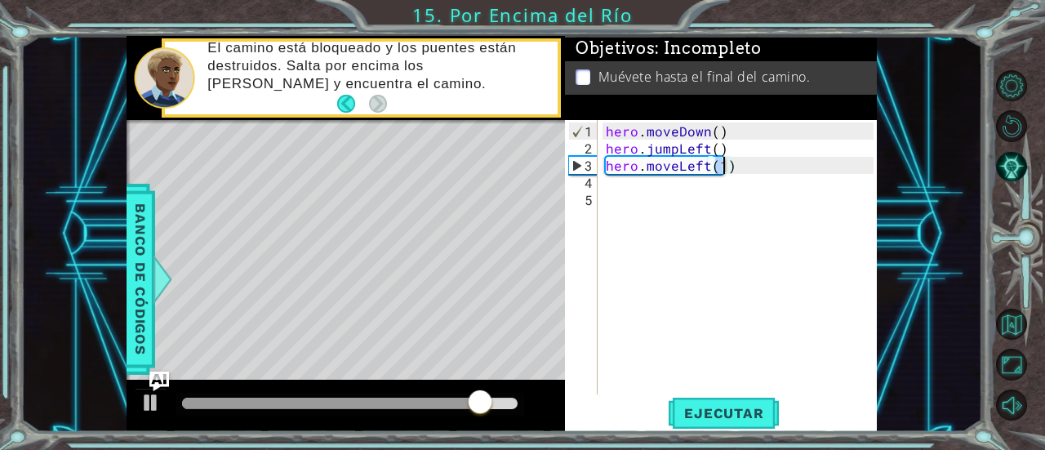
click at [663, 195] on div "hero . moveDown ( ) hero . jumpLeft ( ) hero . moveLeft ( 1 )" at bounding box center [742, 277] width 279 height 309
click at [640, 192] on div "hero . moveDown ( ) hero . jumpLeft ( ) hero . moveLeft ( 1 )" at bounding box center [742, 277] width 279 height 309
click at [617, 187] on div "hero . moveDown ( ) hero . jumpLeft ( ) hero . moveLeft ( 1 )" at bounding box center [742, 277] width 279 height 309
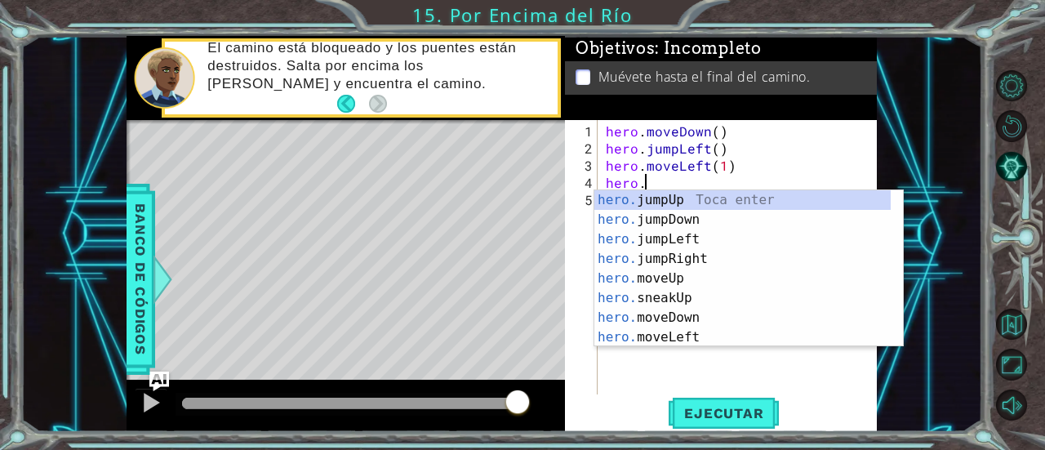
scroll to position [0, 2]
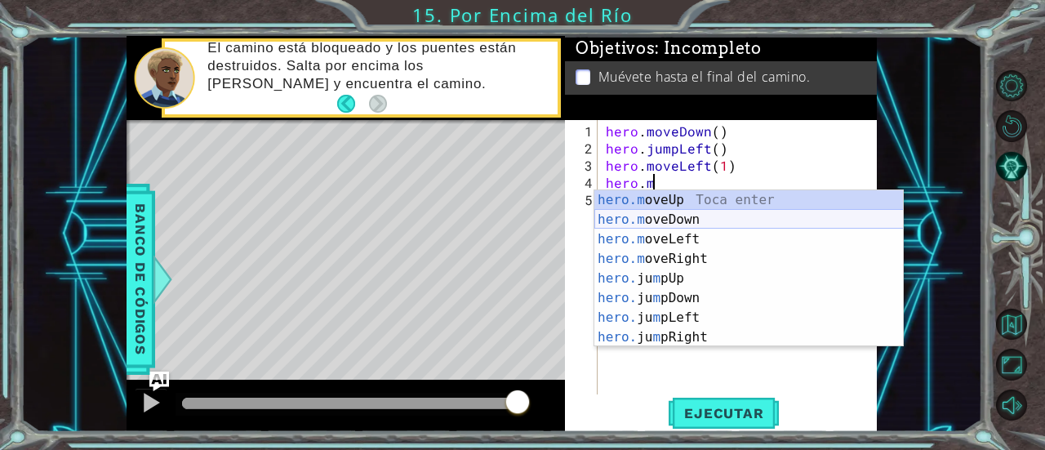
click at [611, 214] on div "hero.m oveUp Toca enter hero.m oveDown Toca enter hero.m oveLeft Toca enter her…" at bounding box center [750, 288] width 310 height 196
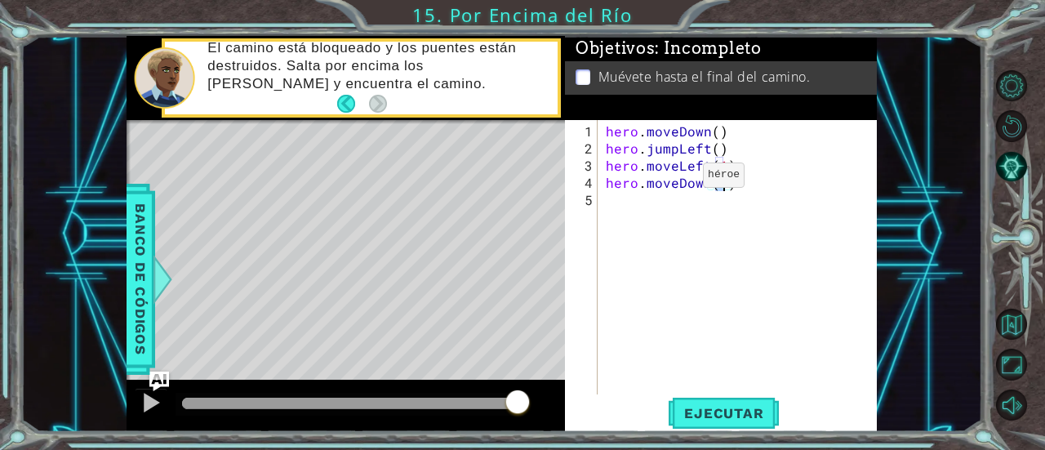
click at [675, 181] on div "hero . moveDown ( ) hero . jumpLeft ( ) hero . moveLeft ( 1 ) hero . moveDown (…" at bounding box center [742, 277] width 279 height 309
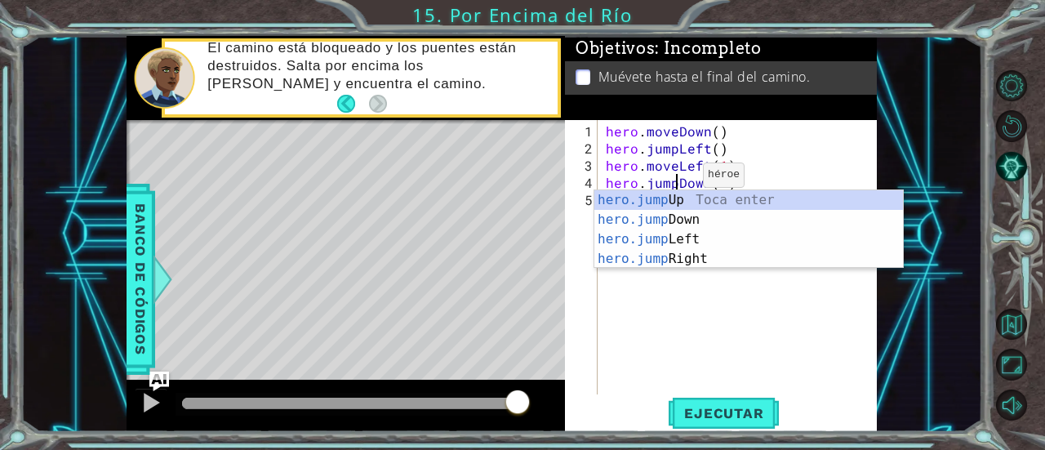
scroll to position [0, 4]
click at [675, 219] on div "hero.jump Up Toca enter hero.jump Down Toca enter hero.jump Left Toca enter her…" at bounding box center [750, 249] width 310 height 118
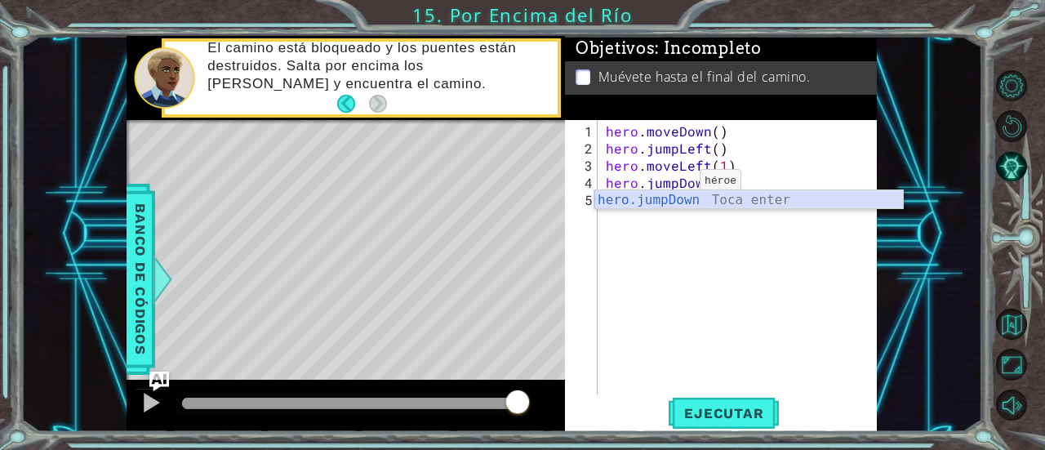
click at [640, 198] on div "hero.jumpDown Toca enter" at bounding box center [750, 219] width 310 height 59
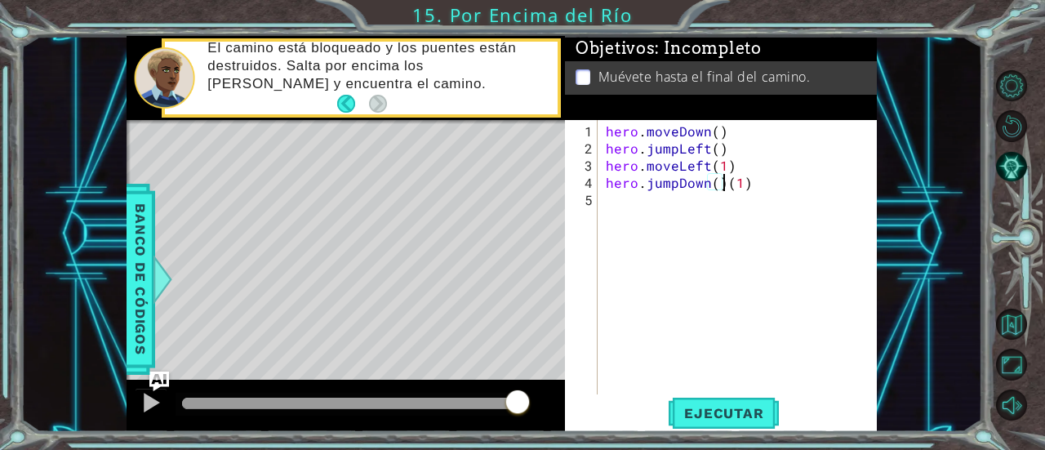
click at [760, 179] on div "hero . moveDown ( ) hero . jumpLeft ( ) hero . moveLeft ( 1 ) hero . jumpDown (…" at bounding box center [742, 277] width 279 height 309
type textarea "hero.jumpDown(1)"
click at [673, 202] on div "hero . moveDown ( ) hero . jumpLeft ( ) hero . moveLeft ( 1 ) hero . jumpDown (…" at bounding box center [742, 277] width 279 height 309
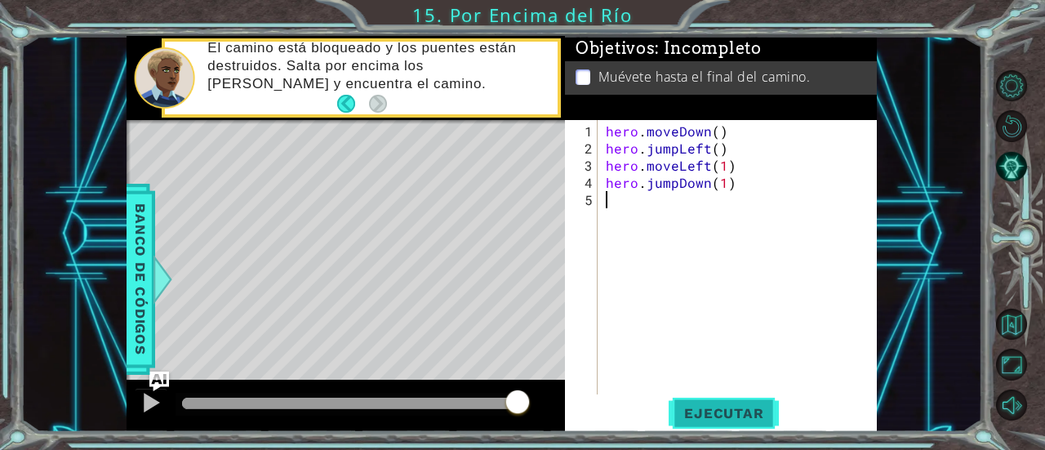
click at [724, 422] on button "Ejecutar" at bounding box center [724, 413] width 112 height 31
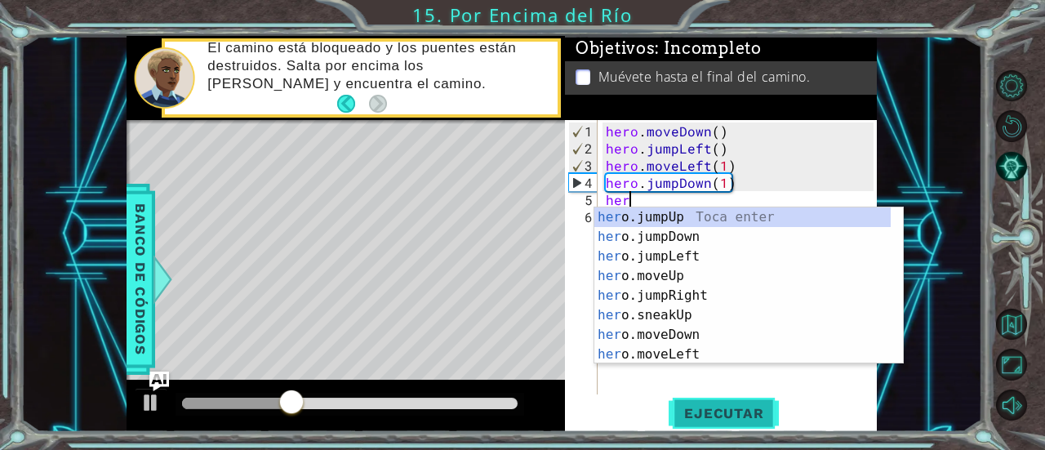
type textarea "herp"
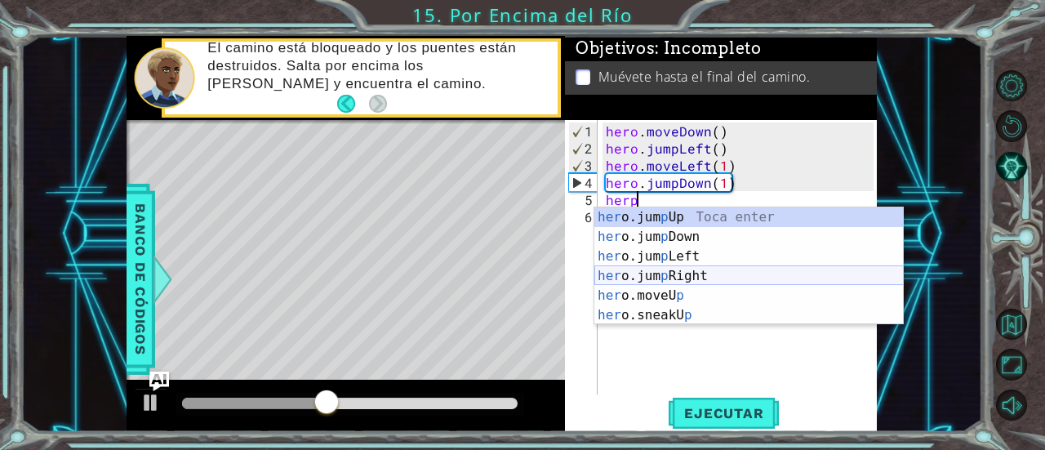
click at [668, 272] on div "her o.jum p Up Toca enter her o.jum p Down Toca enter her o.jum p Left Toca ent…" at bounding box center [750, 285] width 310 height 157
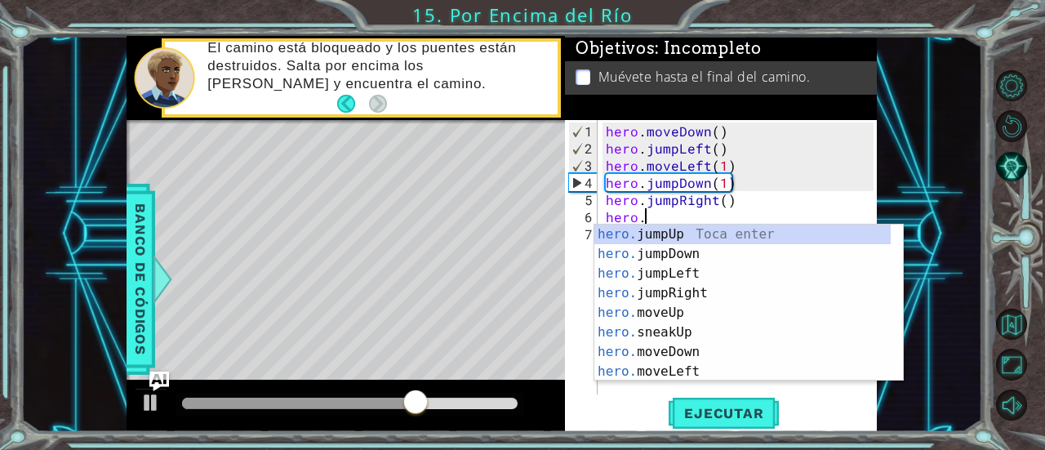
scroll to position [0, 2]
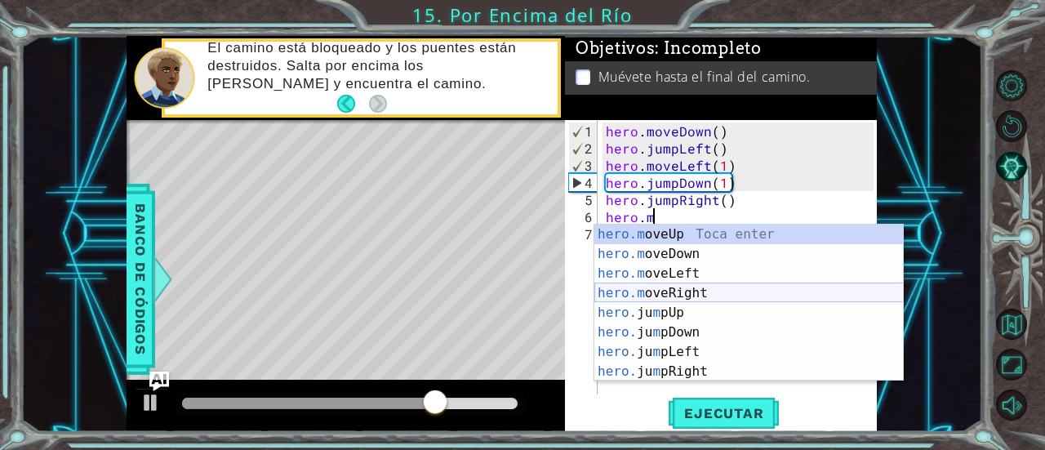
click at [646, 292] on div "hero.m oveUp Toca enter hero.m oveDown Toca enter hero.m oveLeft Toca enter her…" at bounding box center [750, 323] width 310 height 196
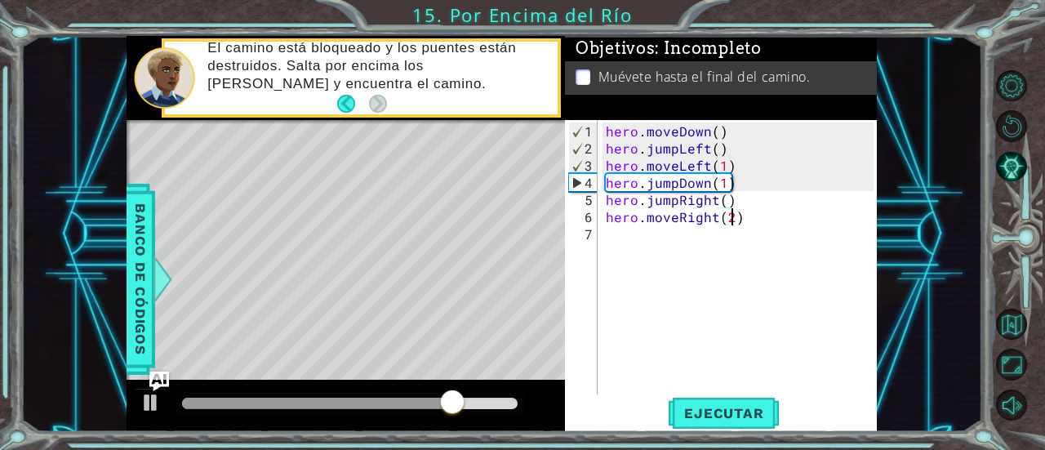
scroll to position [0, 7]
type textarea "hero.moveRight(2)"
click at [716, 406] on span "Ejecutar" at bounding box center [724, 413] width 112 height 16
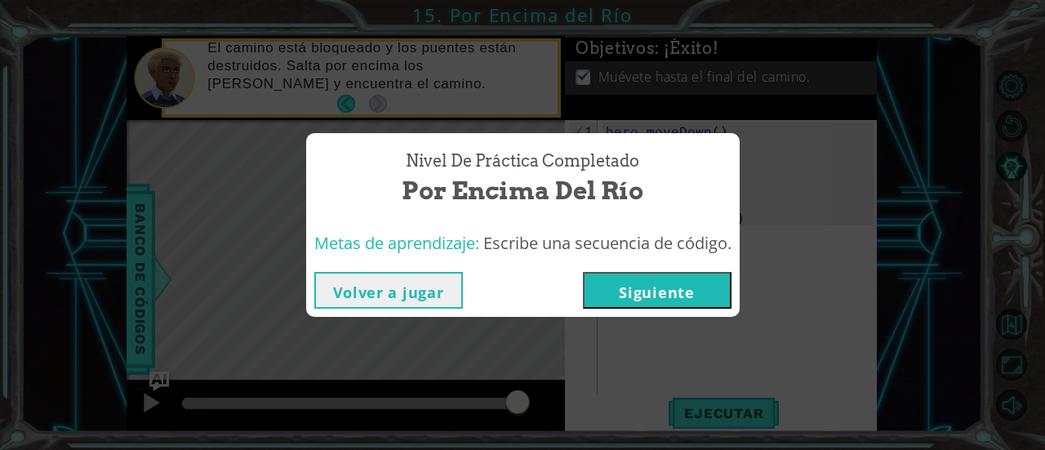
click at [628, 293] on button "Siguiente" at bounding box center [657, 290] width 149 height 37
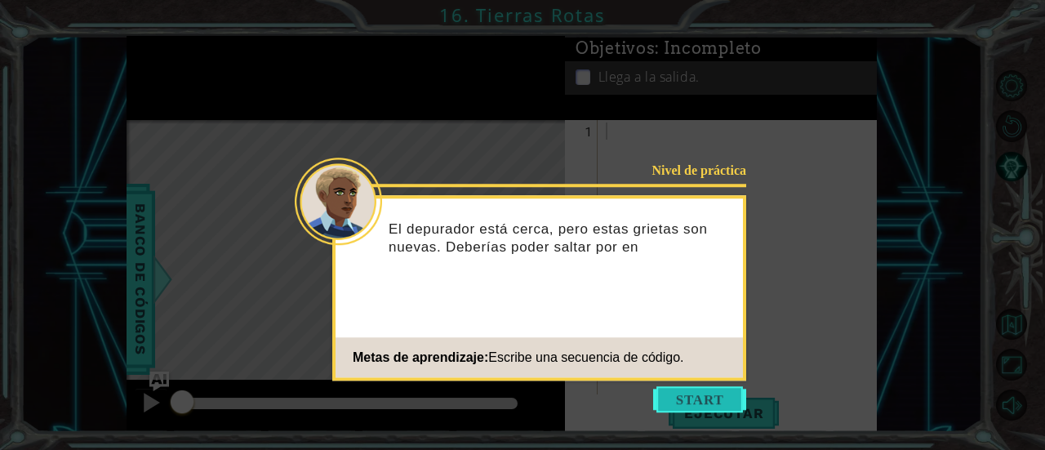
click at [685, 400] on button "Start" at bounding box center [699, 399] width 93 height 26
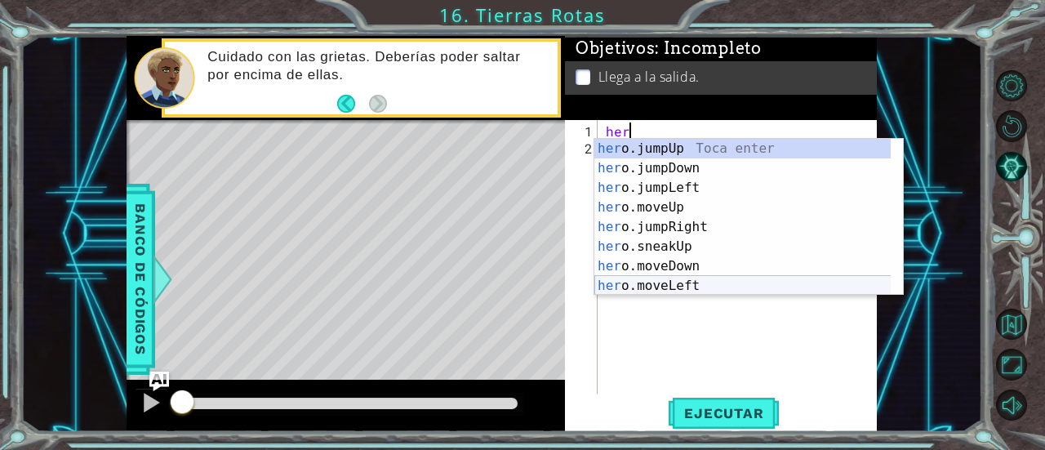
click at [655, 283] on div "her o.jumpUp Toca enter her o.jumpDown Toca enter her o.jumpLeft Toca enter her…" at bounding box center [743, 237] width 297 height 196
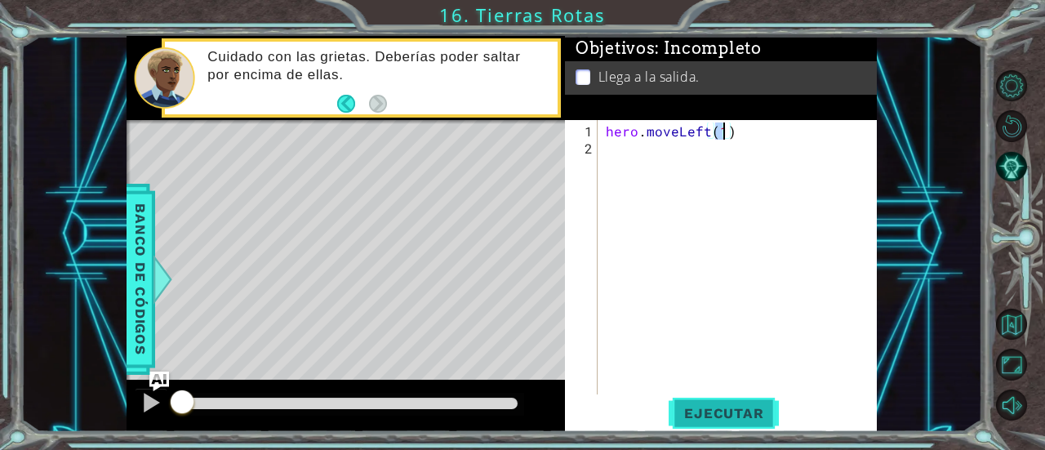
click at [711, 404] on button "Ejecutar" at bounding box center [724, 413] width 112 height 31
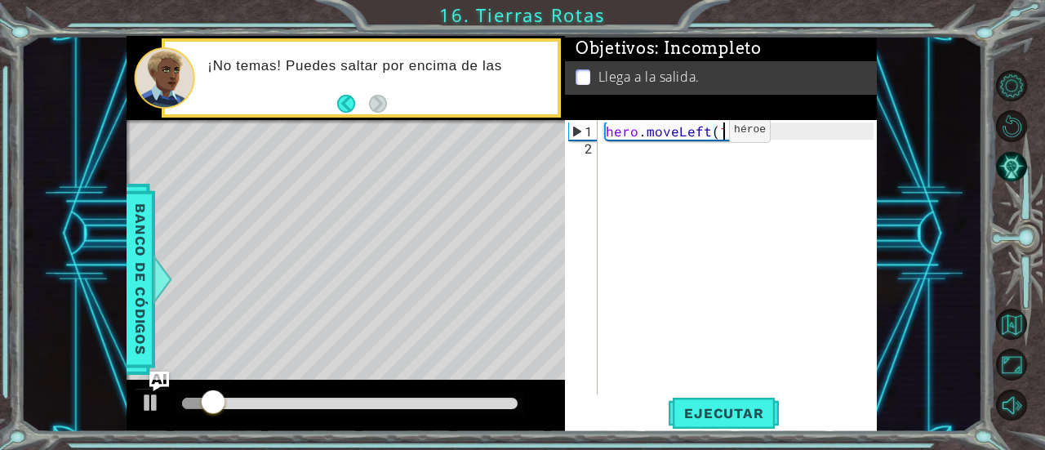
click at [702, 136] on div "hero . moveLeft ( 1 )" at bounding box center [742, 277] width 279 height 309
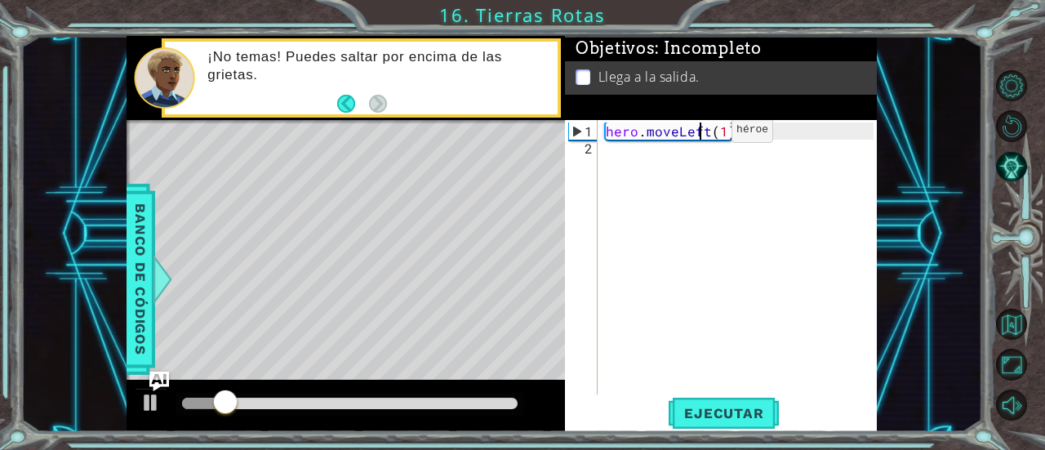
click at [704, 136] on div "hero . moveLeft ( 1 )" at bounding box center [742, 277] width 279 height 309
click at [711, 133] on div "hero . moveLeft ( 1 )" at bounding box center [742, 277] width 279 height 309
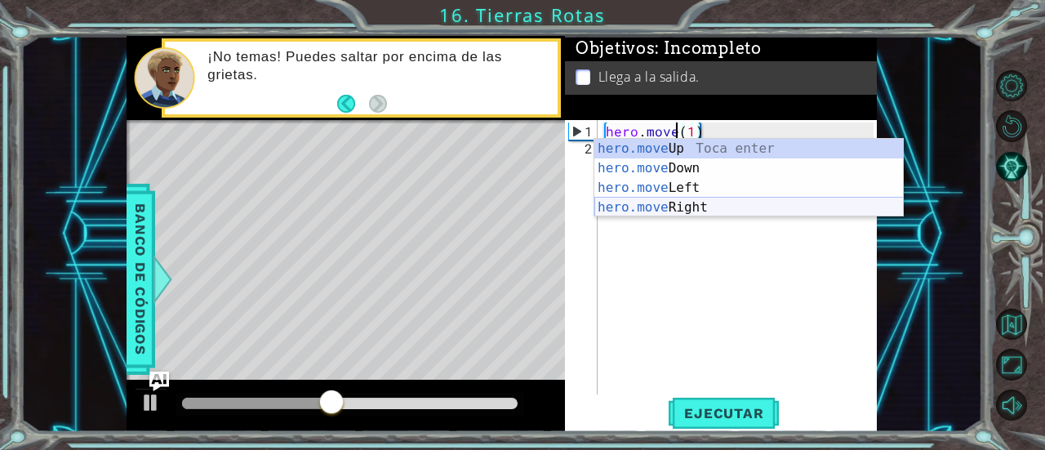
click at [684, 198] on div "hero.move Up Toca enter hero.move Down Toca enter hero.move Left Toca enter her…" at bounding box center [750, 198] width 310 height 118
type textarea "hero.moveRight(1)(1)"
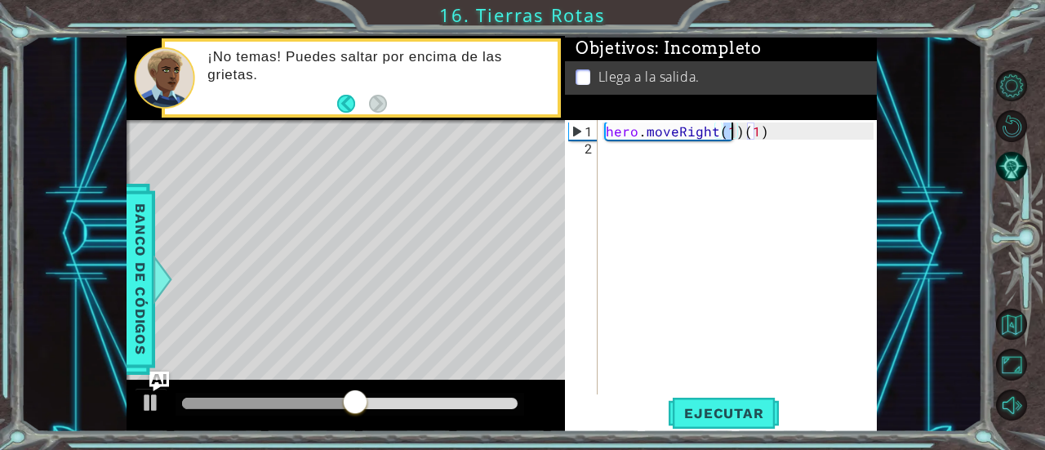
click at [613, 153] on div "hero . moveRight ( 1 ) ( 1 )" at bounding box center [742, 277] width 279 height 309
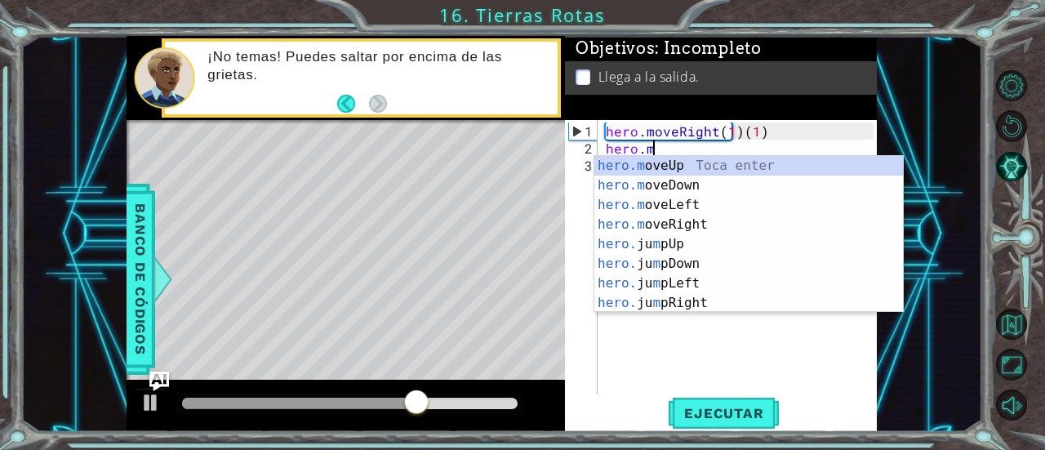
scroll to position [0, 2]
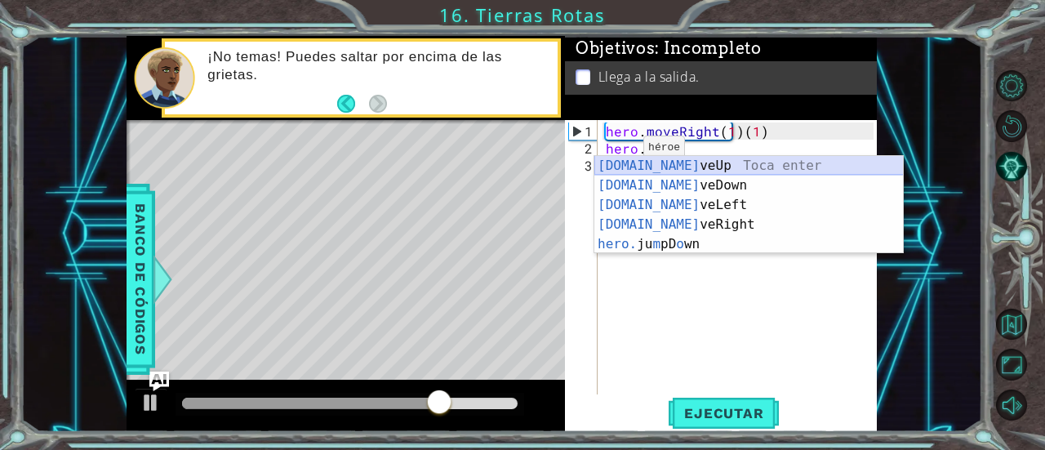
click at [624, 165] on div "[DOMAIN_NAME] veUp Toca enter [DOMAIN_NAME] veDown Toca enter [DOMAIN_NAME] veL…" at bounding box center [750, 224] width 310 height 137
type textarea "hero.moveUp(1)"
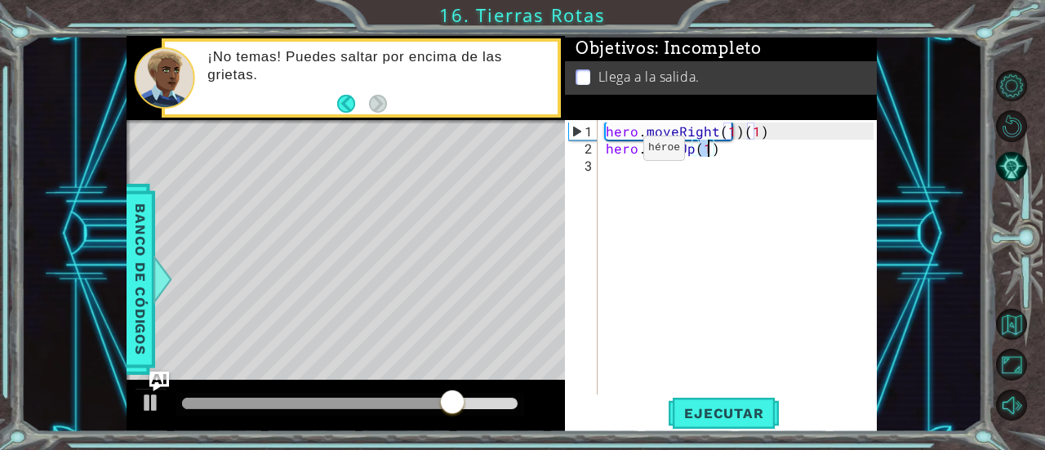
click at [624, 165] on div "hero . moveRight ( 1 ) ( 1 ) hero . moveUp ( 1 )" at bounding box center [742, 277] width 279 height 309
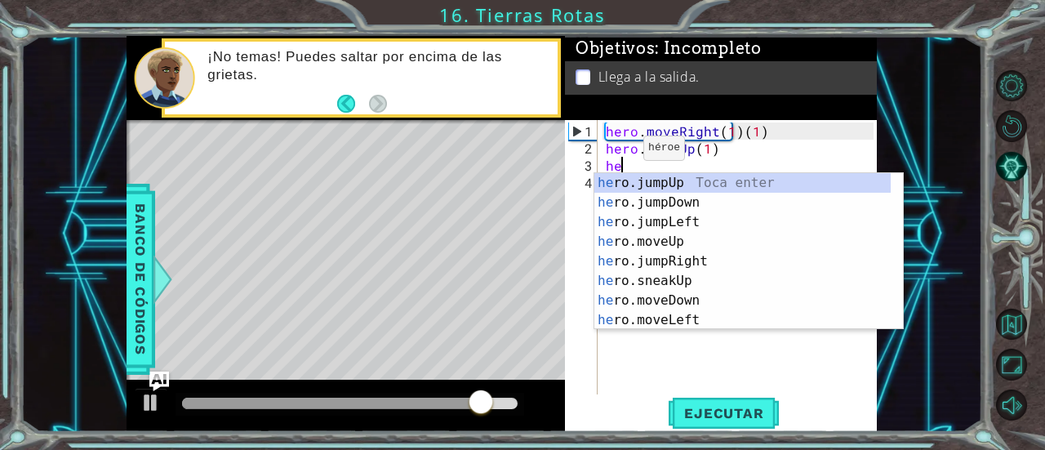
scroll to position [0, 0]
type textarea "hero"
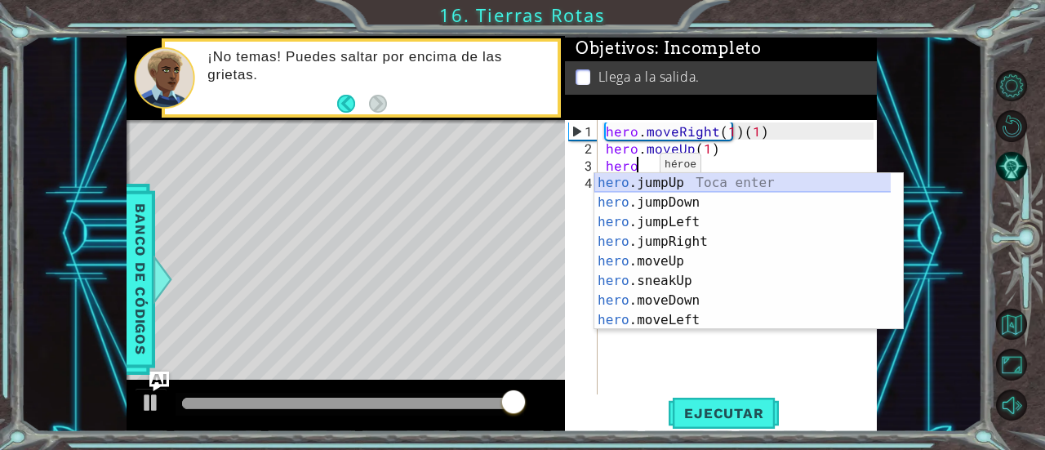
click at [640, 179] on div "hero .jumpUp Toca enter hero .jumpDown Toca enter hero .jumpLeft Toca enter her…" at bounding box center [743, 271] width 297 height 196
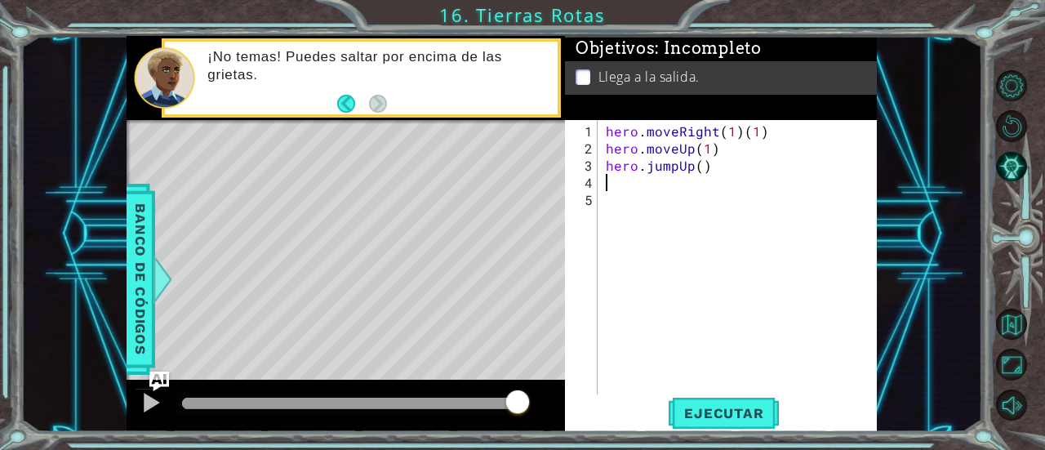
click at [777, 129] on div "hero . moveRight ( 1 ) ( 1 ) hero . moveUp ( 1 ) hero . jumpUp ( )" at bounding box center [742, 277] width 279 height 309
type textarea "hero.moveRight(1)"
click at [666, 183] on div "hero . moveRight ( 1 ) hero . moveUp ( 1 ) hero . jumpUp ( )" at bounding box center [742, 277] width 279 height 309
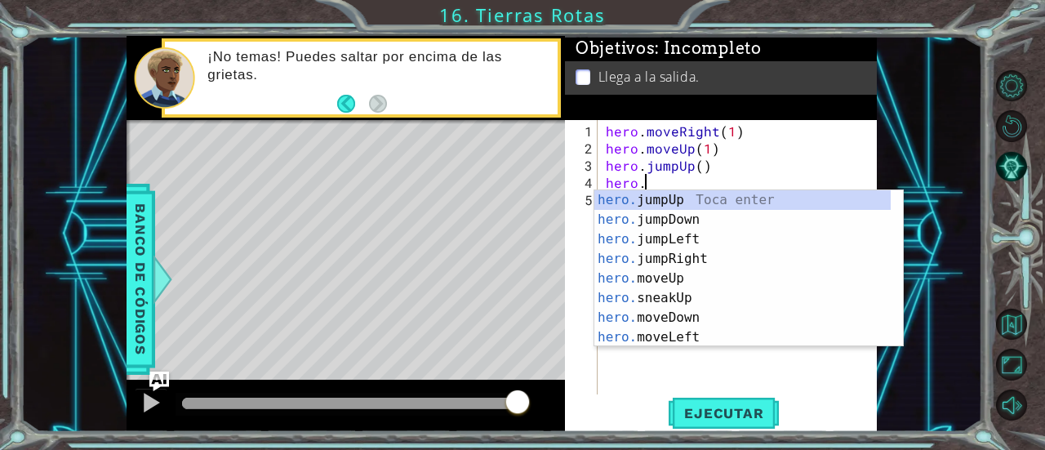
scroll to position [0, 2]
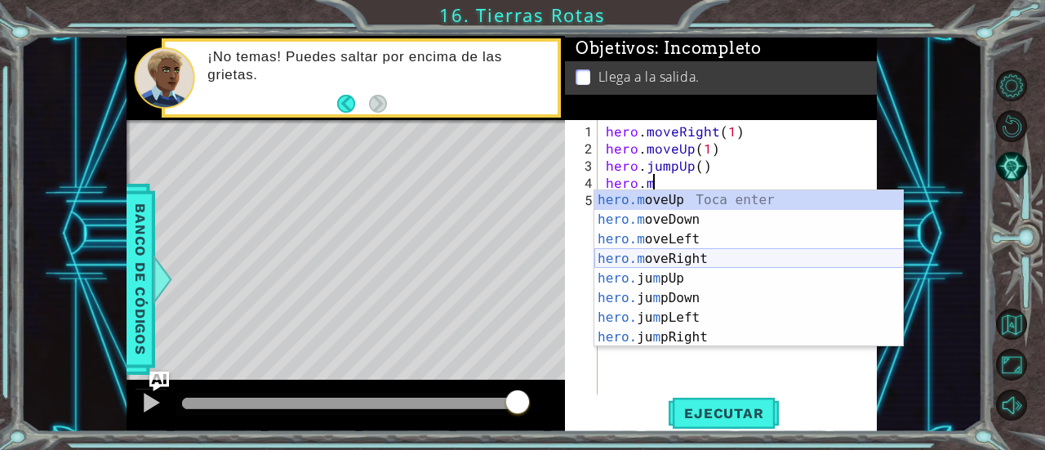
click at [694, 254] on div "hero.m oveUp Toca enter hero.m oveDown Toca enter hero.m oveLeft Toca enter her…" at bounding box center [750, 288] width 310 height 196
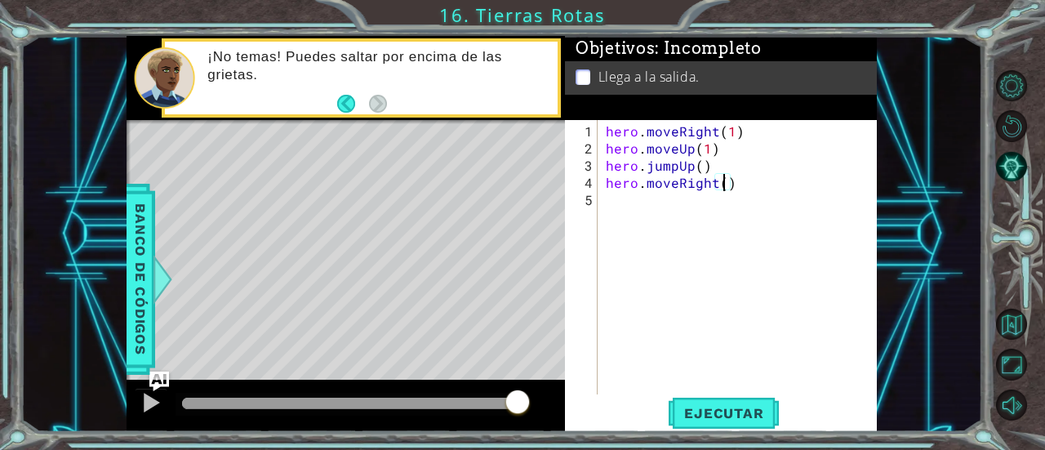
scroll to position [0, 7]
click at [729, 420] on span "Ejecutar" at bounding box center [724, 413] width 112 height 16
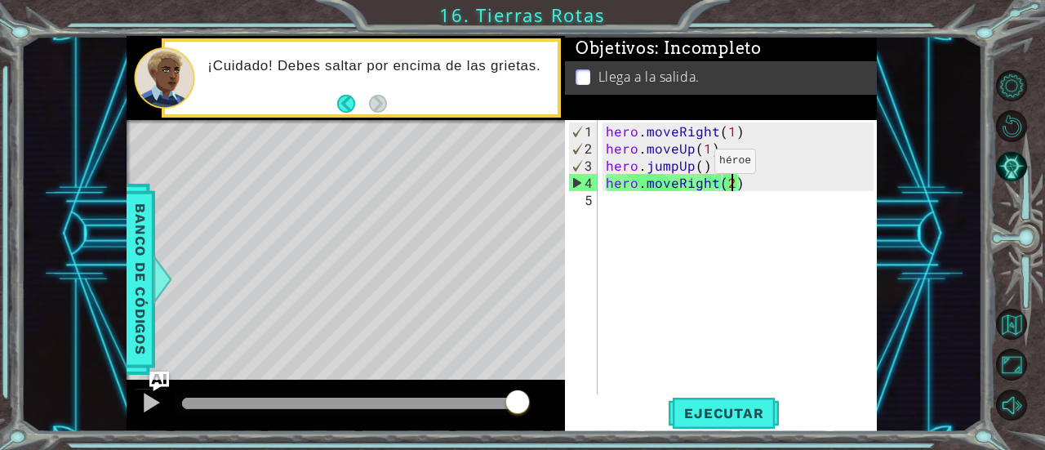
click at [687, 167] on div "hero . moveRight ( 1 ) hero . moveUp ( 1 ) hero . jumpUp ( ) hero . moveRight (…" at bounding box center [742, 277] width 279 height 309
click at [690, 166] on div "hero . moveRight ( 1 ) hero . moveUp ( 1 ) hero . jumpUp ( ) hero . moveRight (…" at bounding box center [742, 277] width 279 height 309
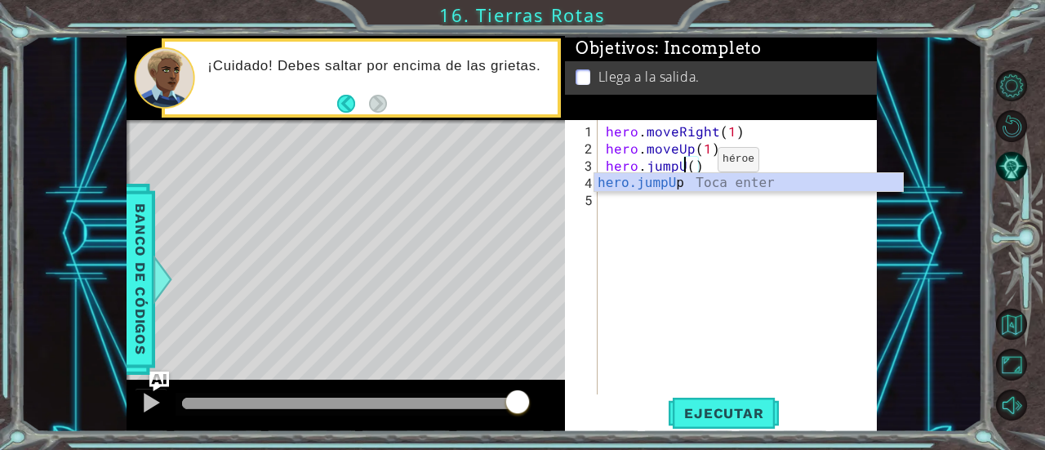
scroll to position [0, 4]
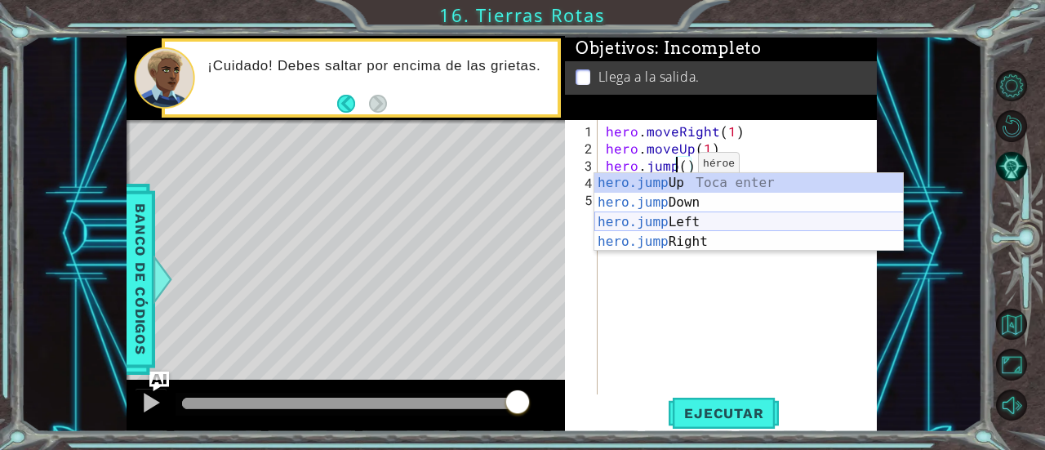
click at [652, 231] on div "hero.jump Up Toca enter hero.jump Down Toca enter hero.jump Left Toca enter her…" at bounding box center [750, 232] width 310 height 118
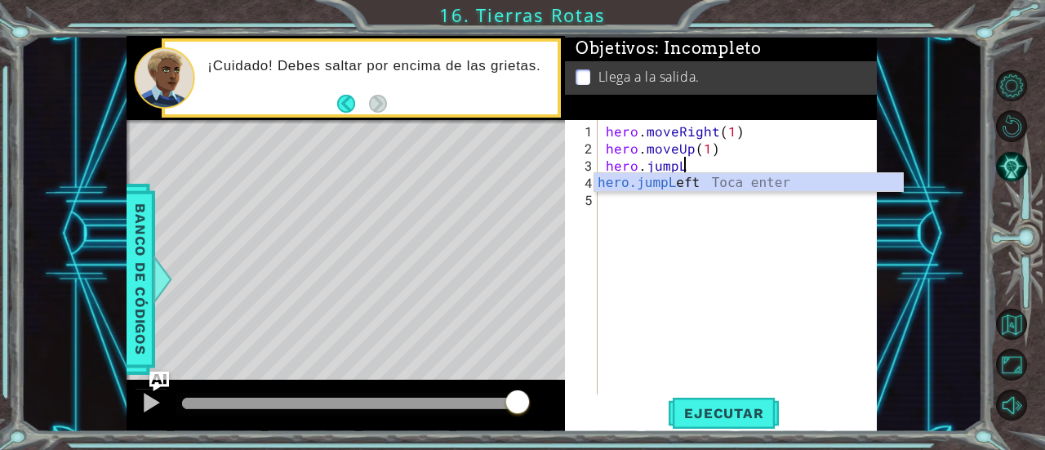
type textarea "hero.jump"
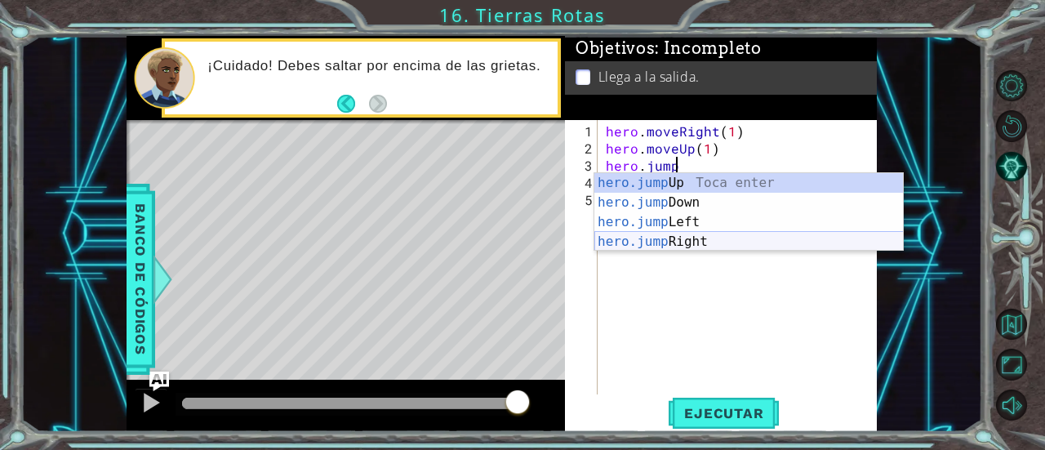
click at [671, 236] on div "hero.jump Up Toca enter hero.jump Down Toca enter hero.jump Left Toca enter her…" at bounding box center [750, 232] width 310 height 118
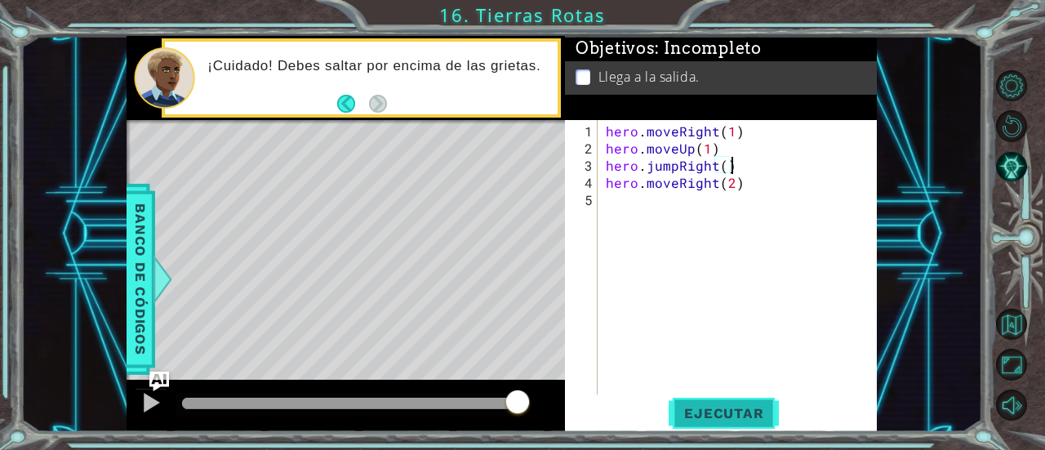
click at [720, 405] on span "Ejecutar" at bounding box center [724, 413] width 112 height 16
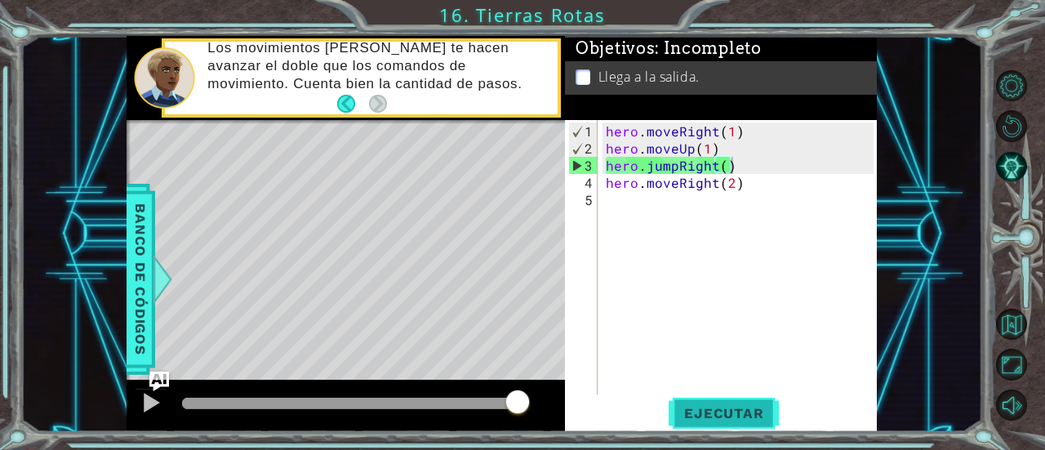
click at [720, 405] on span "Ejecutar" at bounding box center [724, 413] width 112 height 16
click at [711, 167] on div "hero . moveRight ( 1 ) hero . moveUp ( 1 ) hero . jumpRight ( ) hero . moveRigh…" at bounding box center [742, 277] width 279 height 309
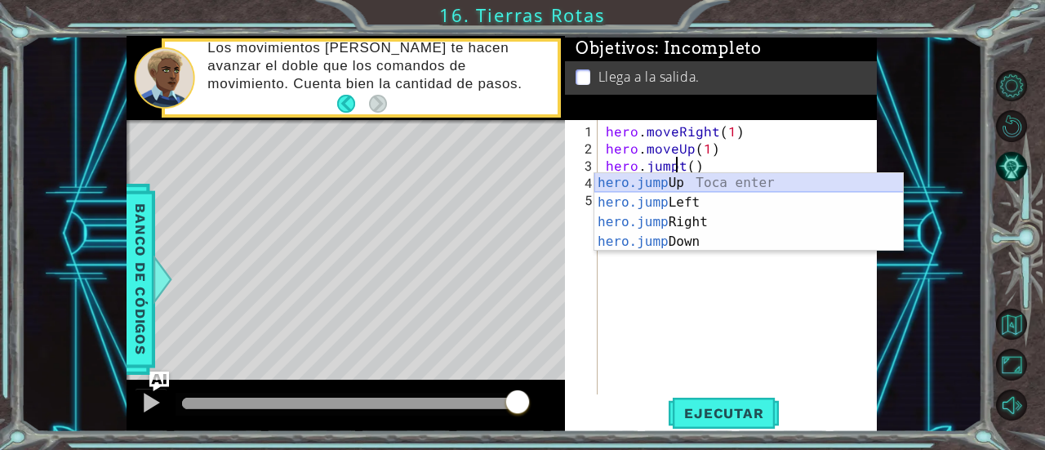
click at [717, 181] on div "hero.jump Up Toca enter hero.jump Left Toca enter hero.jump Right Toca enter he…" at bounding box center [750, 232] width 310 height 118
type textarea "hero.jumpUp()"
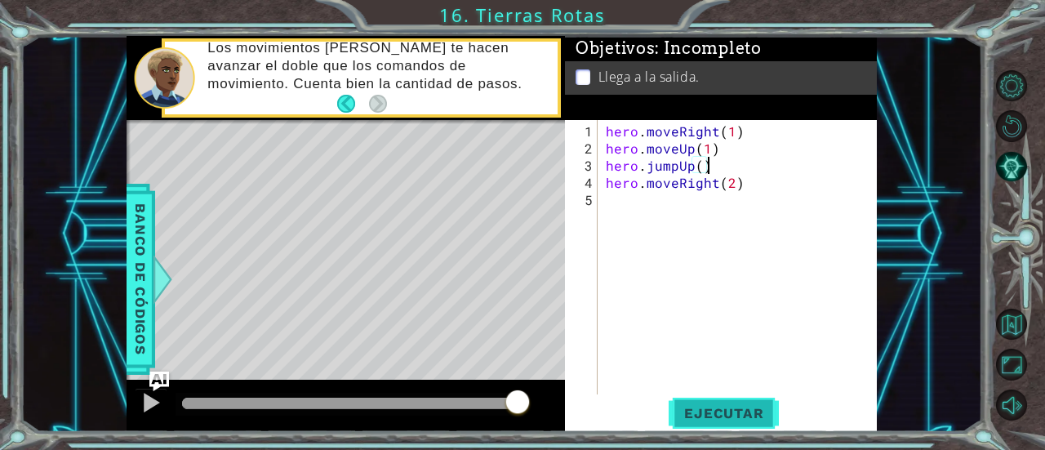
click at [697, 404] on button "Ejecutar" at bounding box center [724, 413] width 112 height 31
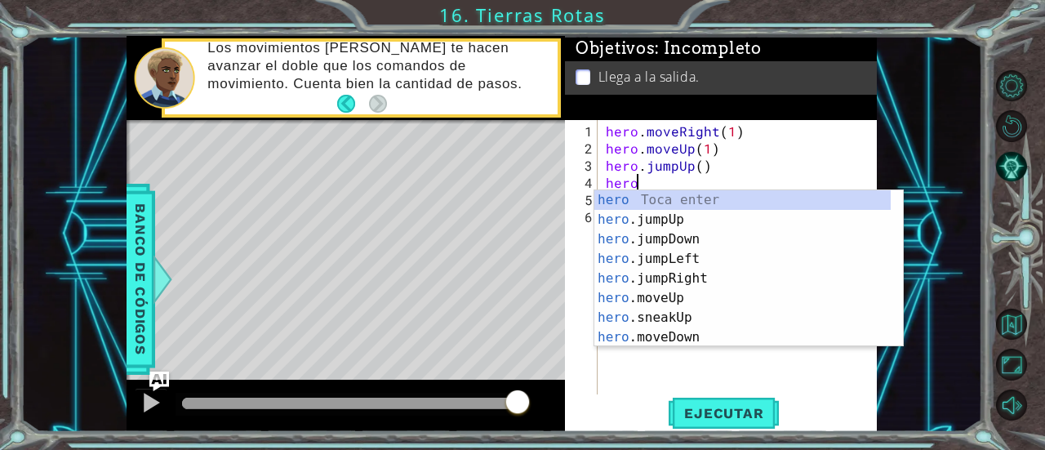
scroll to position [0, 1]
type textarea "hero."
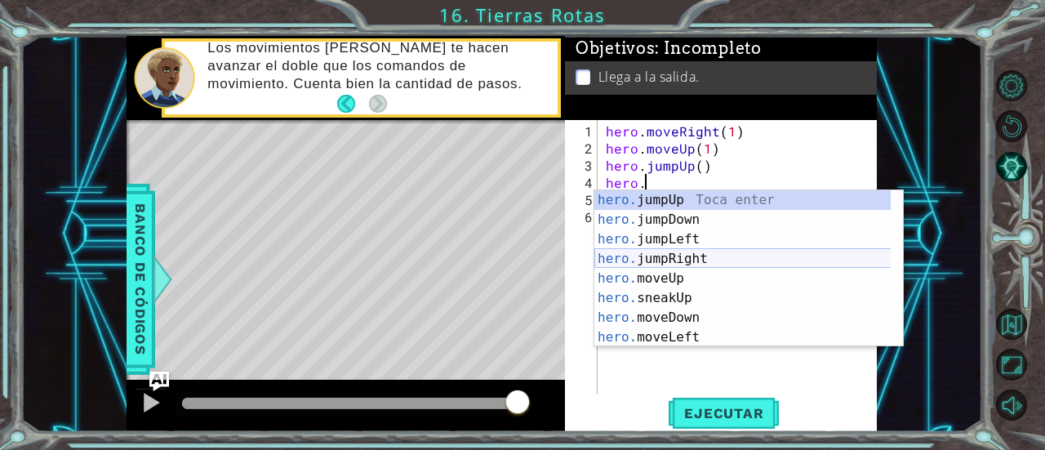
click at [702, 256] on div "hero. jumpUp Toca enter hero. jumpDown Toca enter hero. jumpLeft Toca enter her…" at bounding box center [743, 288] width 297 height 196
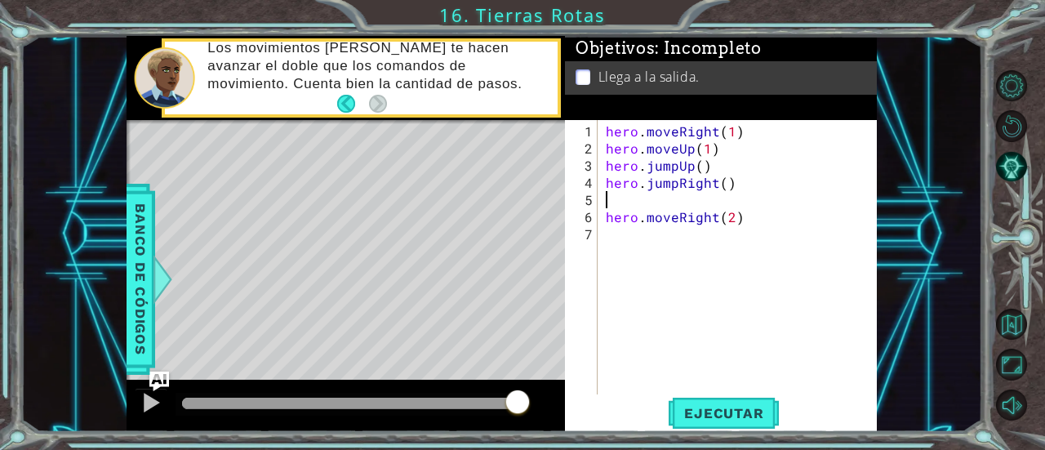
scroll to position [0, 0]
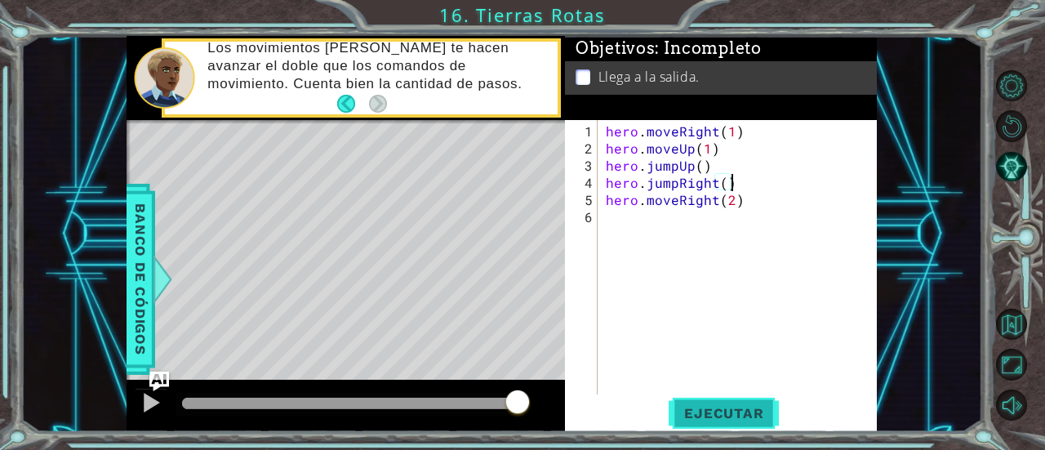
type textarea "hero.jumpRight()"
click at [721, 411] on span "Ejecutar" at bounding box center [724, 413] width 112 height 16
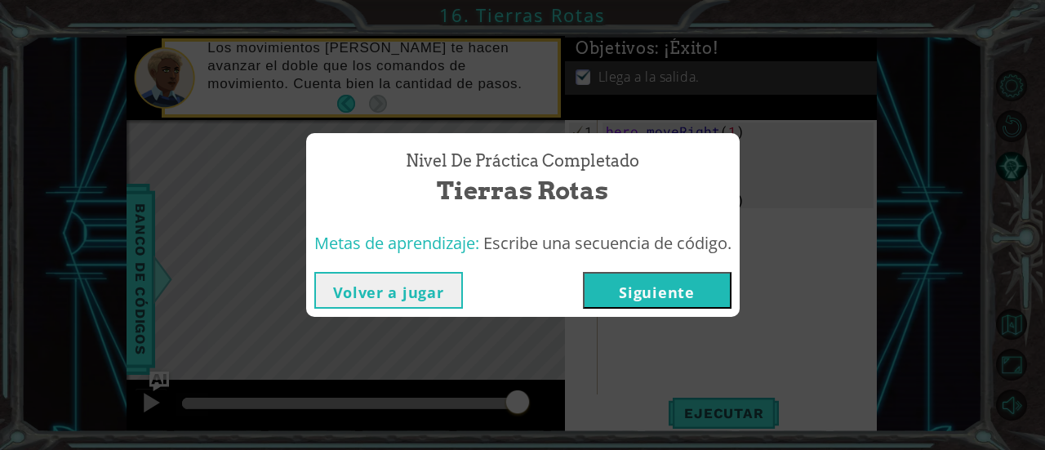
click at [688, 299] on button "Siguiente" at bounding box center [657, 290] width 149 height 37
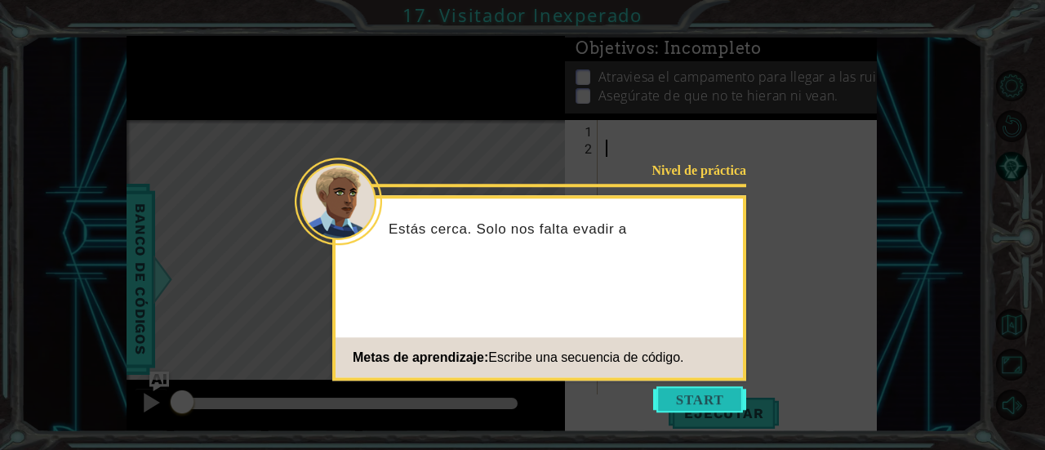
click at [681, 394] on button "Start" at bounding box center [699, 399] width 93 height 26
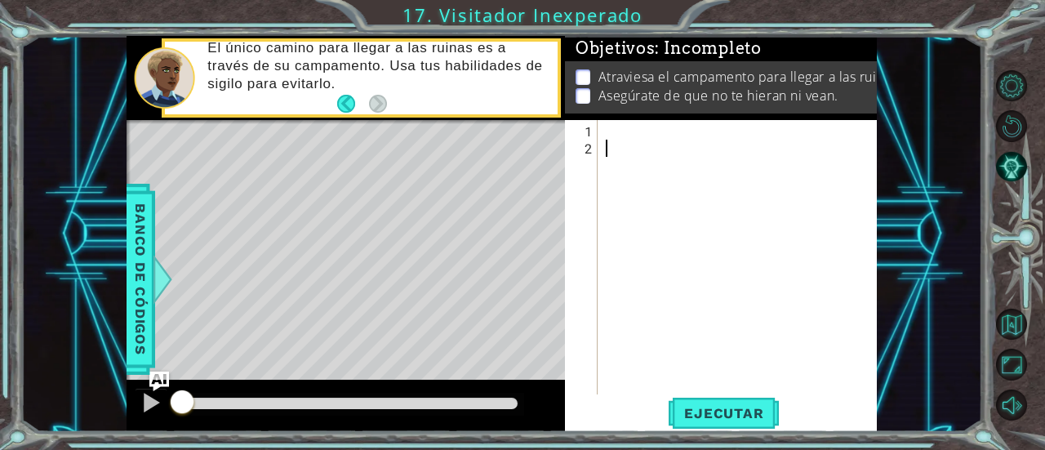
click at [609, 133] on div at bounding box center [742, 277] width 279 height 309
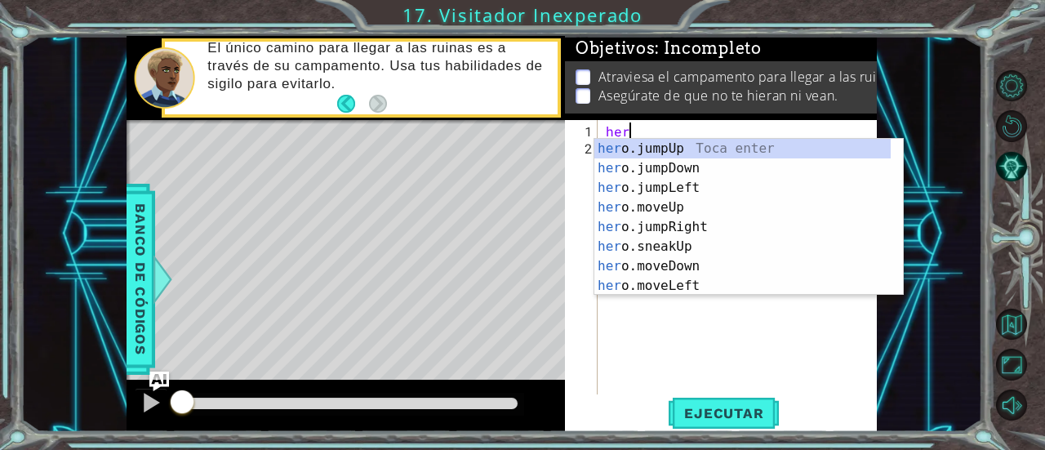
scroll to position [0, 1]
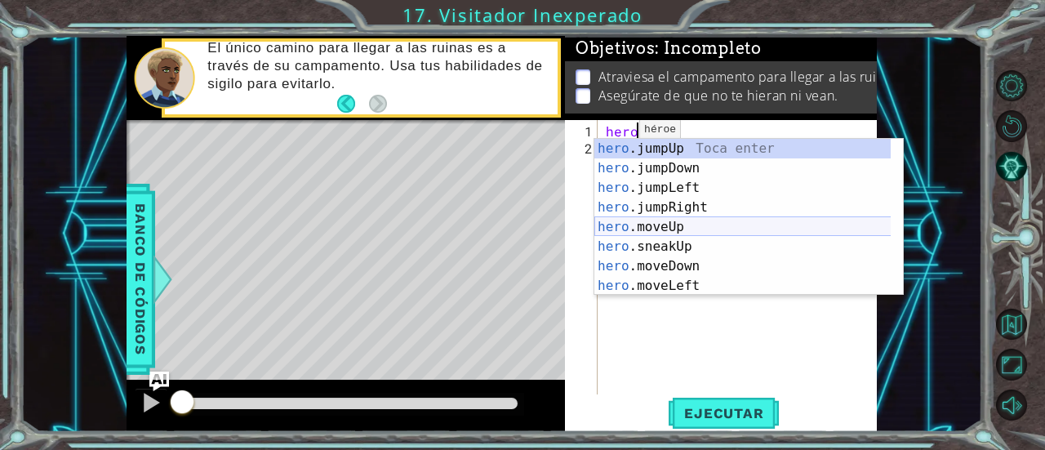
click at [632, 227] on div "hero .jumpUp Toca enter hero .jumpDown Toca enter hero .jumpLeft Toca enter her…" at bounding box center [743, 237] width 297 height 196
type textarea "hero.moveUp(1)"
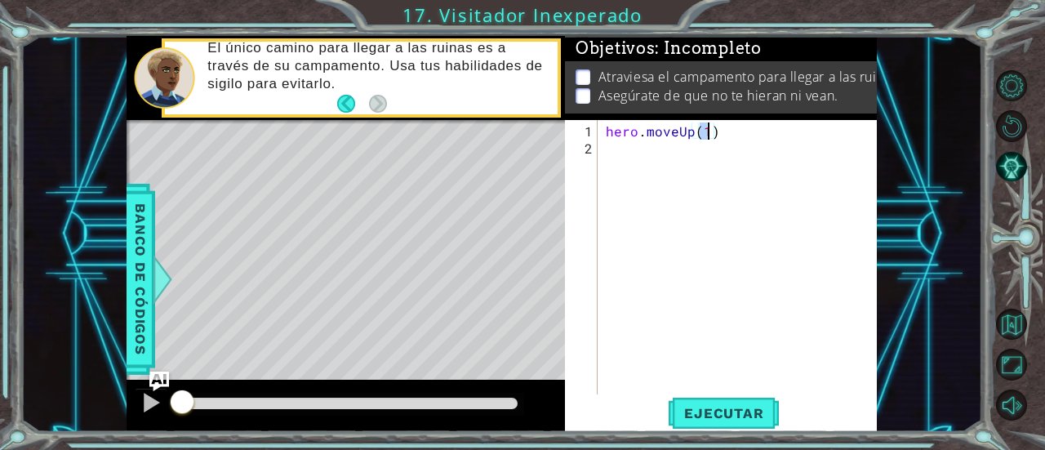
click at [630, 148] on div "hero . moveUp ( 1 )" at bounding box center [742, 277] width 279 height 309
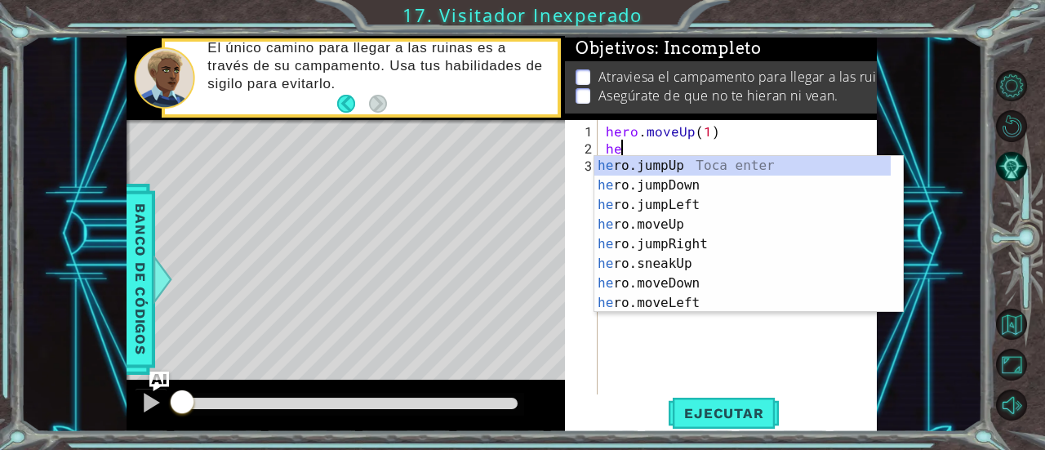
scroll to position [0, 0]
type textarea "hero"
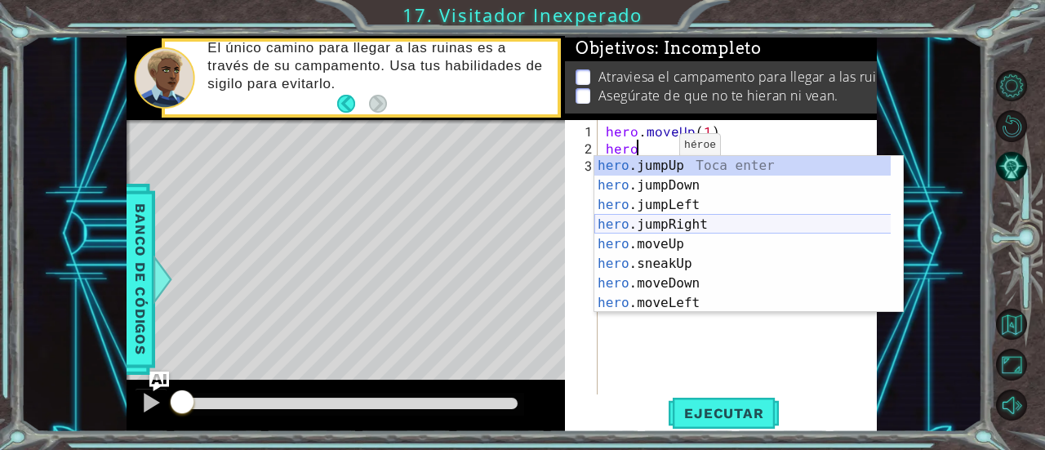
click at [658, 221] on div "hero .jumpUp Toca enter hero .jumpDown Toca enter hero .jumpLeft Toca enter her…" at bounding box center [743, 254] width 297 height 196
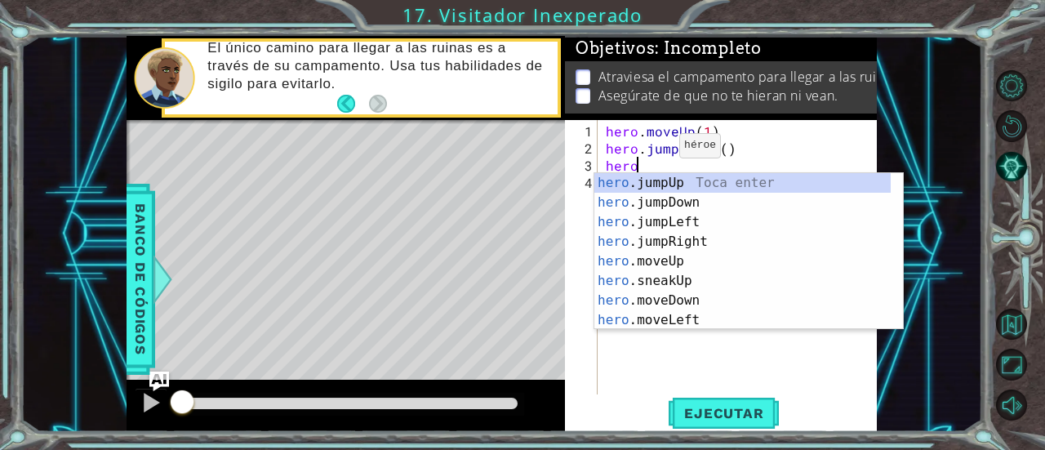
scroll to position [0, 2]
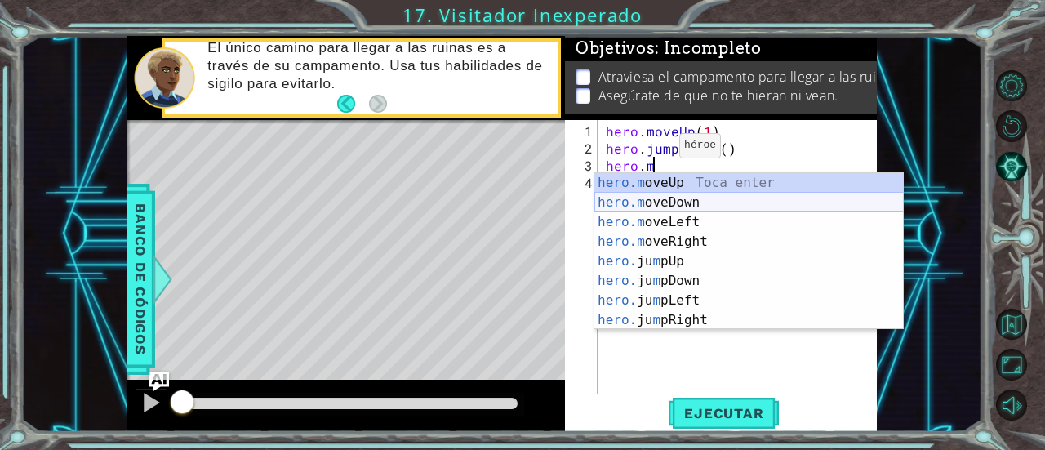
click at [681, 200] on div "hero.m oveUp Toca enter hero.m oveDown Toca enter hero.m oveLeft Toca enter her…" at bounding box center [750, 271] width 310 height 196
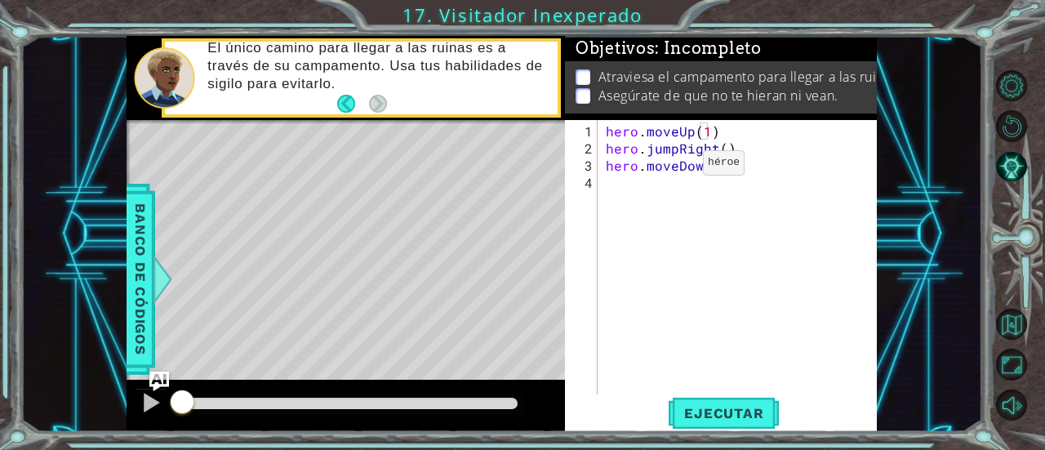
click at [675, 169] on div "hero . moveUp ( 1 ) hero . jumpRight ( ) hero . moveDown ( 1 )" at bounding box center [742, 277] width 279 height 309
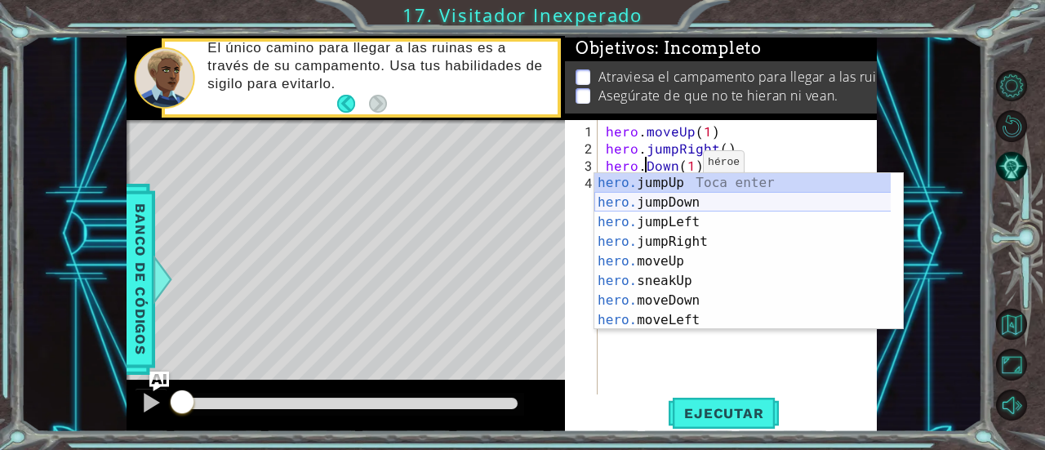
click at [677, 202] on div "hero. jumpUp Toca enter hero. jumpDown Toca enter hero. jumpLeft Toca enter her…" at bounding box center [743, 271] width 297 height 196
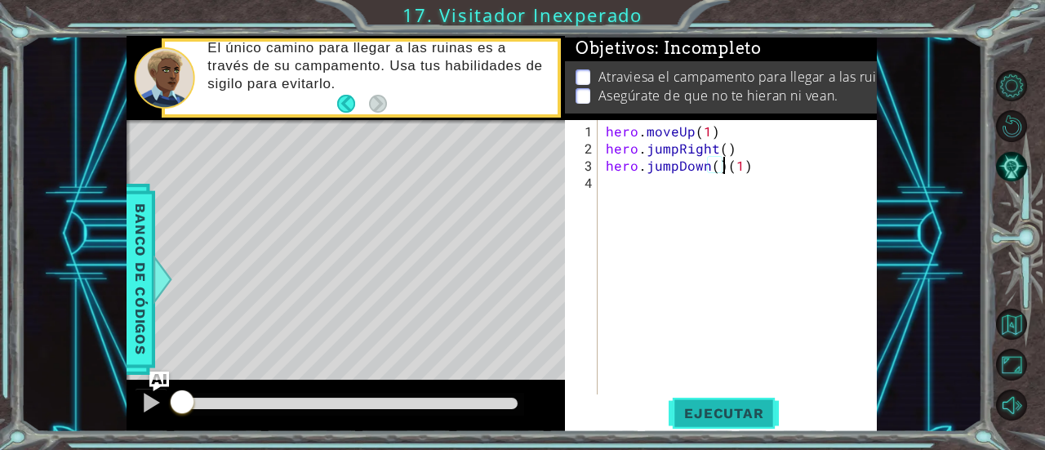
click at [706, 408] on span "Ejecutar" at bounding box center [724, 413] width 112 height 16
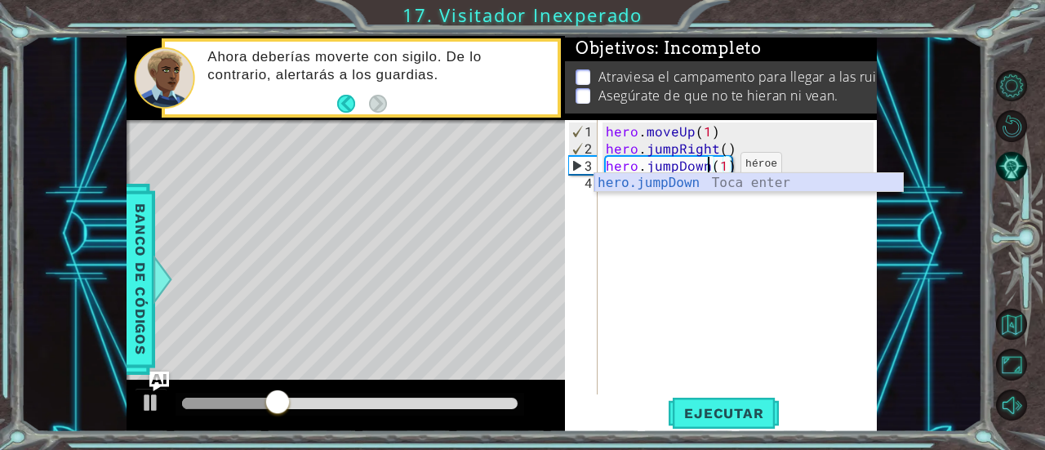
click at [681, 189] on div "hero.jumpDown Toca enter" at bounding box center [750, 202] width 310 height 59
type textarea "hero.jumpDown()(1)"
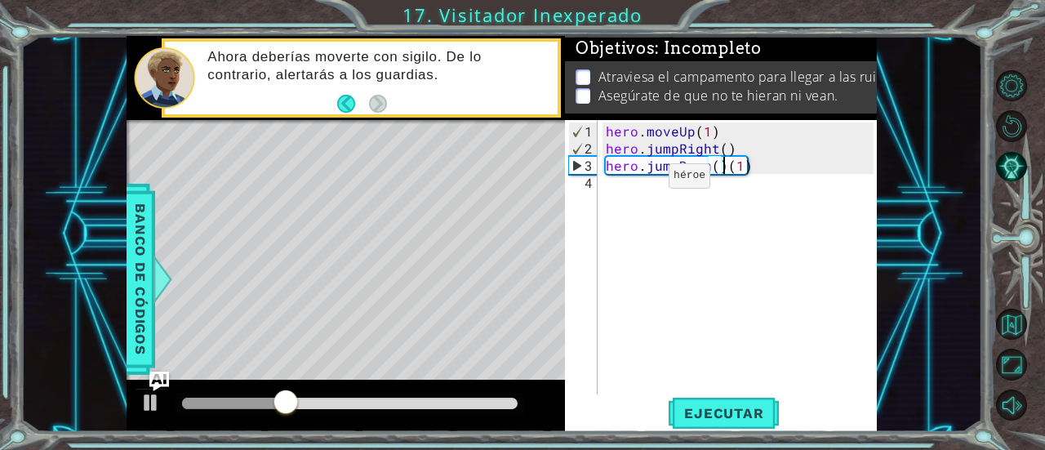
click at [639, 182] on div "hero . moveUp ( 1 ) hero . jumpRight ( ) hero . jumpDown ( ) ( 1 )" at bounding box center [742, 277] width 279 height 309
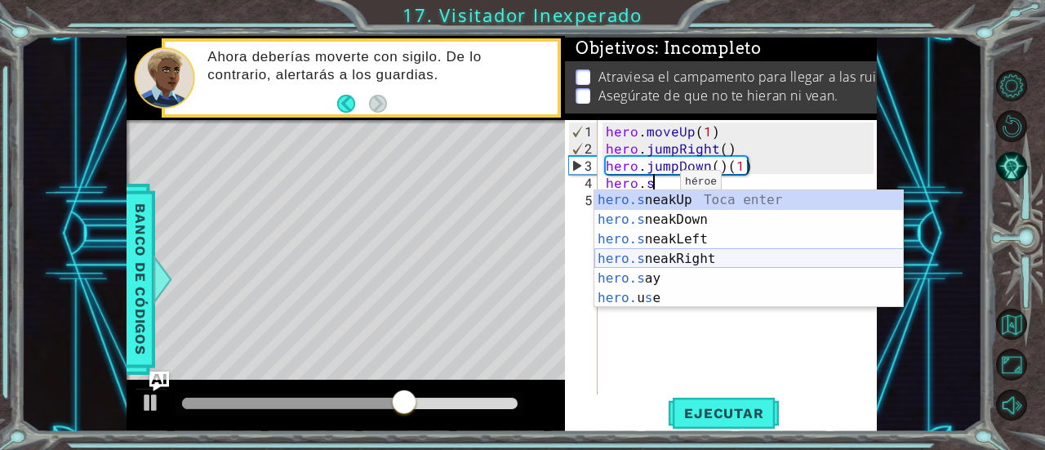
click at [689, 252] on div "hero.s neakUp Toca enter hero.s neakDown Toca enter hero.s neakLeft Toca enter …" at bounding box center [750, 268] width 310 height 157
type textarea "hero.sneakRight(1)"
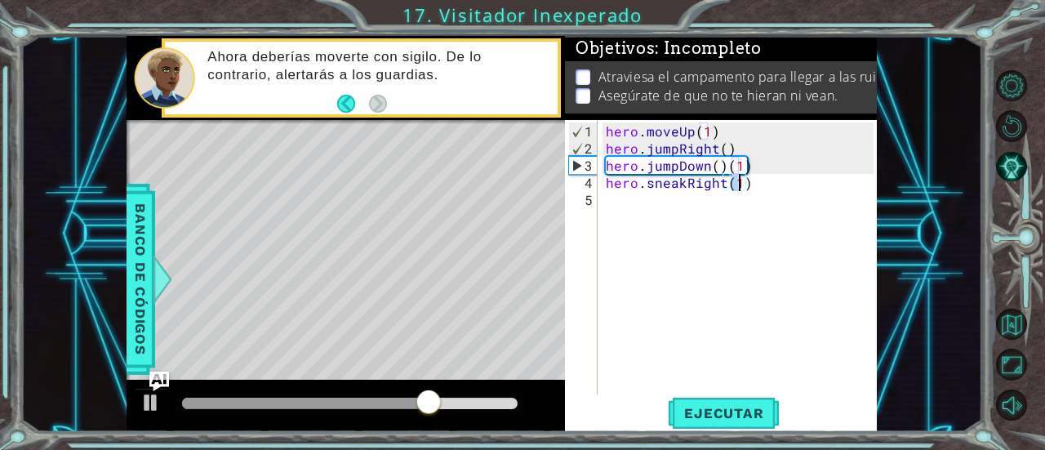
click at [639, 202] on div "hero . moveUp ( 1 ) hero . jumpRight ( ) hero . jumpDown ( ) ( 1 ) hero . sneak…" at bounding box center [742, 277] width 279 height 309
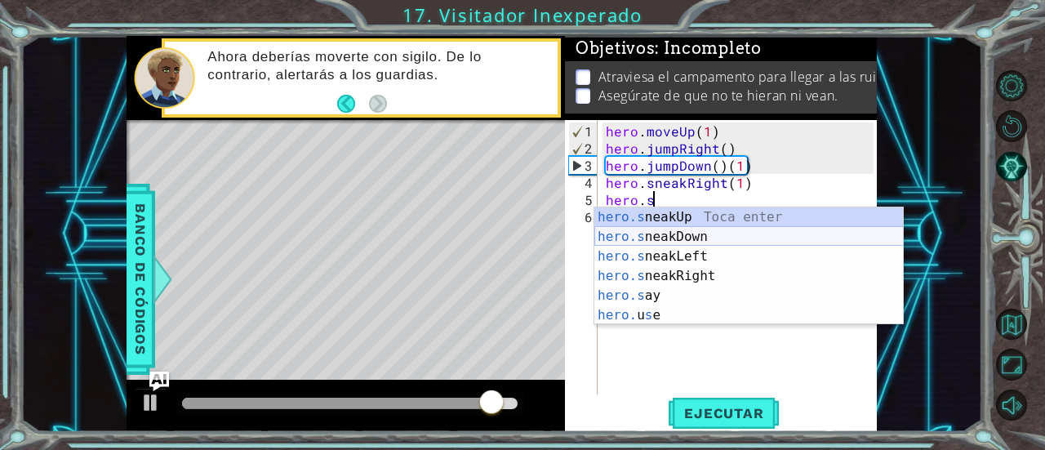
click at [652, 233] on div "hero.s neakUp Toca enter hero.s neakDown Toca enter hero.s neakLeft Toca enter …" at bounding box center [750, 285] width 310 height 157
type textarea "hero.sneakDown(1)"
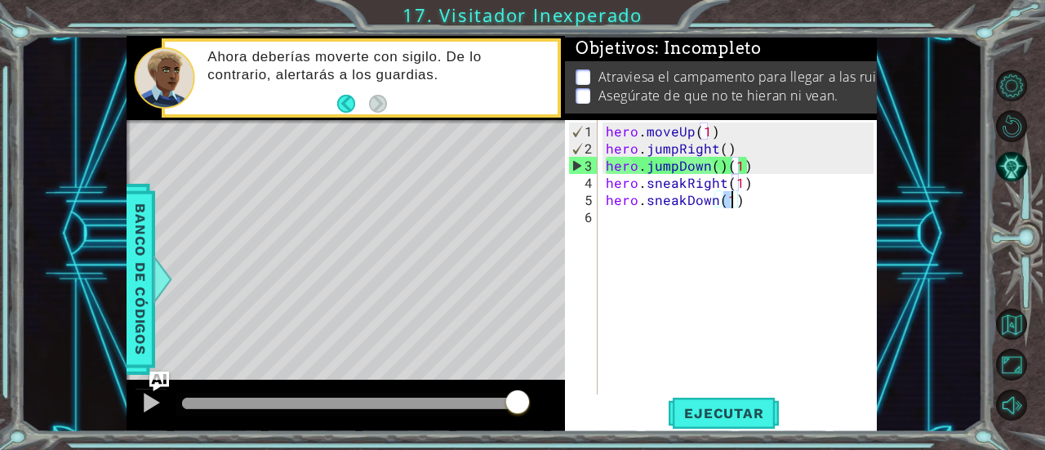
click at [622, 225] on div "hero . moveUp ( 1 ) hero . jumpRight ( ) hero . jumpDown ( ) ( 1 ) hero . sneak…" at bounding box center [742, 277] width 279 height 309
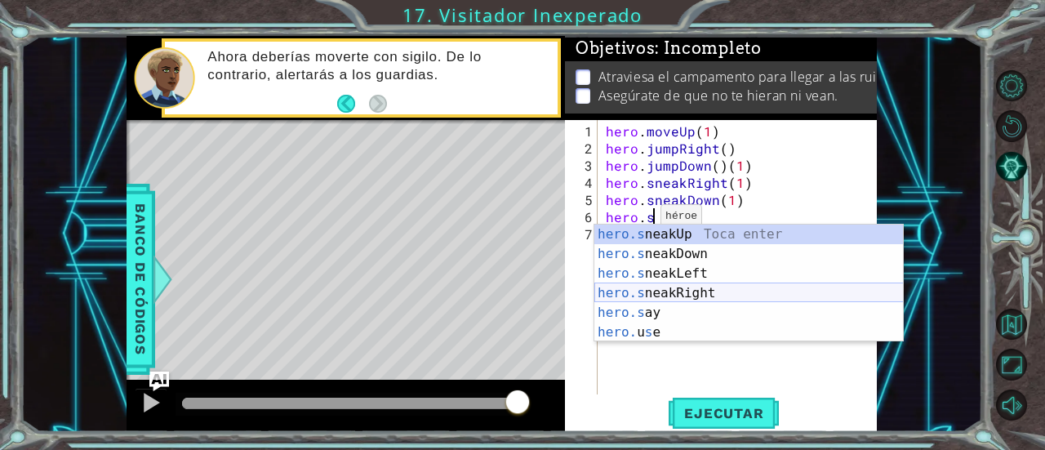
click at [679, 288] on div "hero.s neakUp Toca enter hero.s neakDown Toca enter hero.s neakLeft Toca enter …" at bounding box center [750, 303] width 310 height 157
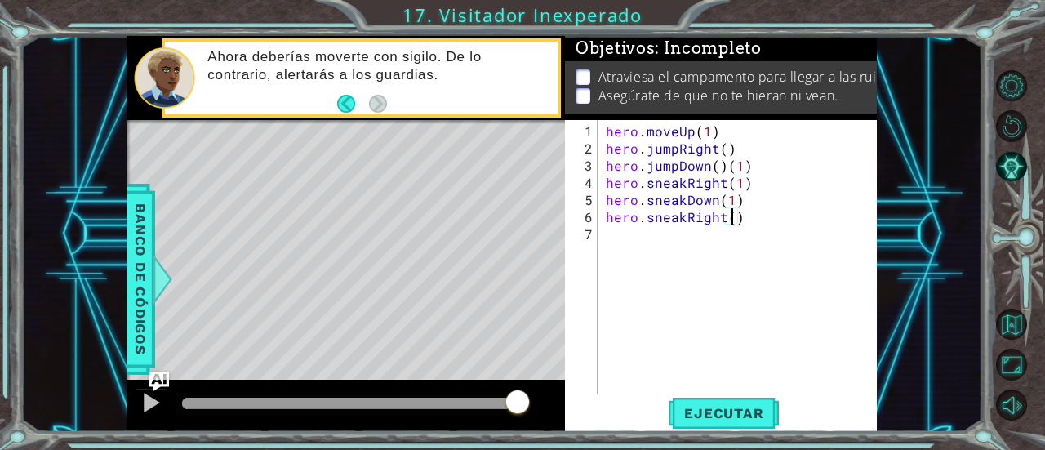
type textarea "hero.sneakRight(2)"
click at [694, 229] on div "hero . moveUp ( 1 ) hero . jumpRight ( ) hero . jumpDown ( ) ( 1 ) hero . sneak…" at bounding box center [742, 277] width 279 height 309
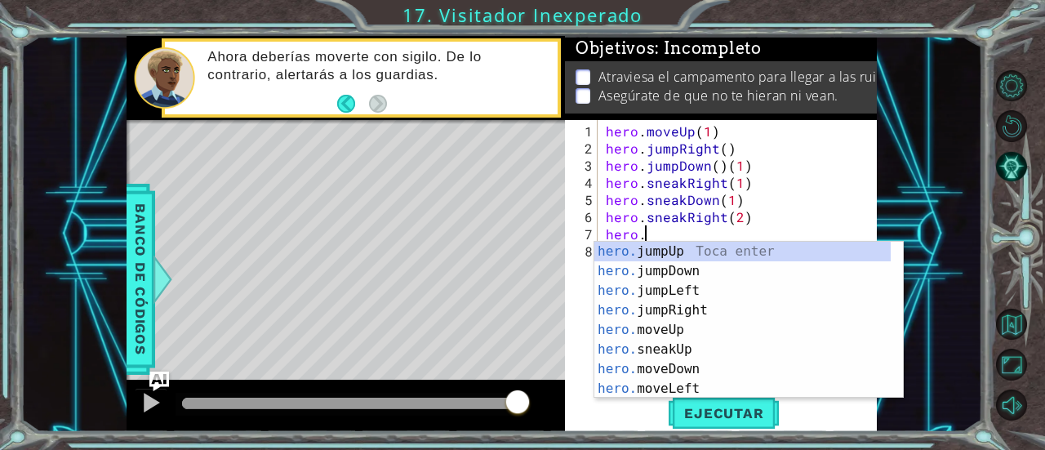
scroll to position [0, 2]
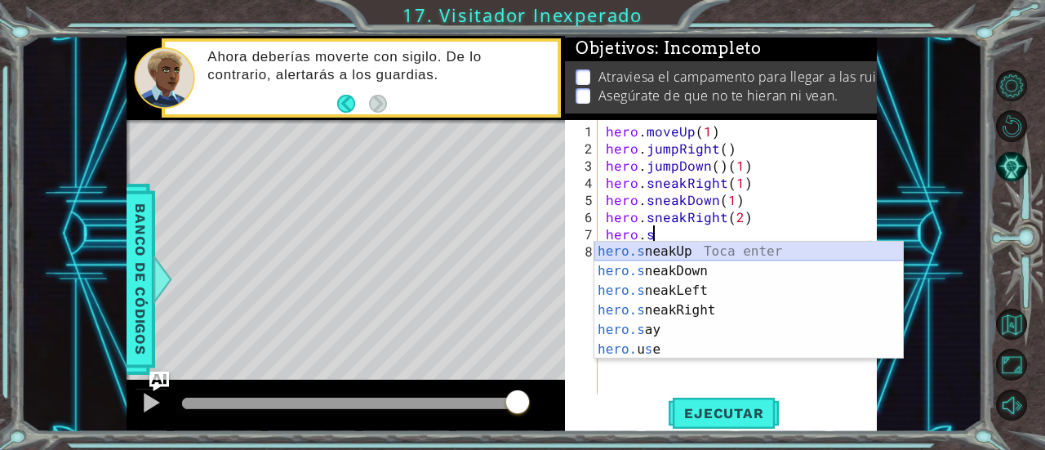
click at [699, 244] on div "hero.s neakUp Toca enter hero.s neakDown Toca enter hero.s neakLeft Toca enter …" at bounding box center [750, 320] width 310 height 157
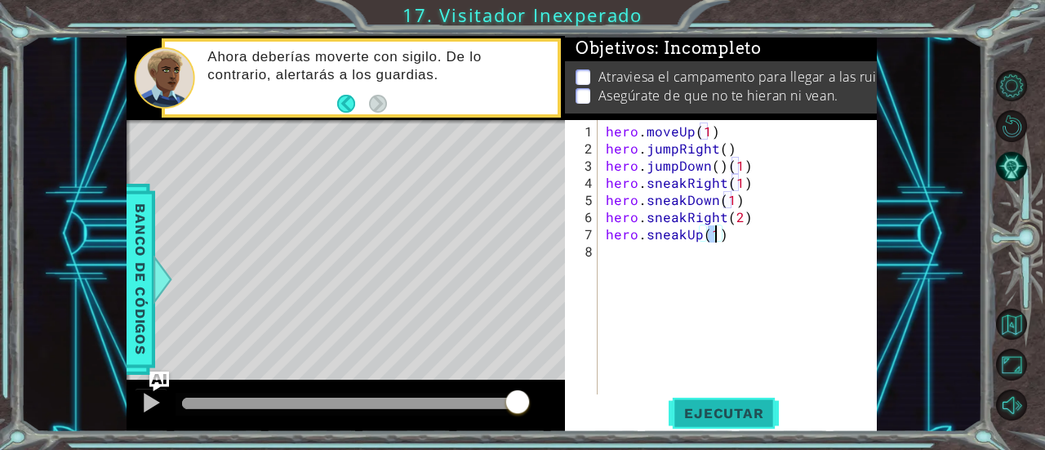
click at [697, 412] on span "Ejecutar" at bounding box center [724, 413] width 112 height 16
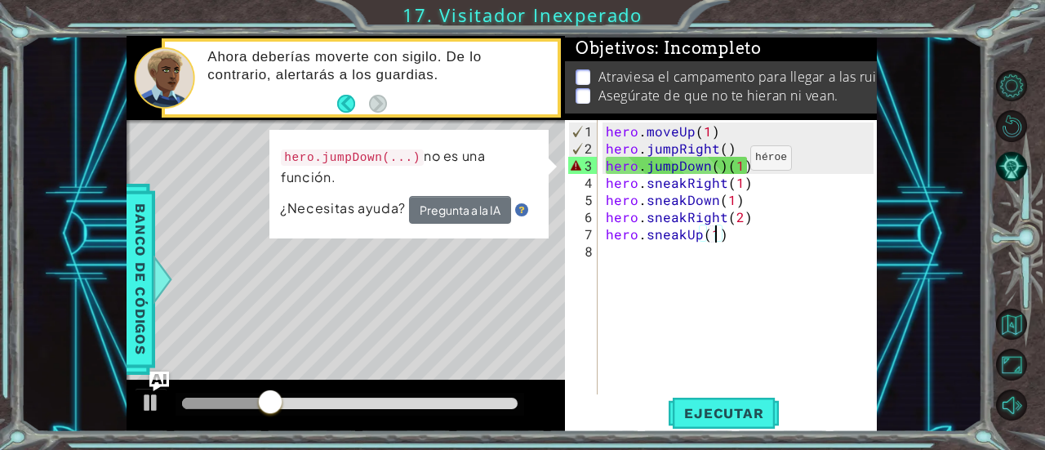
click at [723, 164] on div "hero . moveUp ( 1 ) hero . jumpRight ( ) hero . jumpDown ( ) ( 1 ) hero . sneak…" at bounding box center [742, 277] width 279 height 309
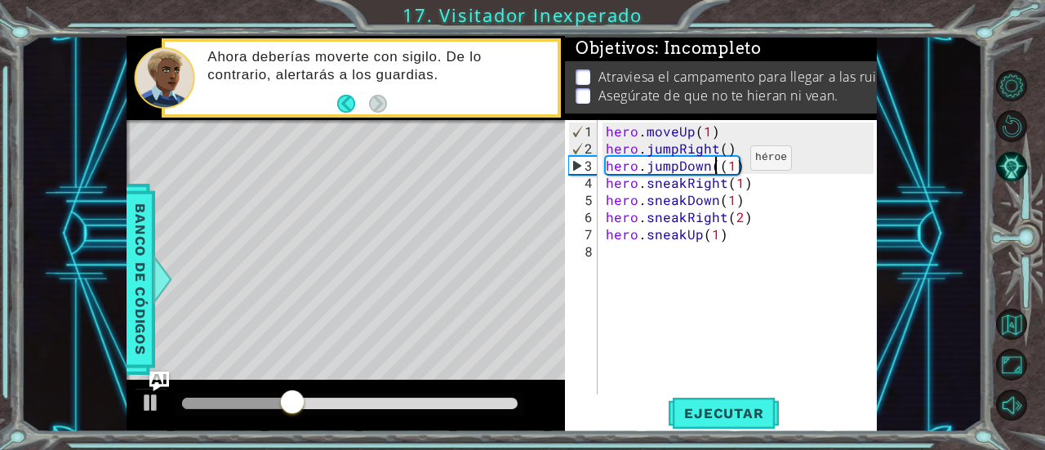
type textarea "hero.jumpDown(1)"
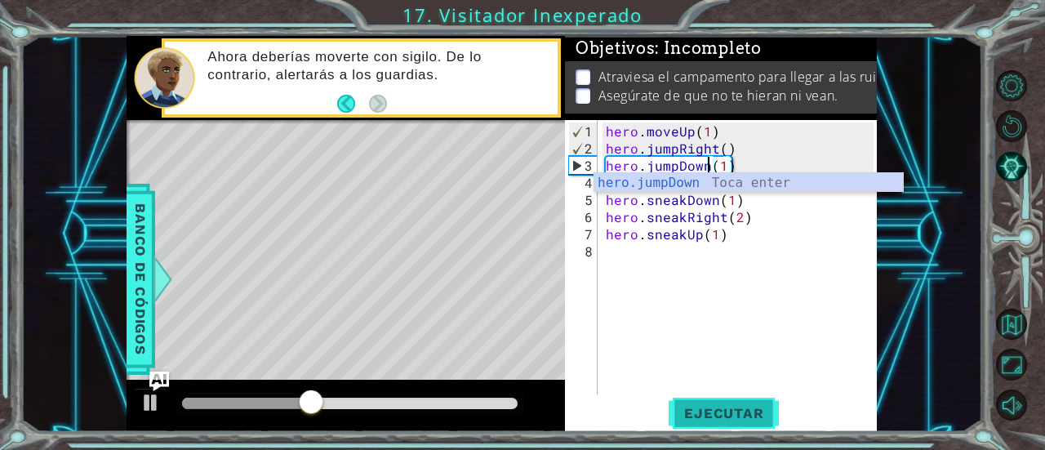
click at [725, 408] on span "Ejecutar" at bounding box center [724, 413] width 112 height 16
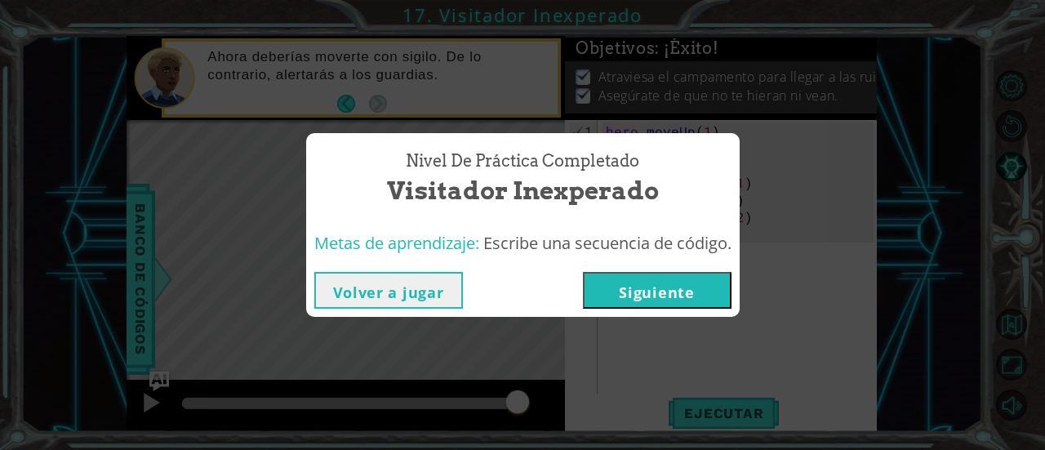
click at [688, 285] on button "Siguiente" at bounding box center [657, 290] width 149 height 37
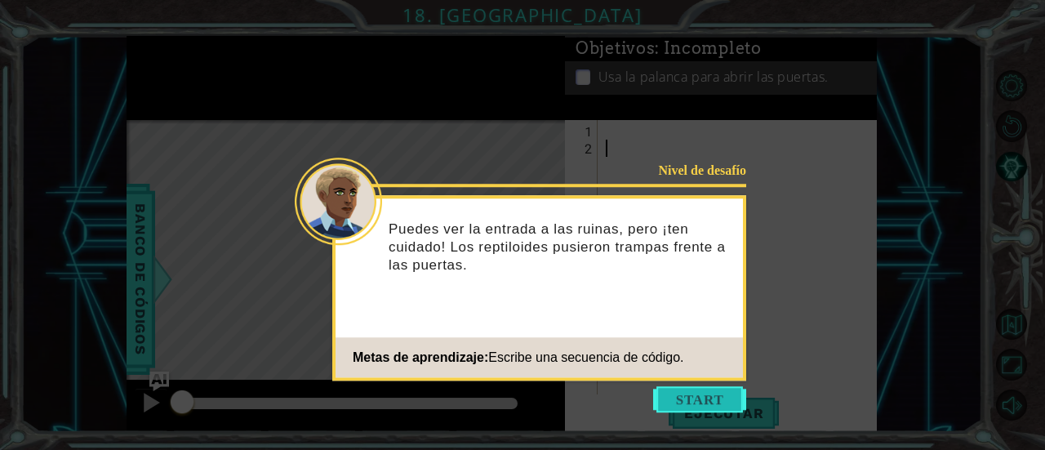
click at [707, 392] on button "Start" at bounding box center [699, 399] width 93 height 26
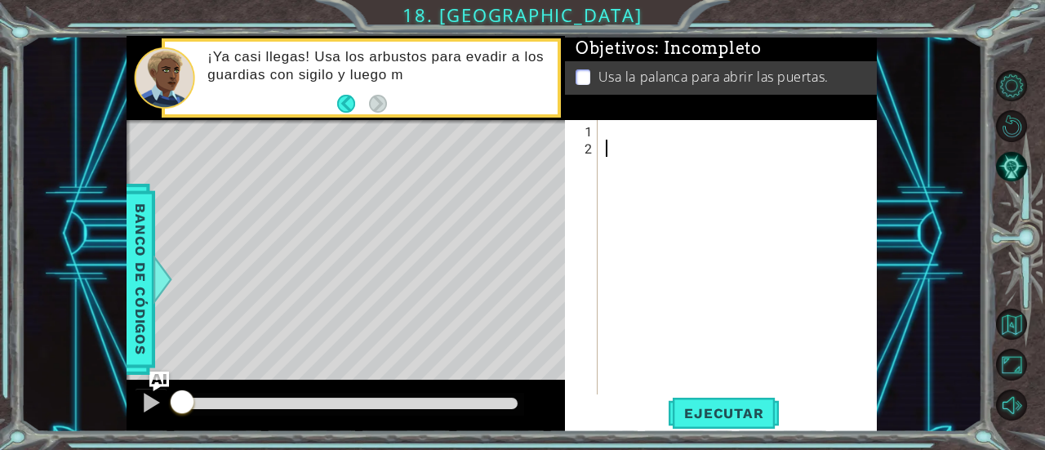
click at [618, 129] on div at bounding box center [742, 277] width 279 height 309
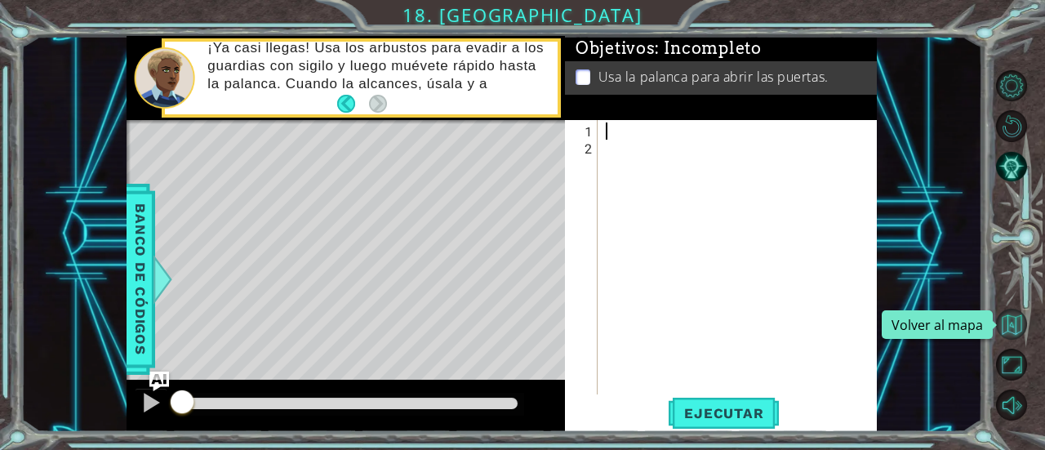
click at [1010, 323] on button "Volver al mapa" at bounding box center [1012, 325] width 32 height 32
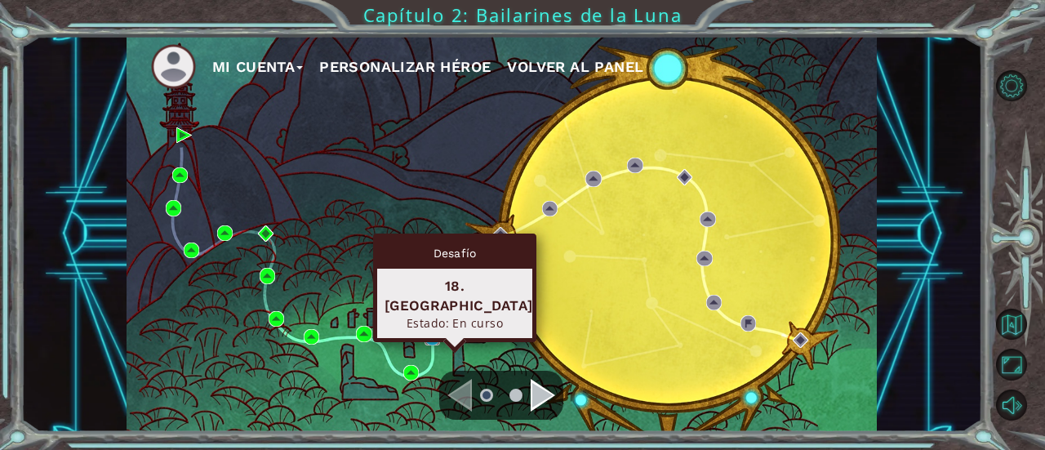
click at [425, 333] on img at bounding box center [433, 338] width 16 height 16
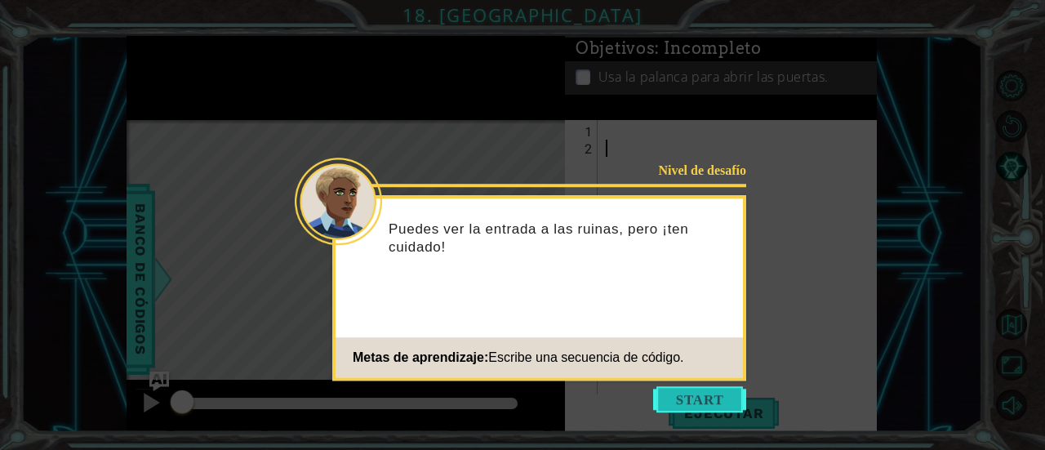
click at [711, 407] on button "Start" at bounding box center [699, 399] width 93 height 26
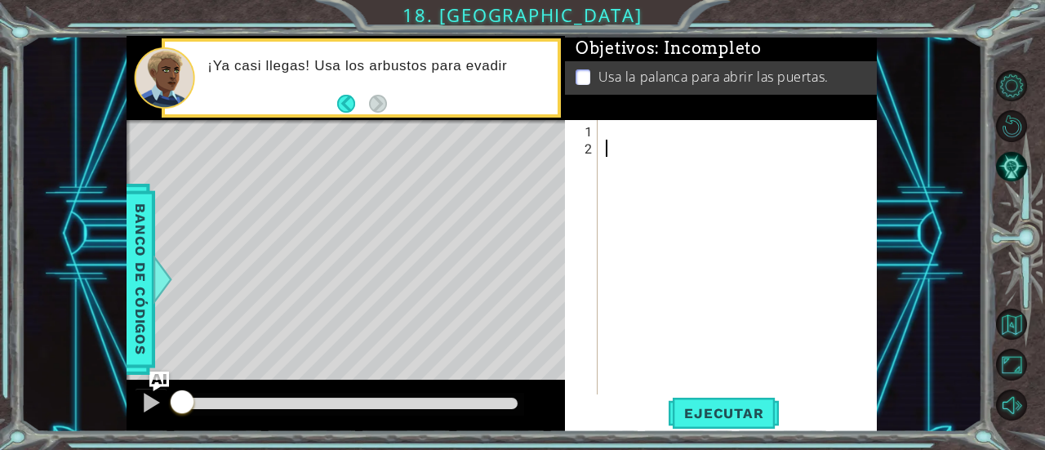
click at [608, 131] on div at bounding box center [742, 277] width 279 height 309
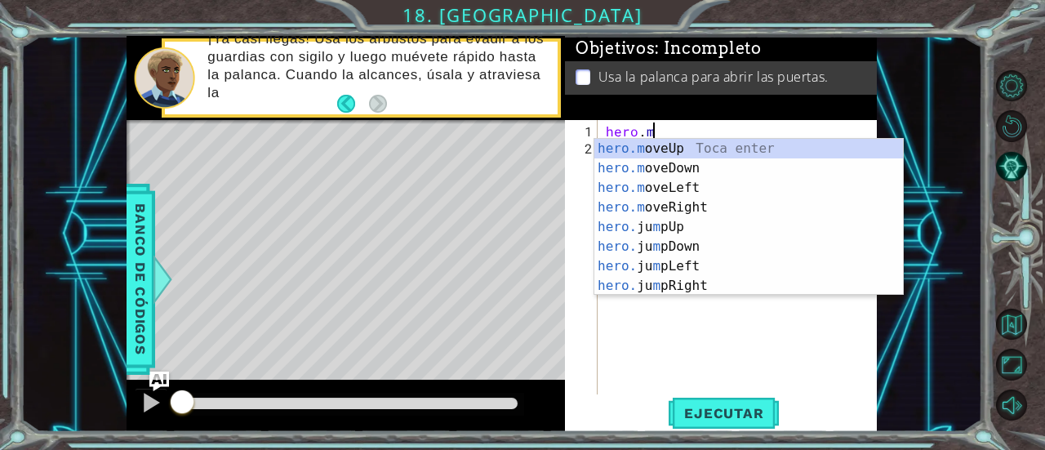
scroll to position [0, 2]
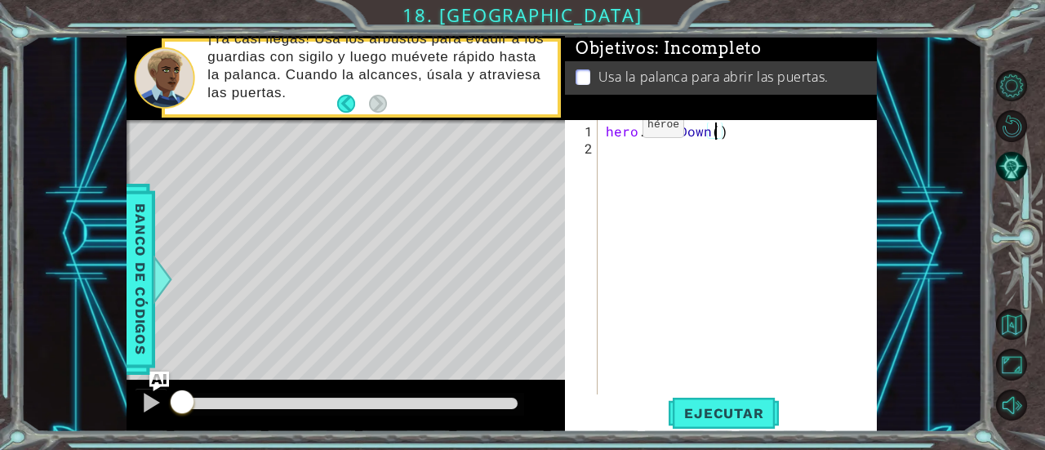
type textarea "hero.moveDown(1)"
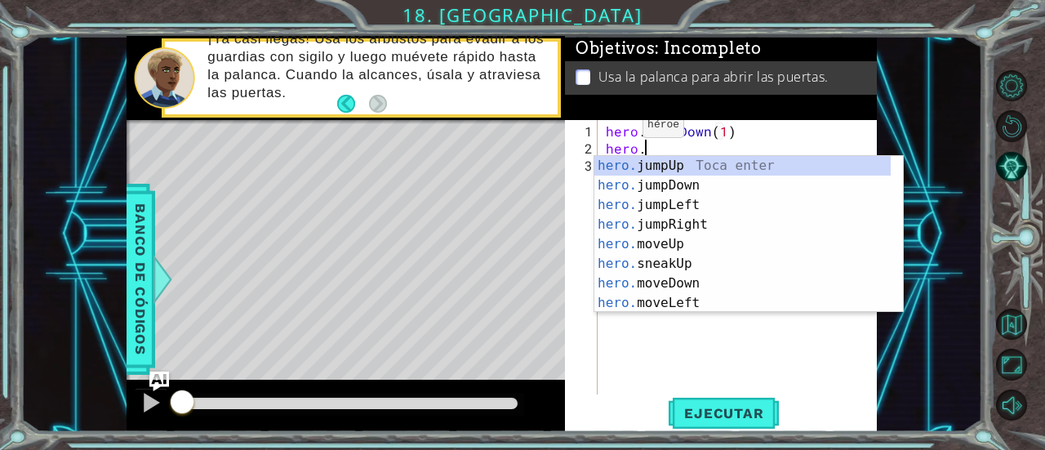
type textarea "hero.j"
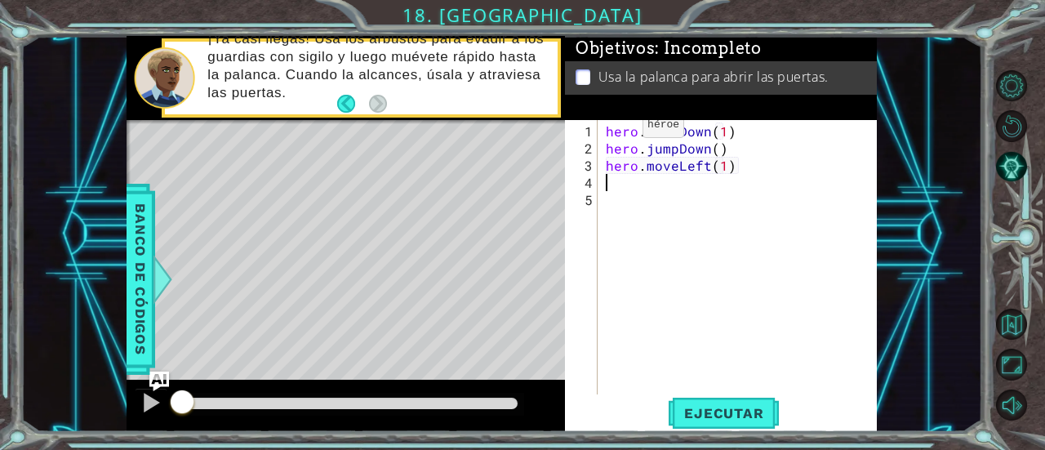
type textarea "hero.moveLeft(1)\"
type textarea "hero.moveLeft(2)"
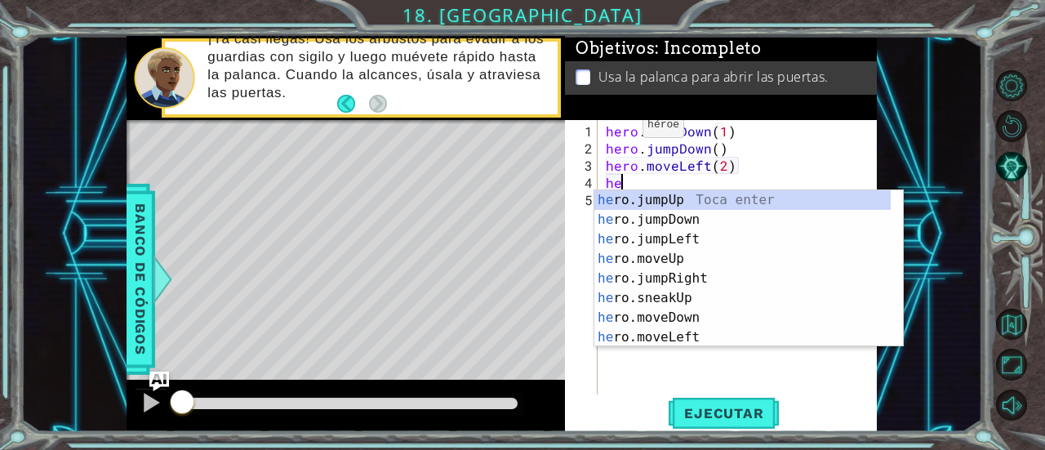
scroll to position [0, 0]
type textarea "hero"
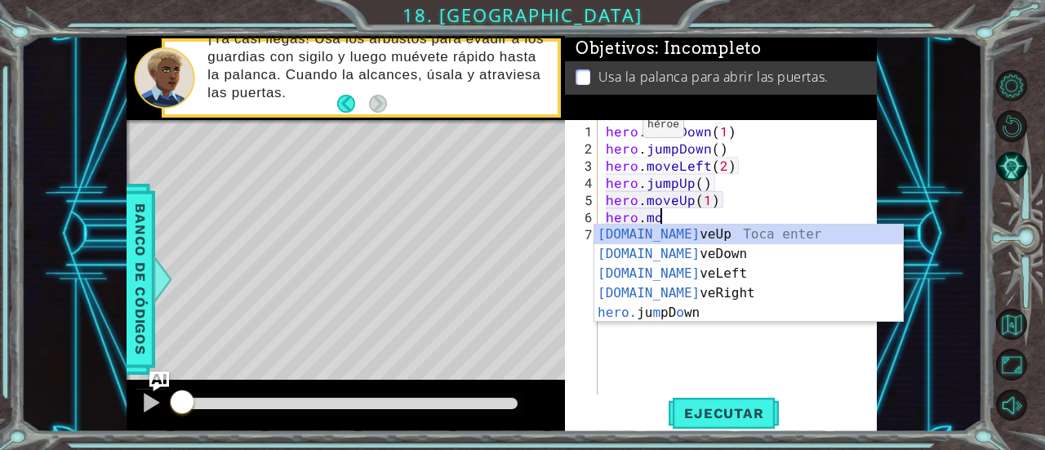
scroll to position [0, 2]
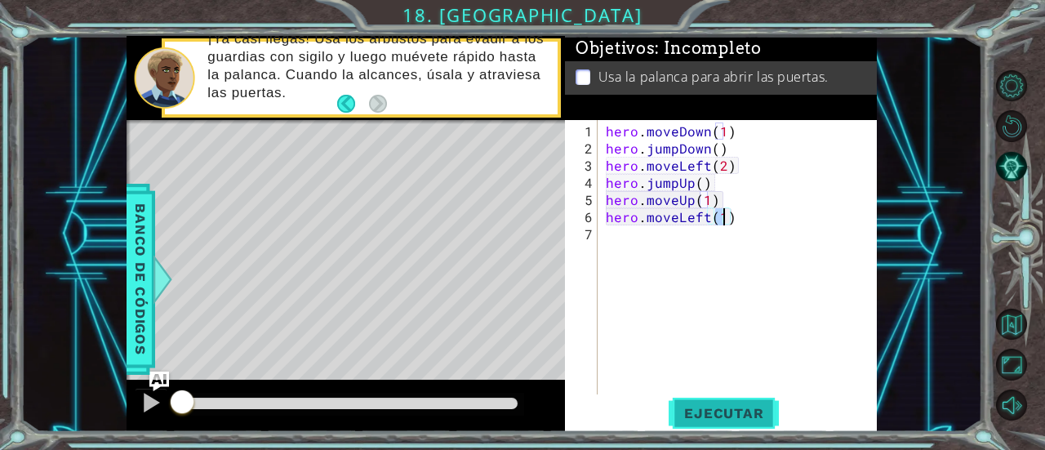
click at [733, 414] on span "Ejecutar" at bounding box center [724, 413] width 112 height 16
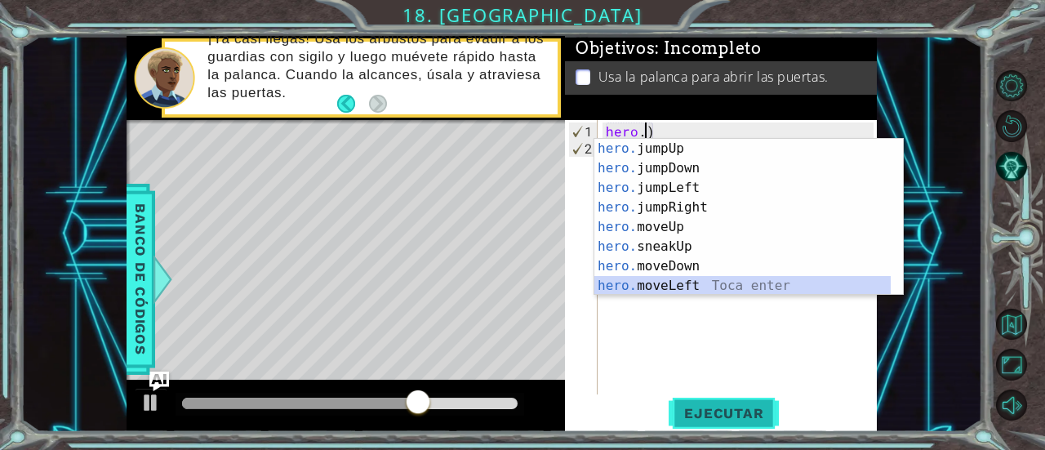
scroll to position [20, 0]
type textarea "hero.moveRight(1)"
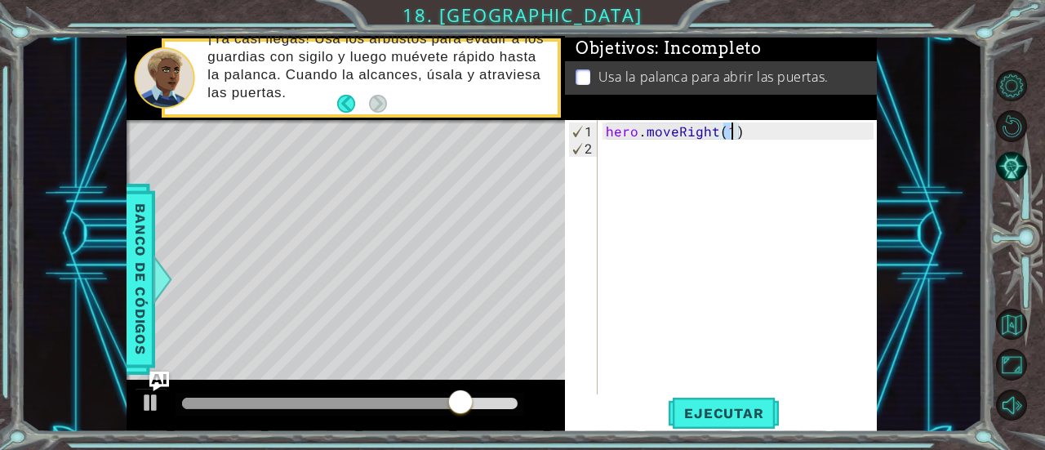
click at [681, 164] on div "hero . moveRight ( 1 )" at bounding box center [742, 277] width 279 height 309
click at [677, 131] on div "hero . moveRight ( 1 )" at bounding box center [742, 277] width 279 height 309
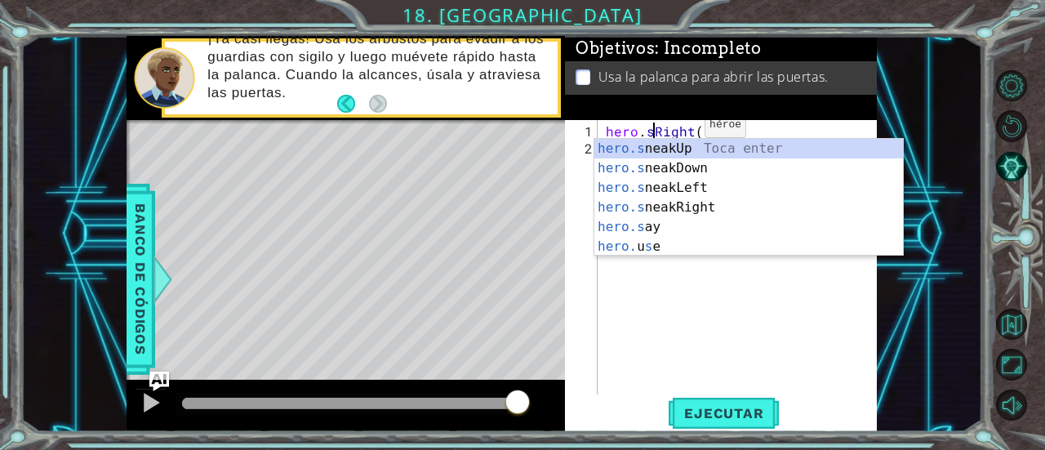
scroll to position [0, 2]
click at [694, 204] on div "hero.s neakUp Toca enter hero.s neakDown Toca enter hero.s neakLeft Toca enter …" at bounding box center [750, 217] width 310 height 157
type textarea "hero.sneakRight(1)(1)"
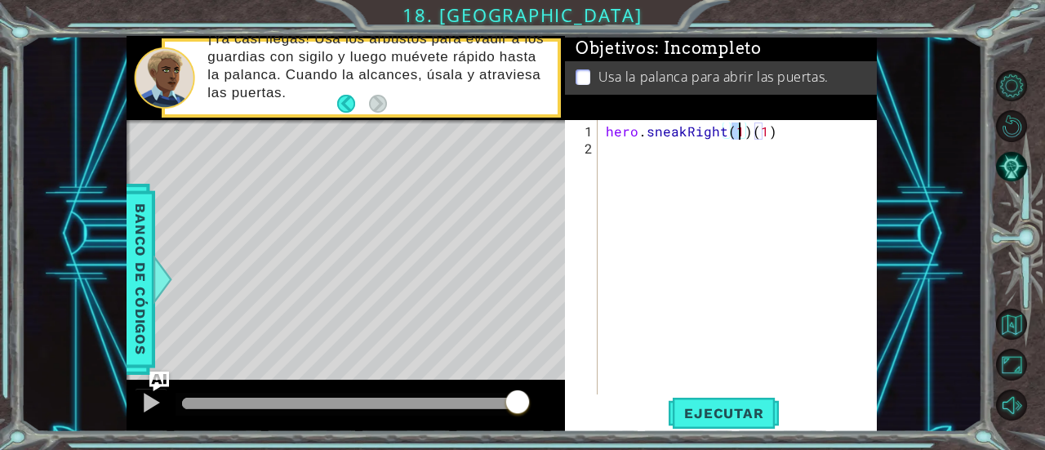
click at [659, 151] on div "hero . sneakRight ( 1 ) ( 1 )" at bounding box center [742, 277] width 279 height 309
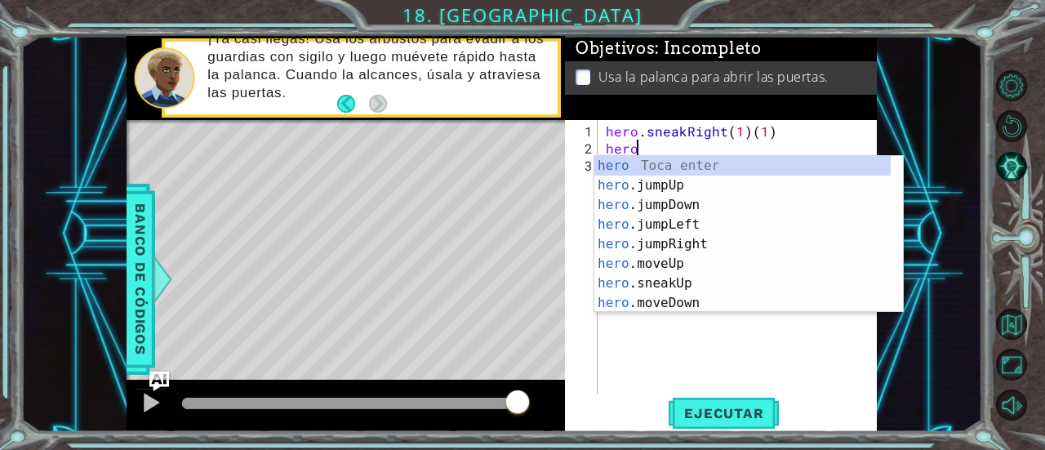
scroll to position [0, 2]
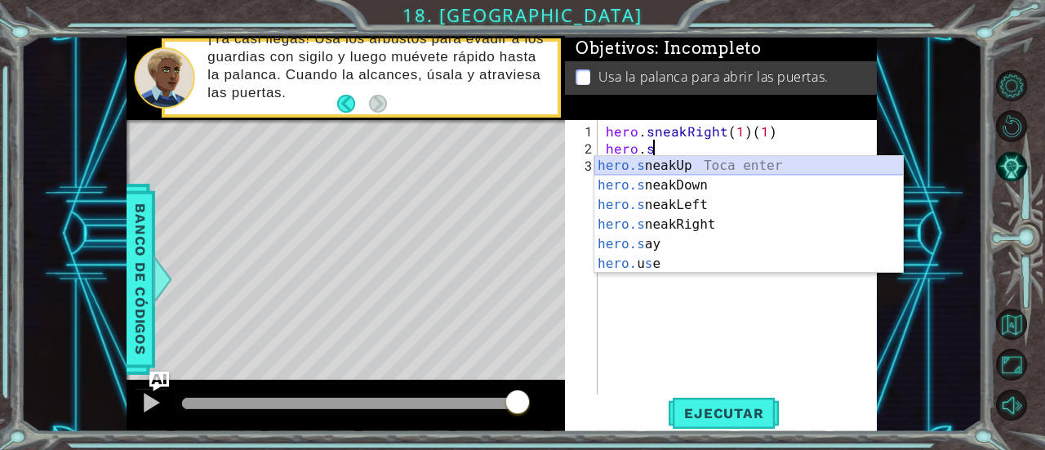
click at [666, 165] on div "hero.s neakUp Toca enter hero.s neakDown Toca enter hero.s neakLeft Toca enter …" at bounding box center [750, 234] width 310 height 157
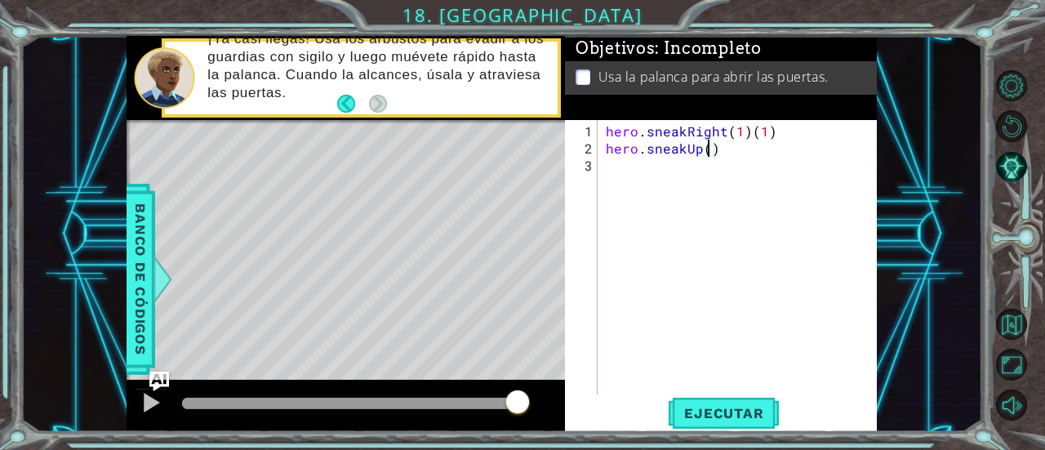
scroll to position [0, 7]
click at [770, 125] on div "hero . sneakRight ( 1 ) ( 1 ) hero . sneakUp ( 2 )" at bounding box center [742, 277] width 279 height 309
type textarea "hero.sneakRight(1)"
click at [679, 167] on div "hero . sneakRight ( 1 ) hero . sneakUp ( 2 )" at bounding box center [742, 277] width 279 height 309
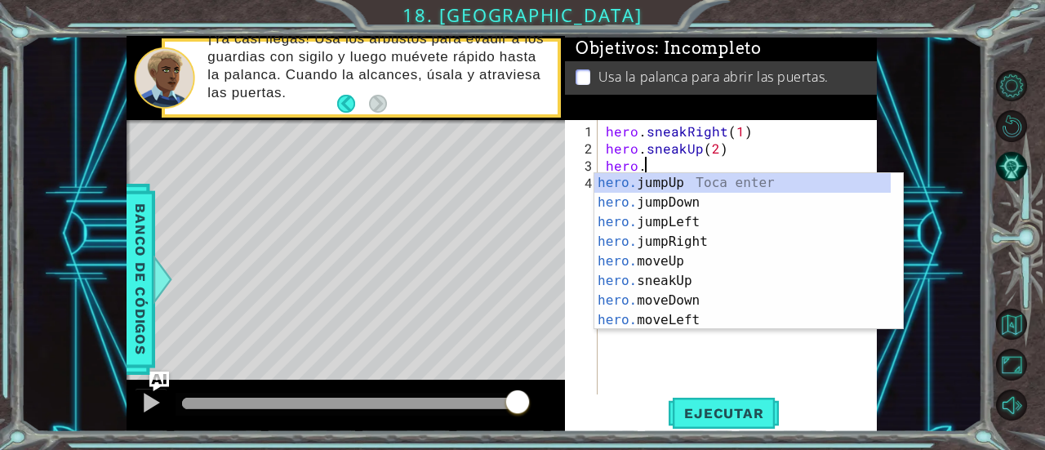
scroll to position [0, 2]
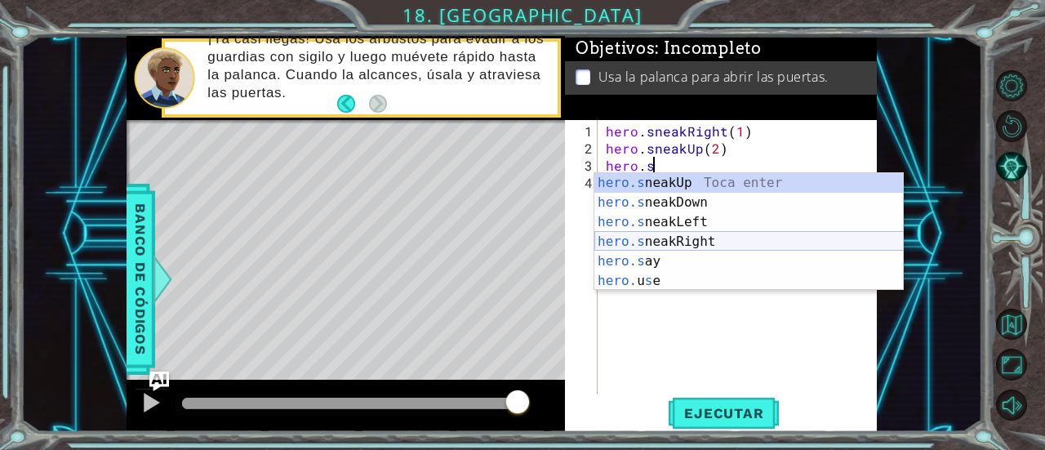
click at [697, 241] on div "hero.s neakUp Toca enter hero.s neakDown Toca enter hero.s neakLeft Toca enter …" at bounding box center [750, 251] width 310 height 157
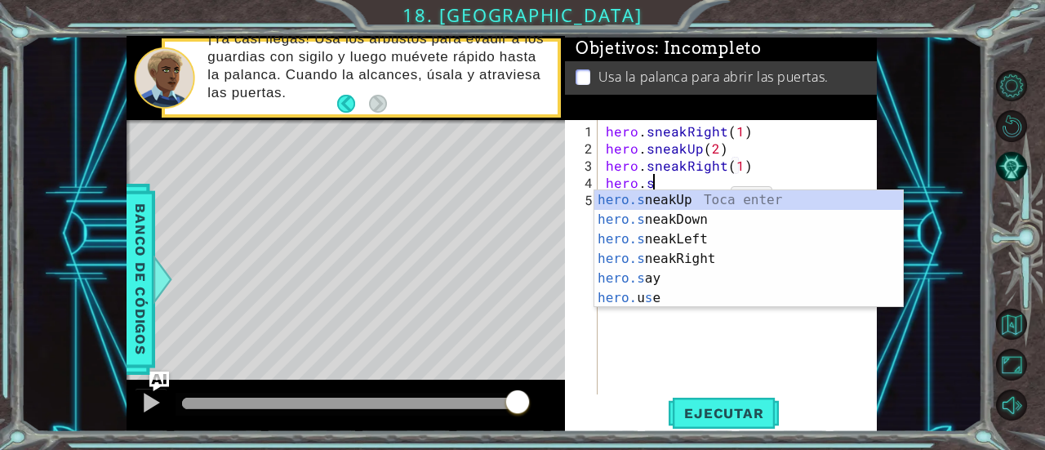
scroll to position [0, 11]
type textarea "hero.sneakUp(1)"
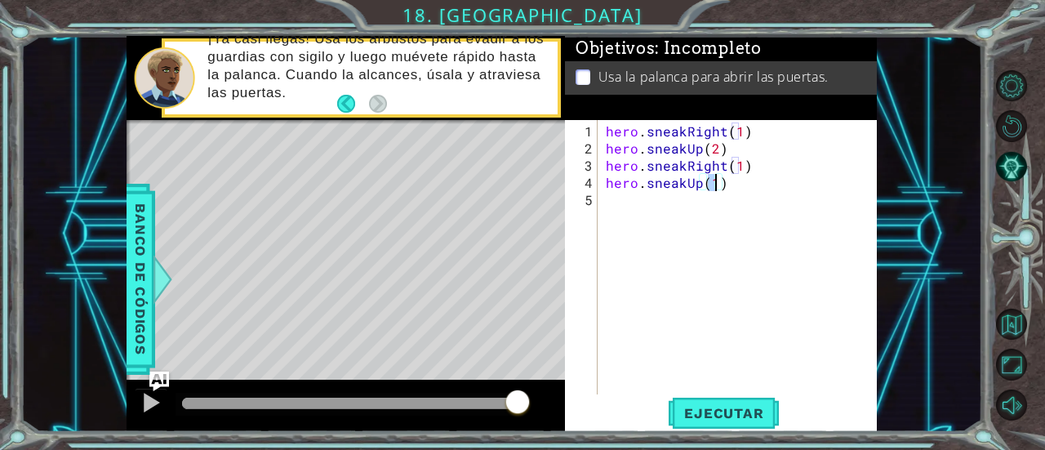
click at [647, 207] on div "hero . sneakRight ( 1 ) hero . sneakUp ( 2 ) hero . sneakRight ( 1 ) hero . sne…" at bounding box center [742, 277] width 279 height 309
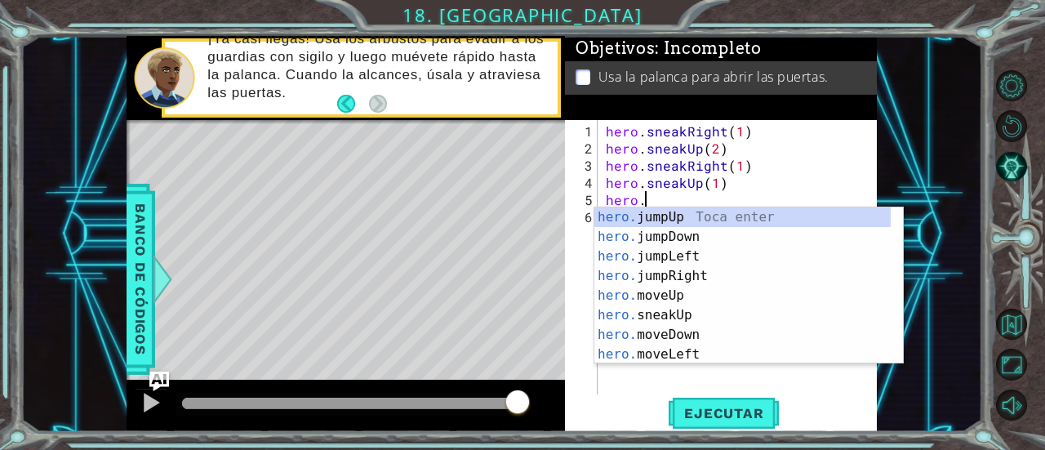
scroll to position [0, 2]
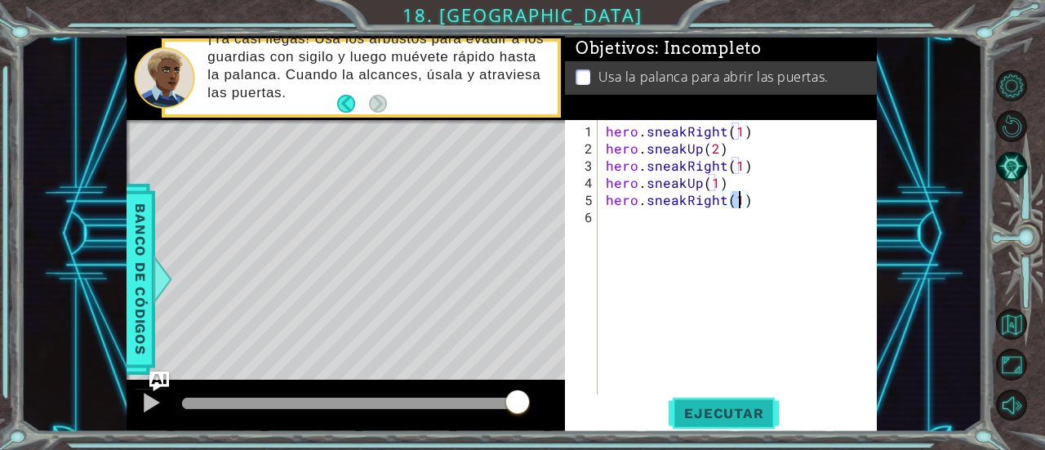
type textarea "hero.sneakRight(1)"
click at [722, 408] on span "Ejecutar" at bounding box center [724, 413] width 112 height 16
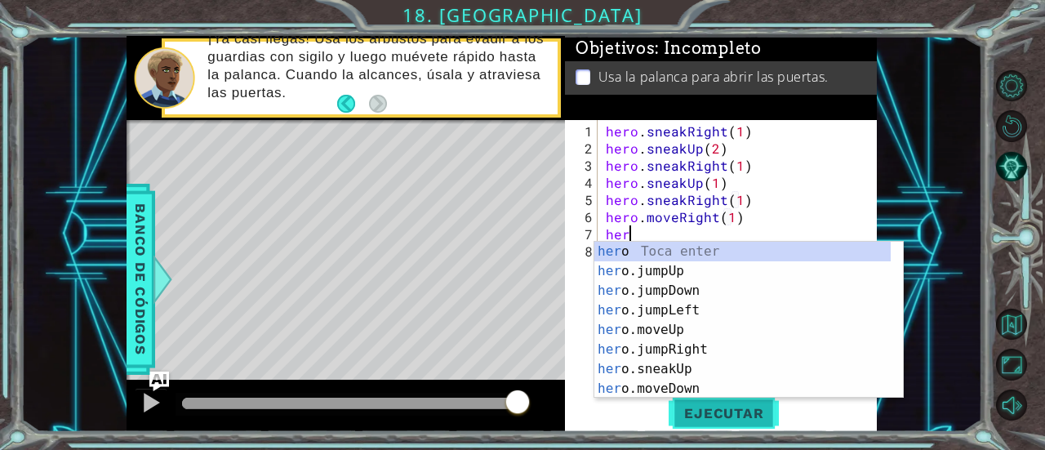
scroll to position [0, 9]
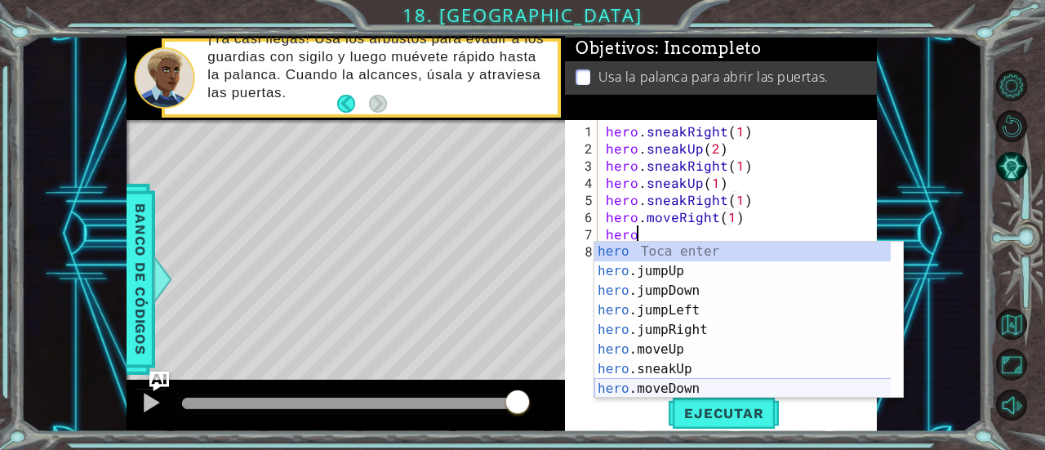
click at [689, 389] on div "hero Toca enter hero .jumpUp Toca enter hero .jumpDown Toca enter hero .jumpLef…" at bounding box center [743, 340] width 297 height 196
type textarea "hero.moveDown(1)"
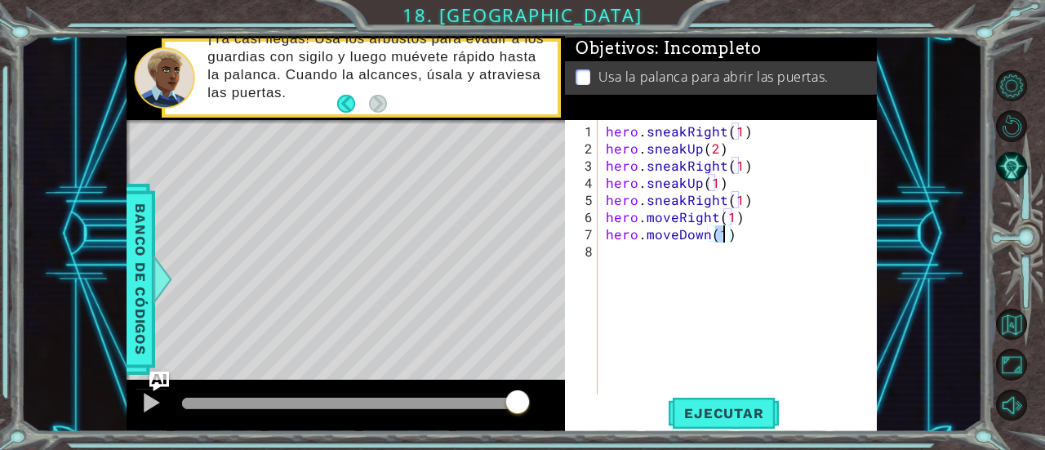
click at [653, 246] on div "hero . sneakRight ( 1 ) hero . sneakUp ( 2 ) hero . sneakRight ( 1 ) hero . sne…" at bounding box center [742, 277] width 279 height 309
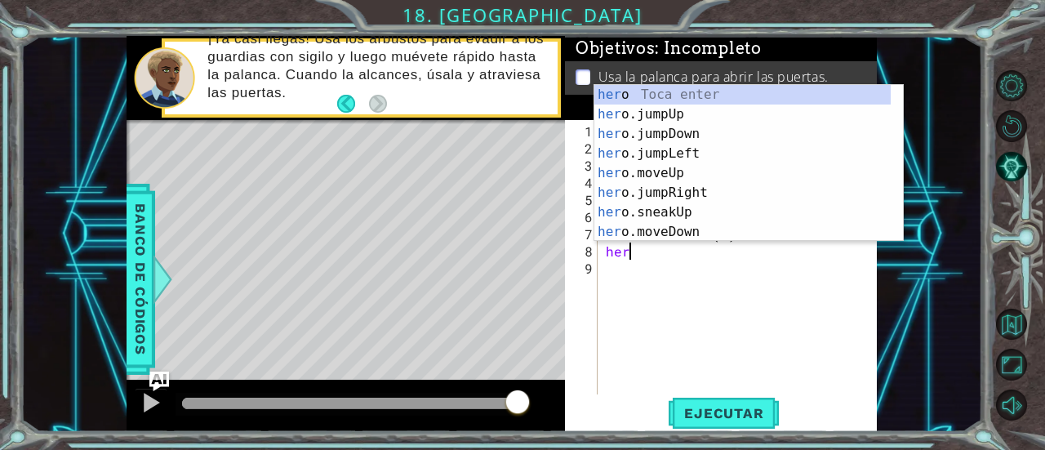
scroll to position [0, 0]
type textarea "hero"
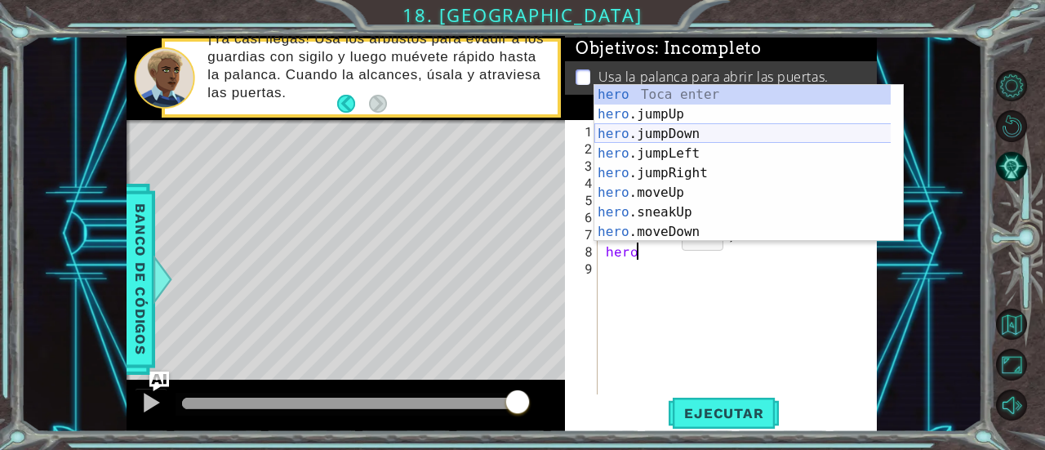
click at [658, 134] on div "hero Toca enter hero .jumpUp Toca enter hero .jumpDown Toca enter hero .jumpLef…" at bounding box center [743, 183] width 297 height 196
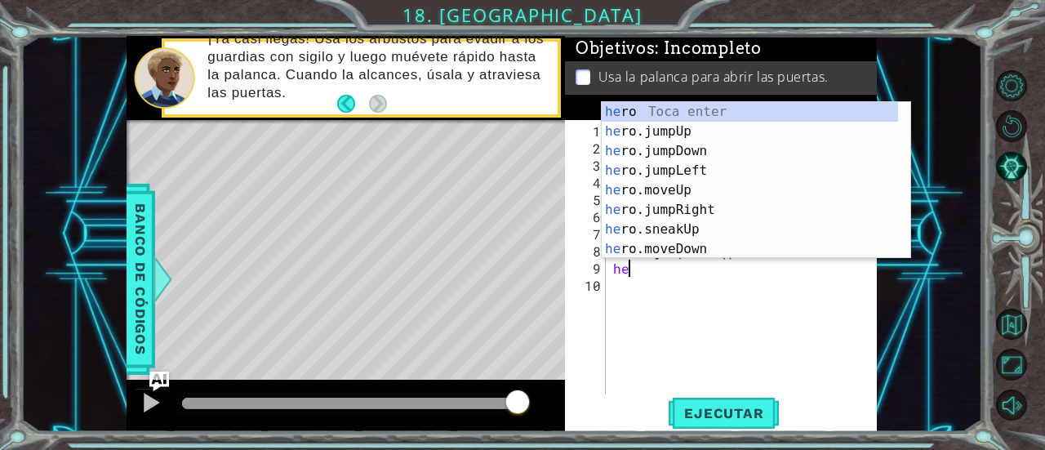
scroll to position [0, 0]
type textarea "hero"
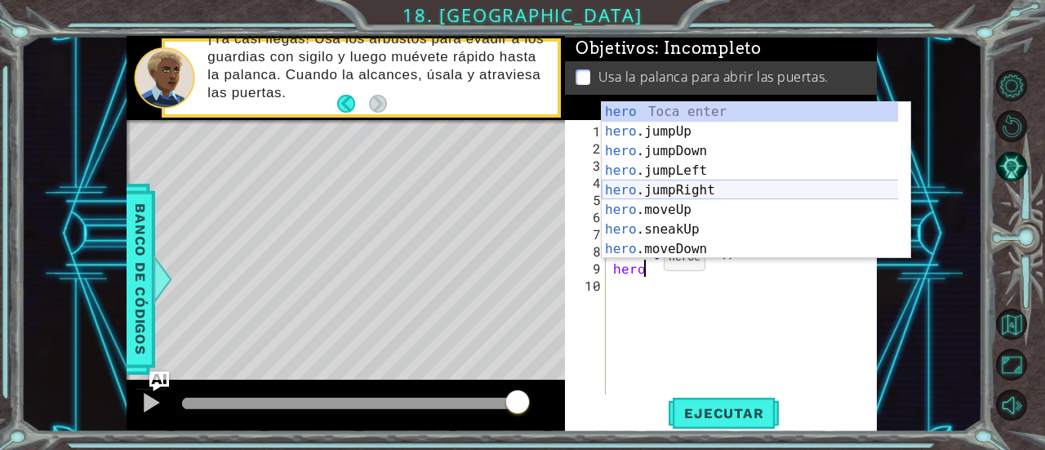
click at [644, 191] on div "hero Toca enter hero .jumpUp Toca enter hero .jumpDown Toca enter hero .jumpLef…" at bounding box center [750, 200] width 297 height 196
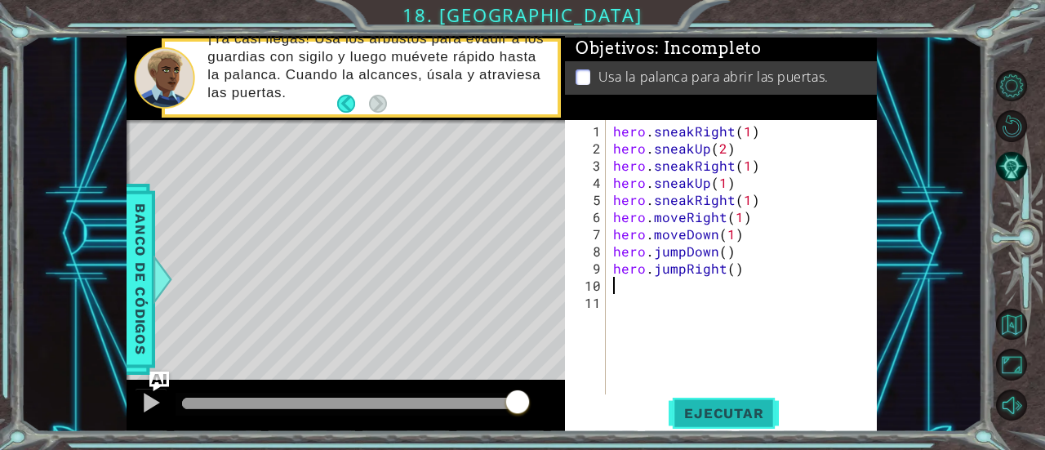
click at [735, 416] on span "Ejecutar" at bounding box center [724, 413] width 112 height 16
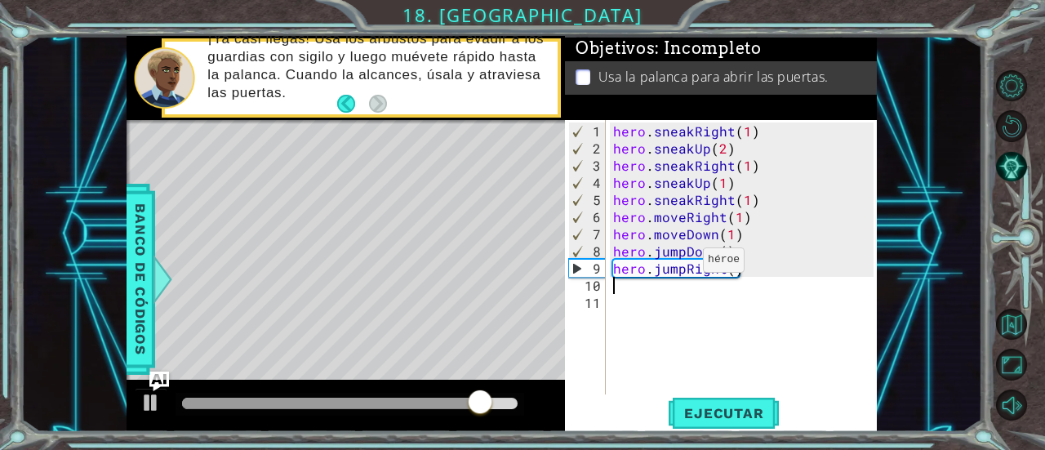
click at [683, 266] on div "hero . sneakRight ( 1 ) hero . sneakUp ( 2 ) hero . sneakRight ( 1 ) hero . sne…" at bounding box center [746, 277] width 272 height 309
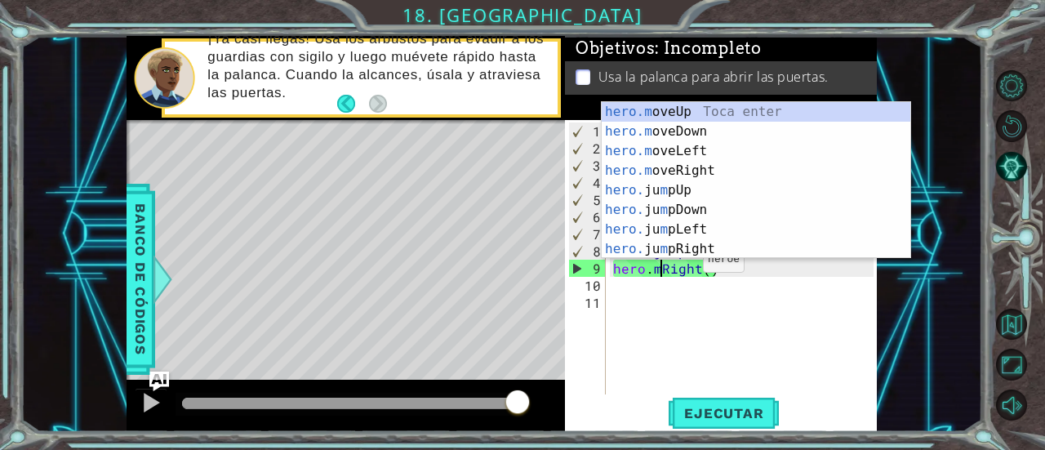
scroll to position [0, 3]
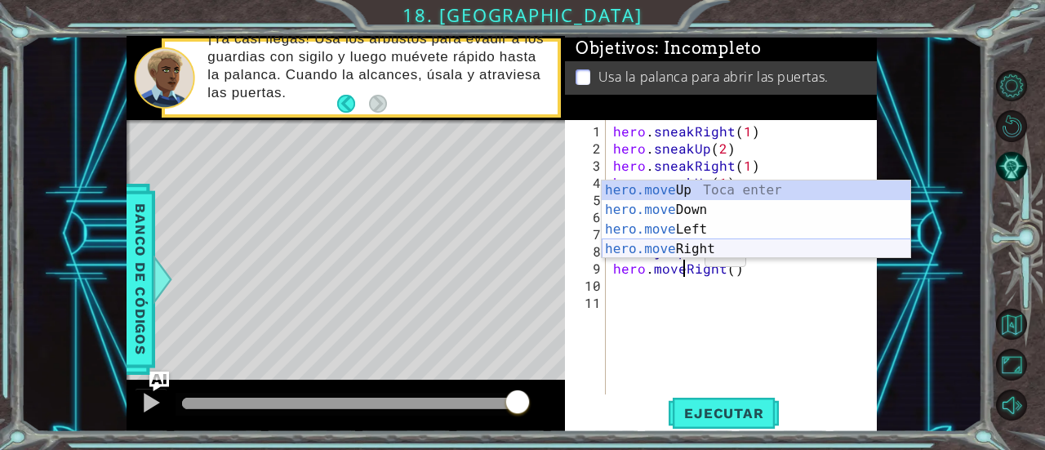
click at [688, 250] on div "hero.move Up Toca enter hero.move Down Toca enter hero.move Left Toca enter her…" at bounding box center [757, 239] width 310 height 118
type textarea "hero.moveRight(1)"
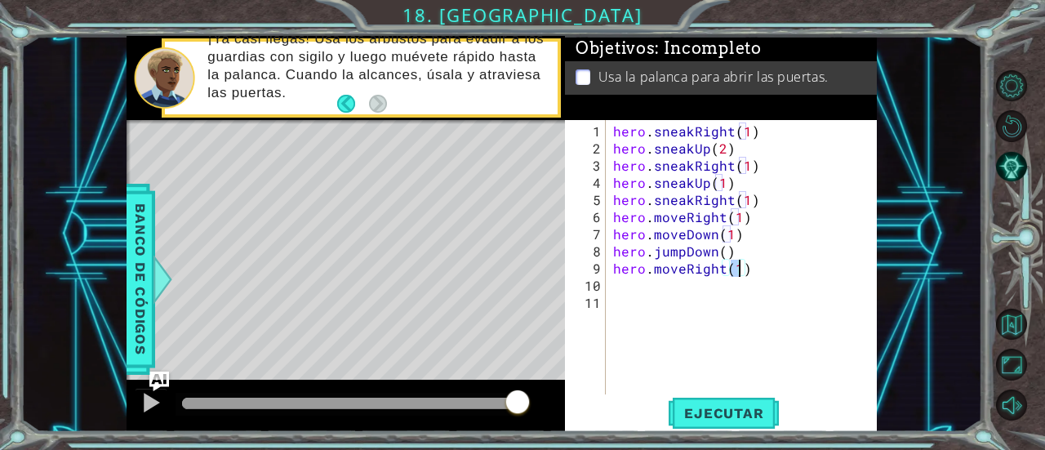
click at [664, 292] on div "hero . sneakRight ( 1 ) hero . sneakUp ( 2 ) hero . sneakRight ( 1 ) hero . sne…" at bounding box center [746, 277] width 272 height 309
click at [736, 272] on div "hero . sneakRight ( 1 ) hero . sneakUp ( 2 ) hero . sneakRight ( 1 ) hero . sne…" at bounding box center [746, 277] width 272 height 309
type textarea "hero.moveRight(2)"
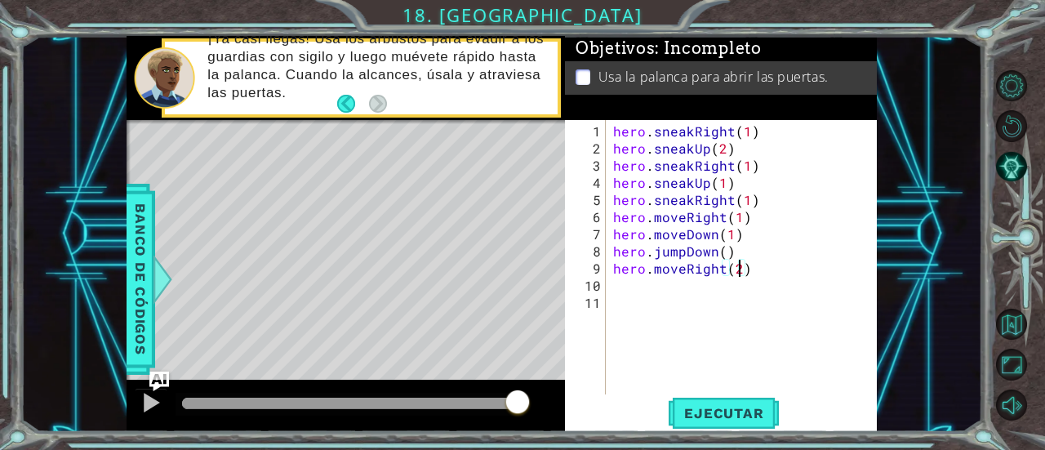
click at [675, 285] on div "hero . sneakRight ( 1 ) hero . sneakUp ( 2 ) hero . sneakRight ( 1 ) hero . sne…" at bounding box center [746, 277] width 272 height 309
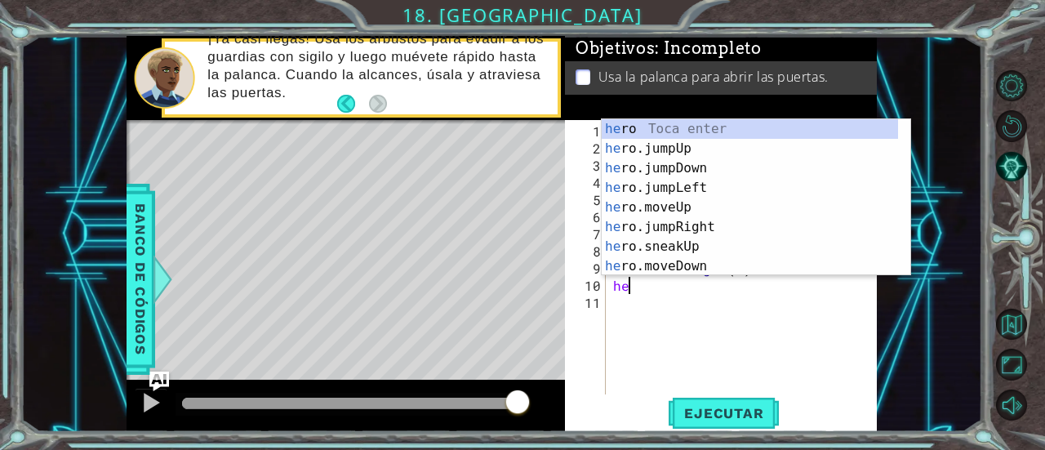
scroll to position [0, 0]
type textarea "hero"
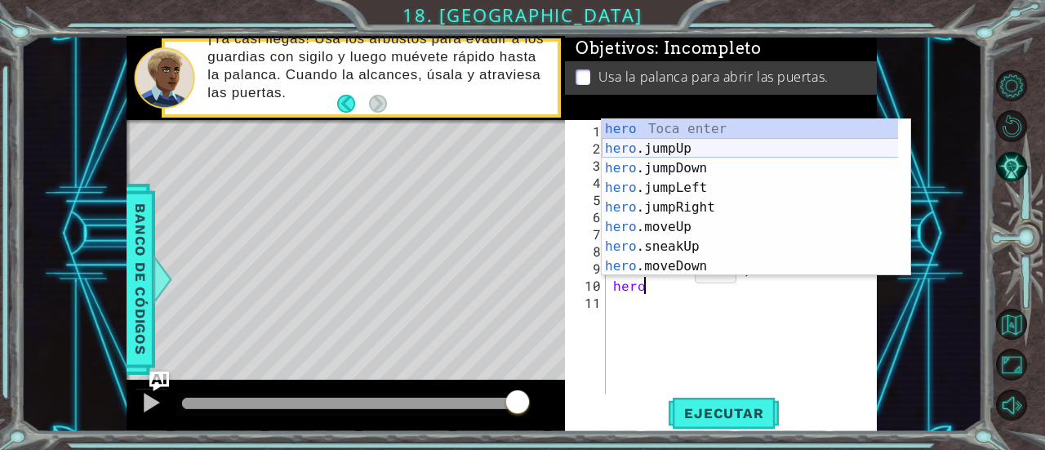
click at [693, 150] on div "hero Toca enter hero .jumpUp Toca enter hero .jumpDown Toca enter hero .jumpLef…" at bounding box center [750, 217] width 297 height 196
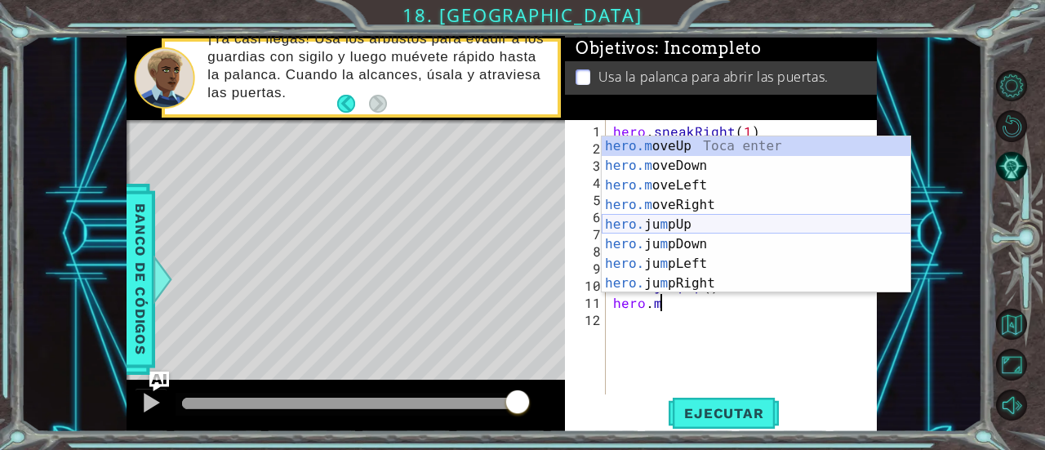
scroll to position [0, 2]
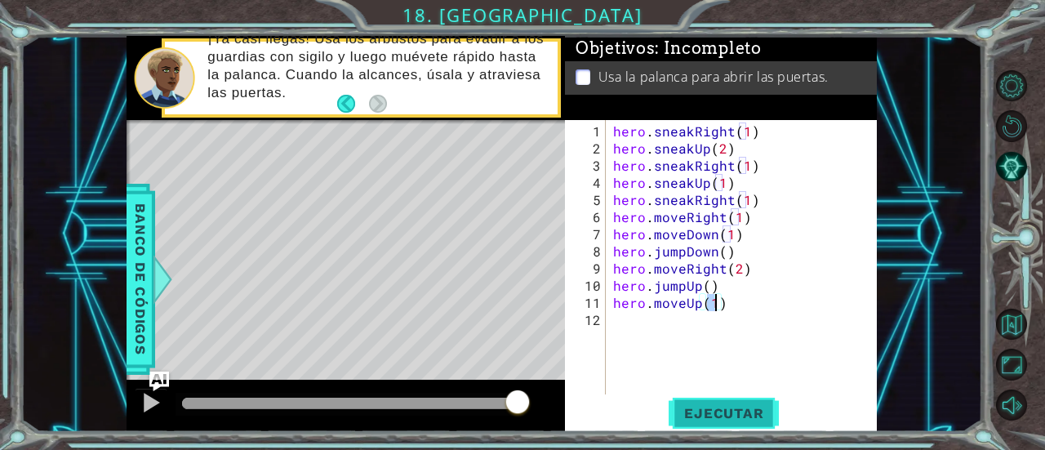
type textarea "hero.moveUp(1)"
click at [715, 416] on span "Ejecutar" at bounding box center [724, 413] width 112 height 16
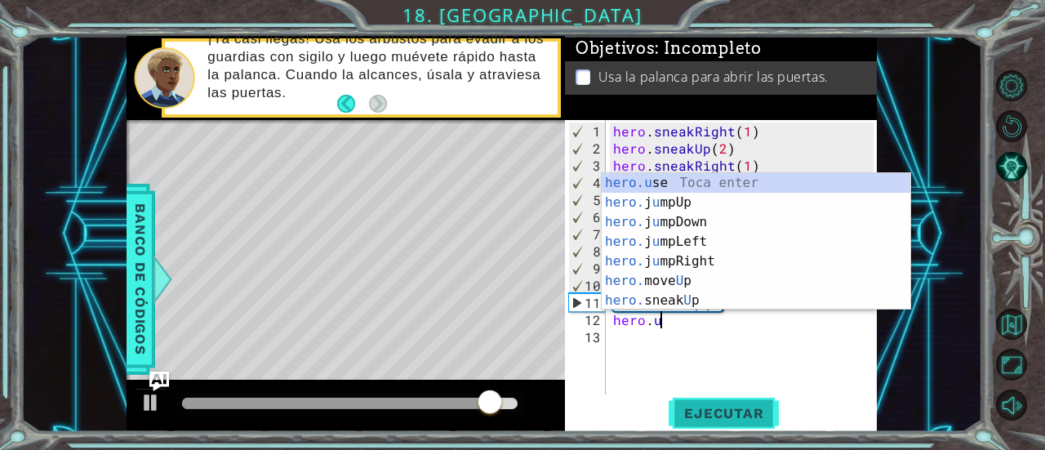
scroll to position [0, 2]
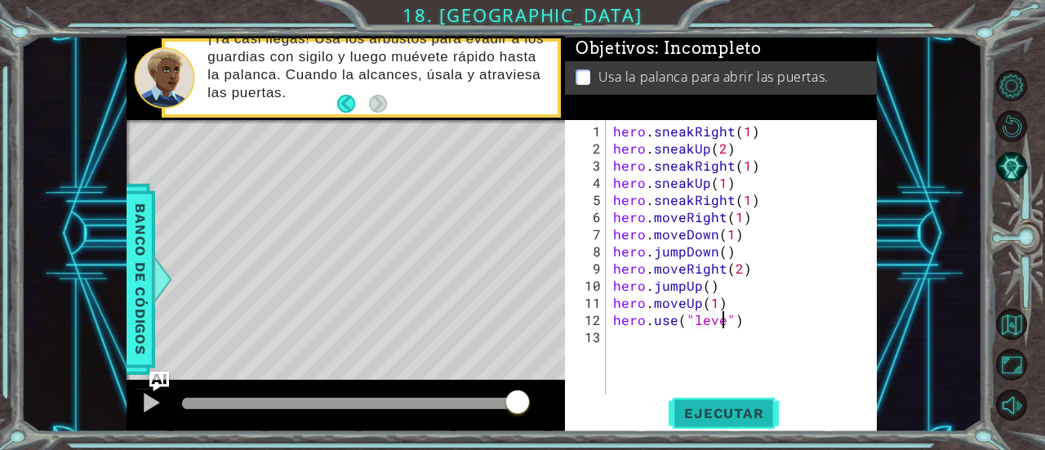
type textarea "hero.use("lever")"
click at [675, 350] on div "hero . sneakRight ( 1 ) hero . sneakUp ( 2 ) hero . sneakRight ( 1 ) hero . sne…" at bounding box center [746, 277] width 272 height 309
click at [709, 405] on span "Ejecutar" at bounding box center [724, 413] width 112 height 16
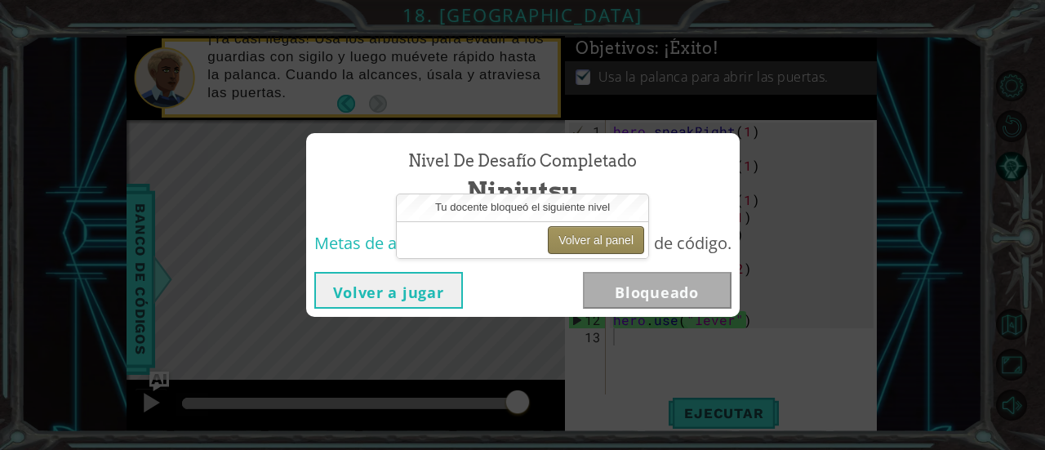
click at [608, 238] on button "Volver al panel" at bounding box center [596, 240] width 96 height 28
click at [596, 238] on button "Volver al panel" at bounding box center [596, 240] width 96 height 28
click at [375, 283] on button "Volver a jugar" at bounding box center [388, 290] width 149 height 37
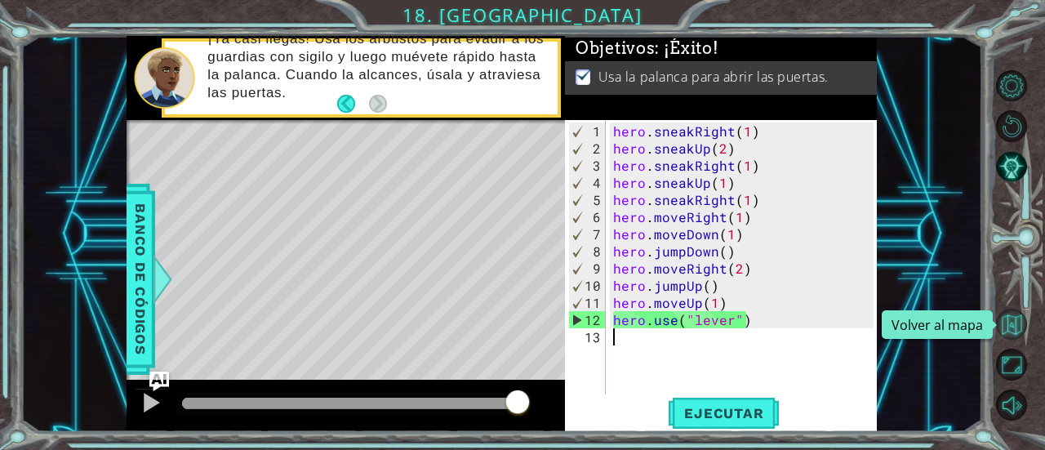
click at [1018, 319] on button "Volver al mapa" at bounding box center [1012, 325] width 32 height 32
